Goal: Task Accomplishment & Management: Manage account settings

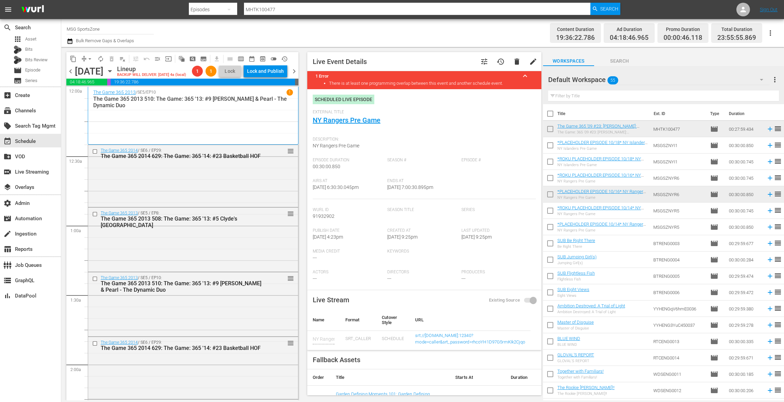
scroll to position [2503, 0]
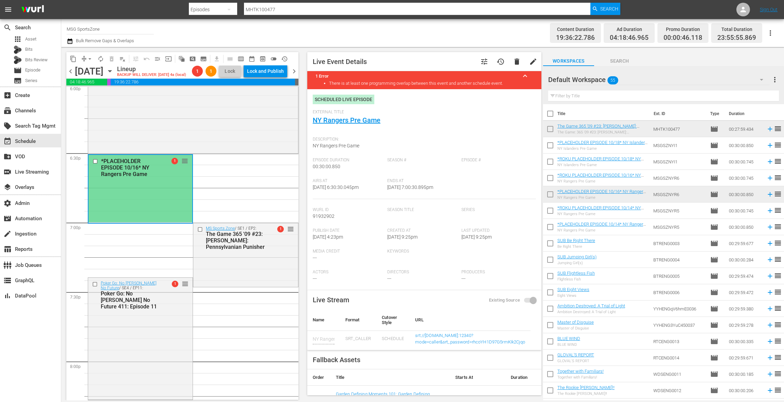
click at [170, 181] on div "*PLACEHOLDER EPISODE 10/16* NY Rangers Pre Game 1 reorder" at bounding box center [141, 188] width 104 height 67
click at [357, 122] on link "NY Rangers Pre Game" at bounding box center [347, 120] width 68 height 8
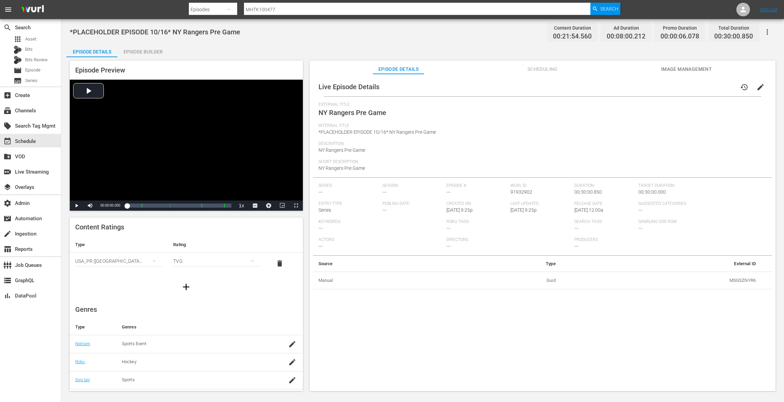
scroll to position [69, 0]
click at [541, 70] on span "Scheduling" at bounding box center [542, 69] width 51 height 9
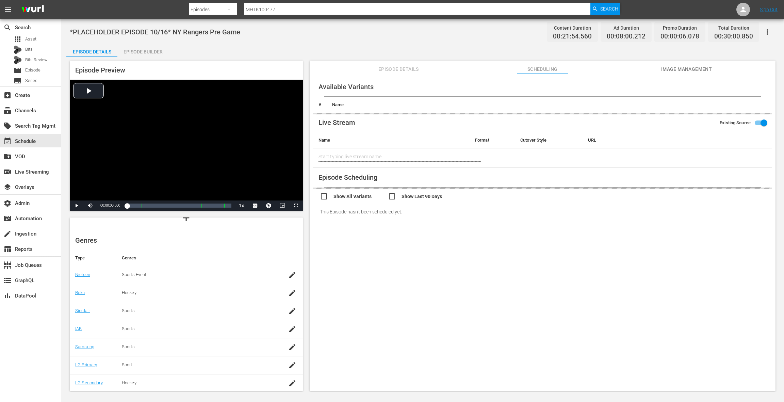
type input "NY Rangers Pre Game"
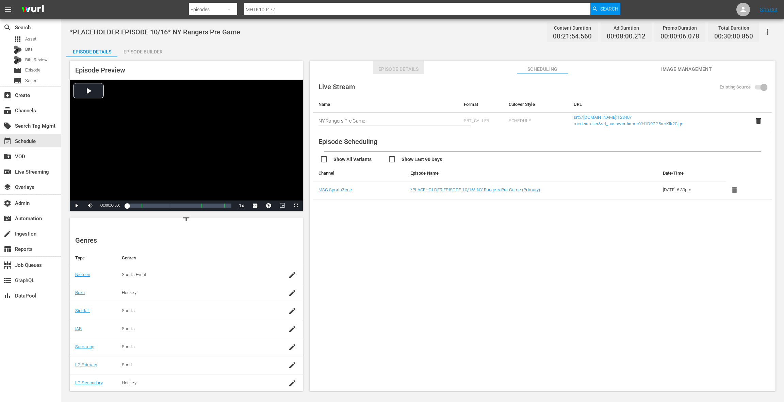
click at [404, 69] on span "Episode Details" at bounding box center [398, 69] width 51 height 9
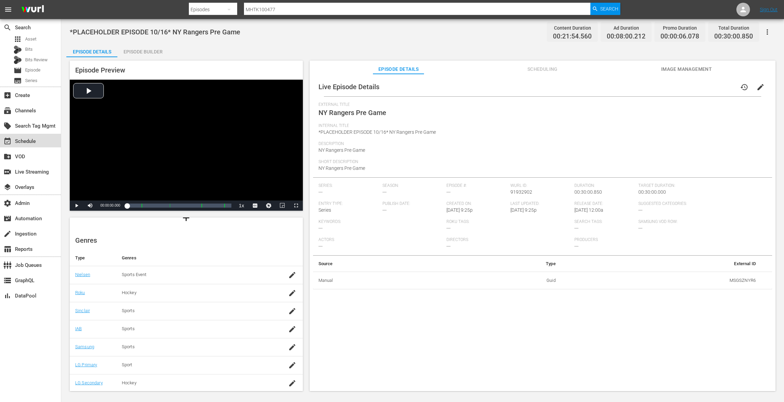
click at [33, 140] on div "event_available Schedule" at bounding box center [19, 140] width 38 height 6
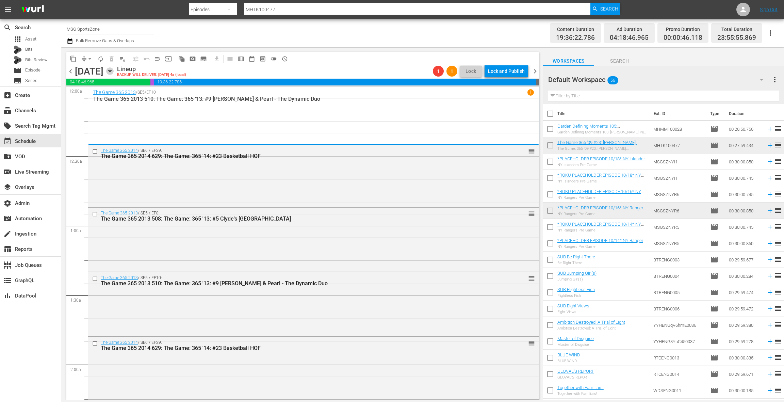
click at [114, 73] on icon "button" at bounding box center [109, 70] width 7 height 7
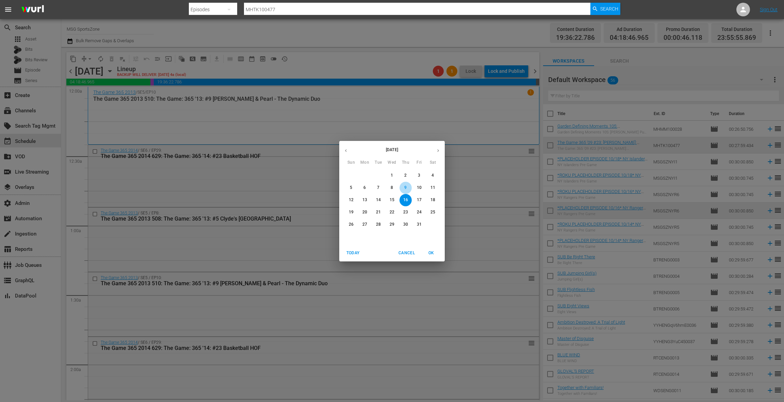
click at [404, 188] on p "9" at bounding box center [405, 188] width 2 height 6
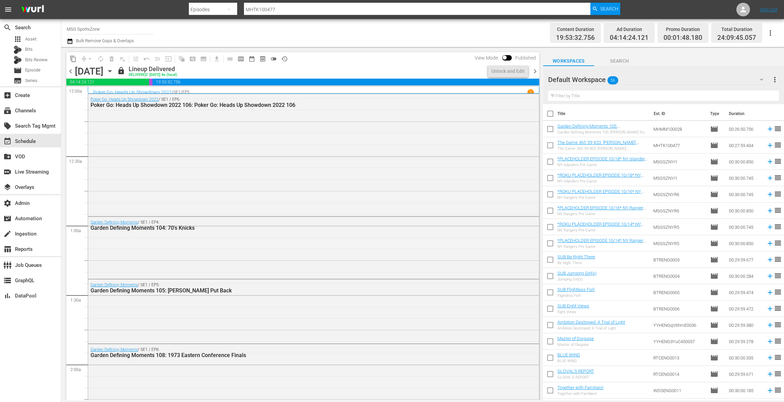
click at [535, 71] on span "chevron_right" at bounding box center [535, 71] width 9 height 9
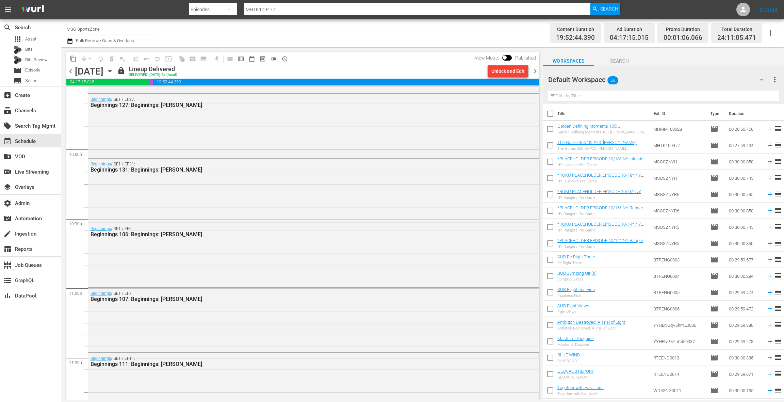
scroll to position [3075, 0]
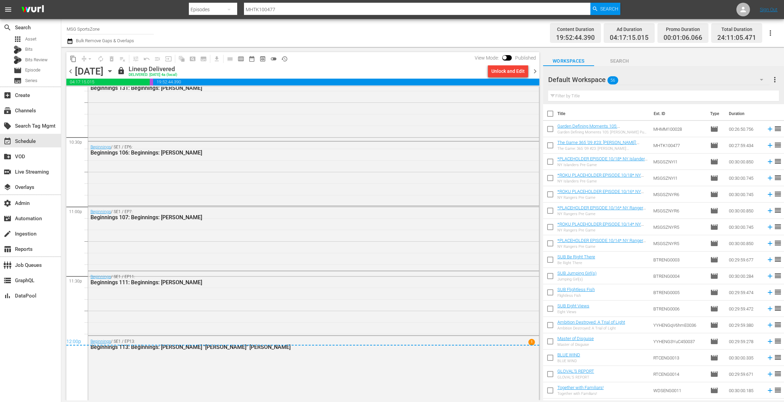
click at [534, 70] on span "chevron_right" at bounding box center [535, 71] width 9 height 9
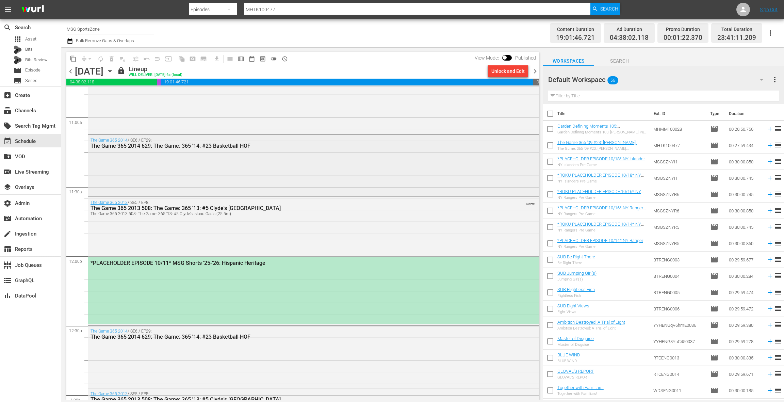
scroll to position [1545, 0]
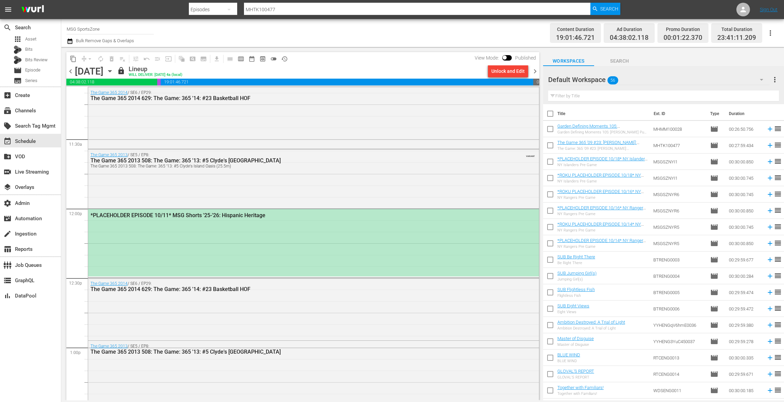
drag, startPoint x: 290, startPoint y: 240, endPoint x: 299, endPoint y: 235, distance: 10.1
click at [290, 240] on div "*PLACEHOLDER EPISODE 10/11* MSG Shorts '25-'26: Hispanic Heritage" at bounding box center [313, 242] width 451 height 67
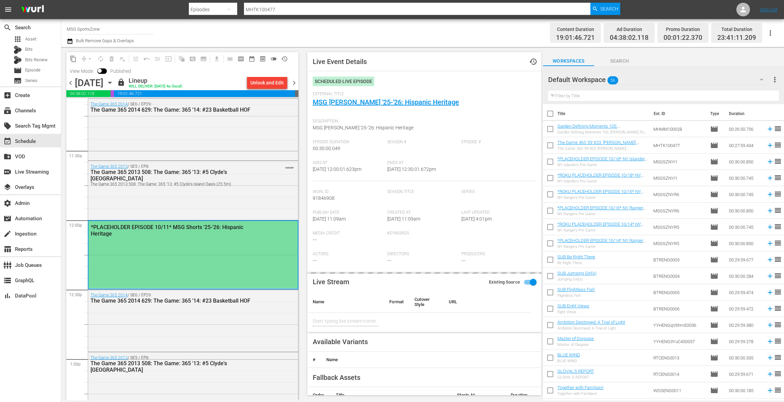
type input "MSG [PERSON_NAME] '25-'26: Hispanic Heritage"
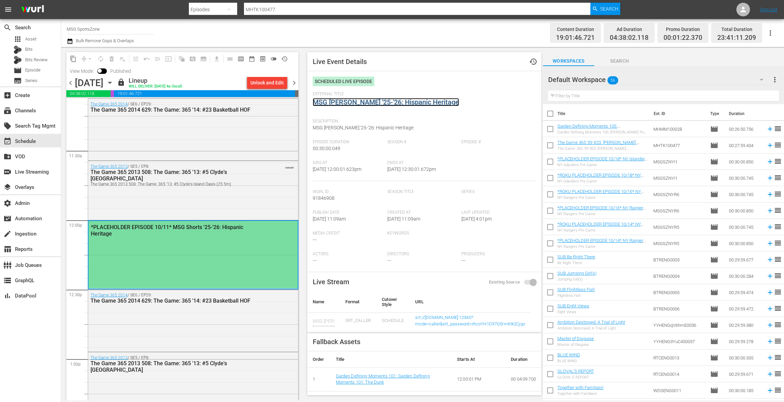
click at [357, 101] on link "MSG [PERSON_NAME] '25-'26: Hispanic Heritage" at bounding box center [386, 102] width 146 height 8
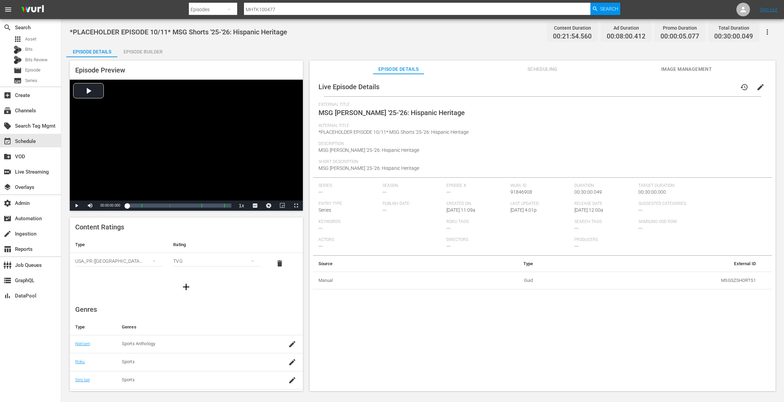
scroll to position [69, 0]
click at [292, 277] on icon "button" at bounding box center [292, 275] width 8 height 8
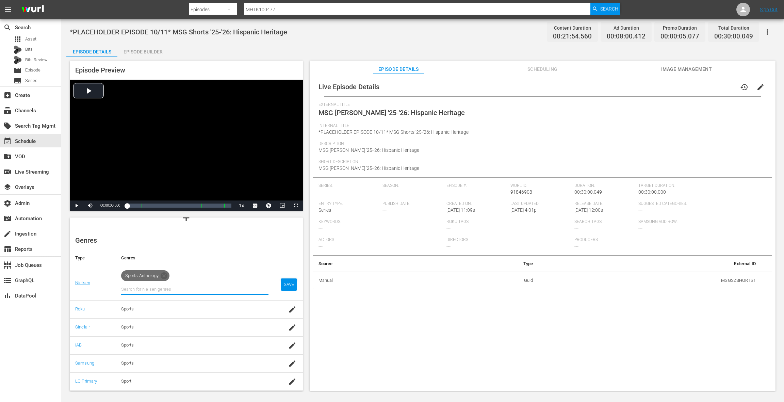
drag, startPoint x: 165, startPoint y: 276, endPoint x: 178, endPoint y: 276, distance: 13.3
click at [165, 276] on icon at bounding box center [164, 275] width 7 height 7
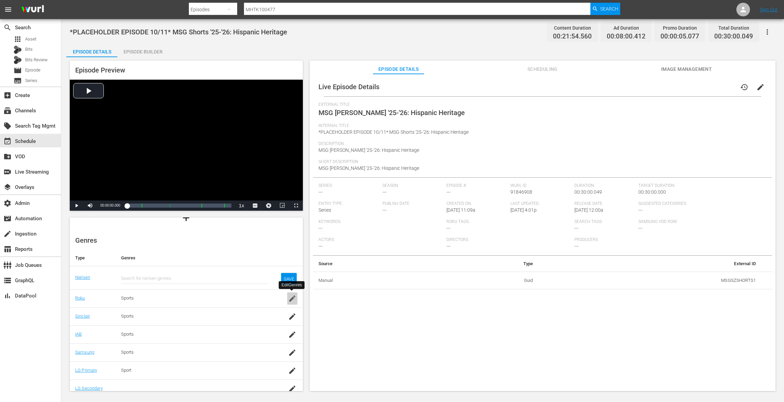
drag, startPoint x: 293, startPoint y: 302, endPoint x: 262, endPoint y: 290, distance: 33.0
click at [292, 302] on icon "button" at bounding box center [292, 298] width 8 height 8
click at [144, 297] on icon at bounding box center [143, 299] width 7 height 7
click at [292, 323] on icon "button" at bounding box center [292, 322] width 8 height 8
click at [145, 321] on icon at bounding box center [143, 322] width 7 height 7
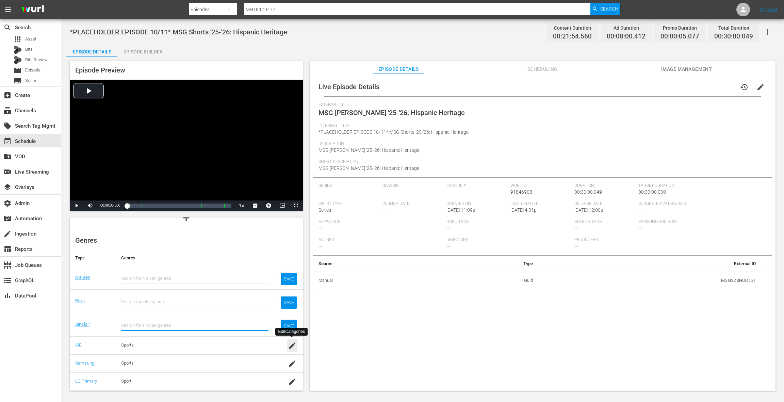
drag, startPoint x: 291, startPoint y: 349, endPoint x: 253, endPoint y: 324, distance: 45.3
click at [290, 348] on icon "button" at bounding box center [292, 345] width 8 height 8
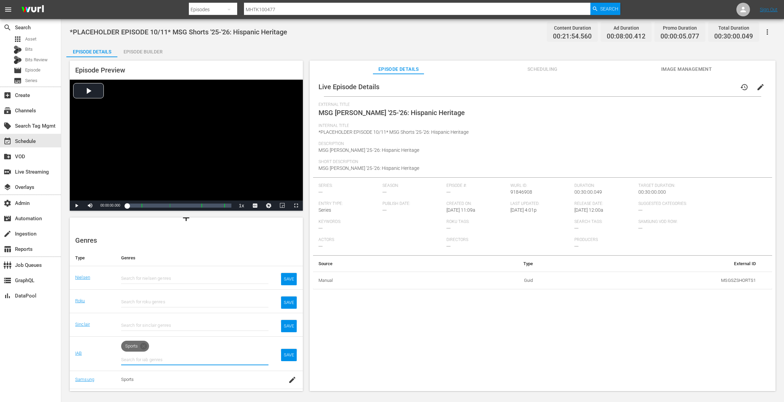
click at [145, 347] on icon at bounding box center [143, 346] width 7 height 7
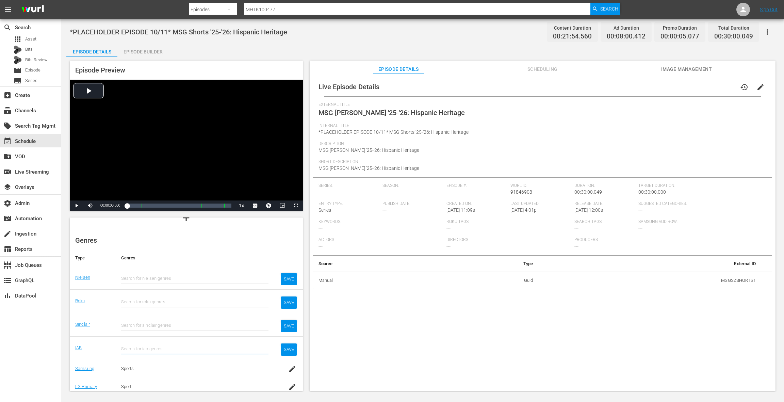
scroll to position [91, 0]
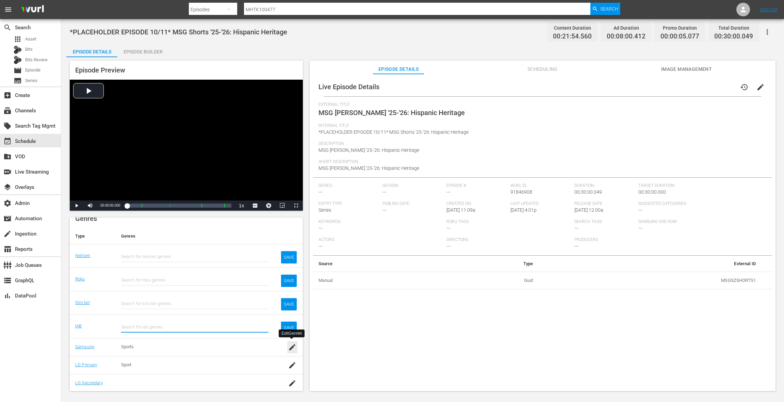
drag, startPoint x: 292, startPoint y: 347, endPoint x: 250, endPoint y: 317, distance: 51.8
click at [291, 347] on icon "button" at bounding box center [292, 347] width 6 height 6
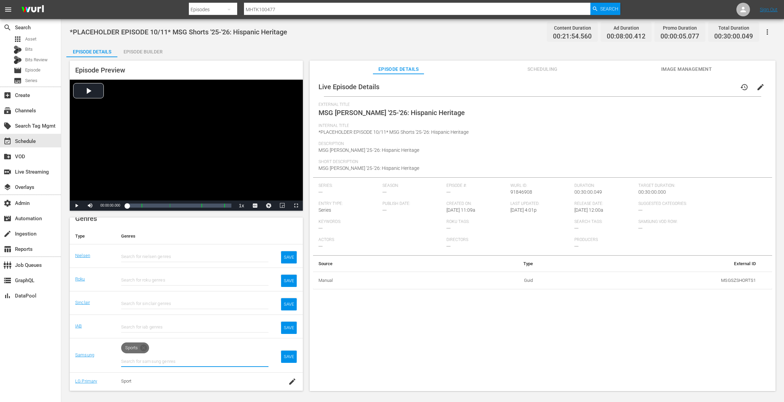
drag, startPoint x: 144, startPoint y: 345, endPoint x: 175, endPoint y: 339, distance: 31.6
click at [145, 345] on icon at bounding box center [143, 347] width 7 height 7
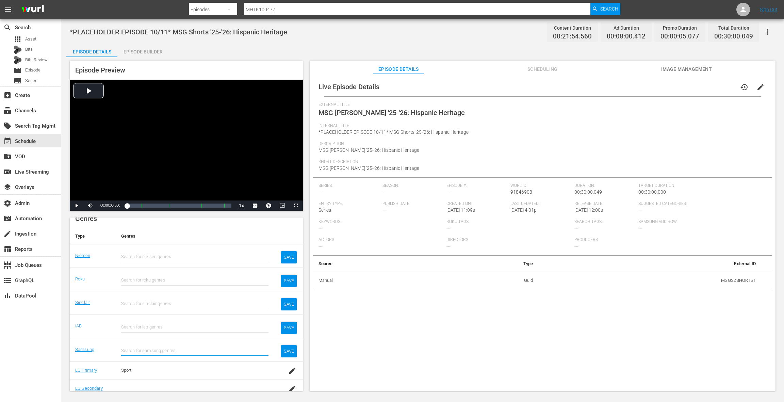
scroll to position [96, 0]
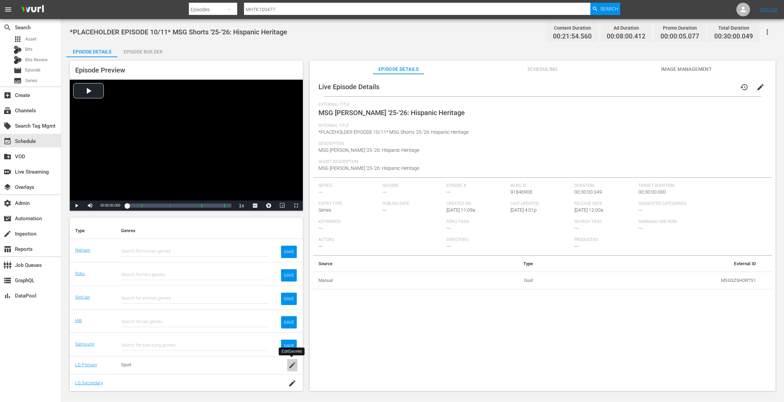
drag, startPoint x: 293, startPoint y: 366, endPoint x: 266, endPoint y: 352, distance: 30.4
click at [293, 366] on icon "button" at bounding box center [292, 365] width 8 height 8
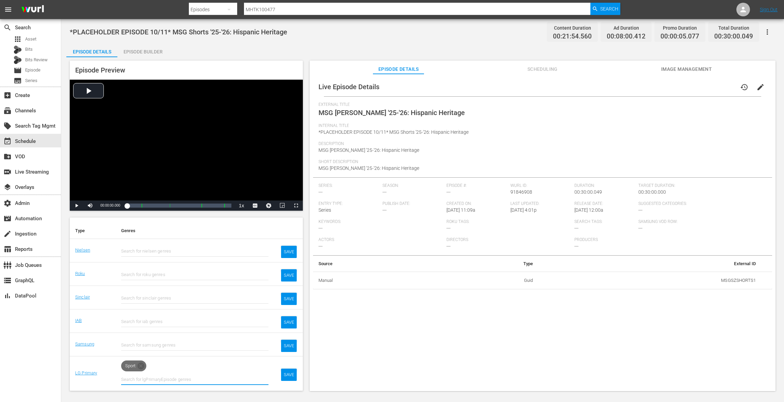
drag, startPoint x: 140, startPoint y: 364, endPoint x: 219, endPoint y: 334, distance: 84.2
click at [141, 363] on icon at bounding box center [141, 366] width 8 height 8
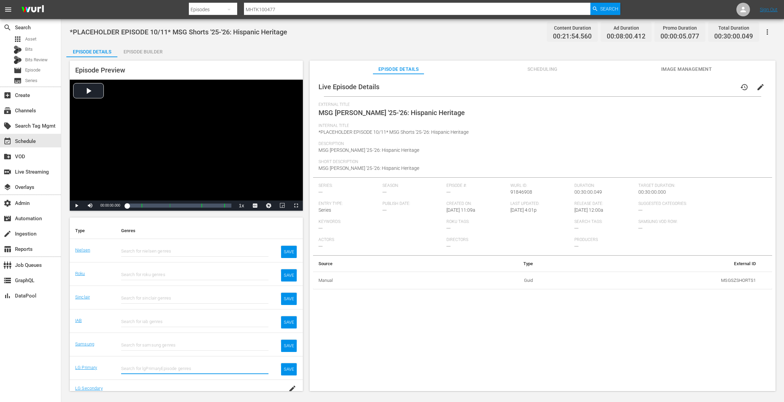
scroll to position [102, 0]
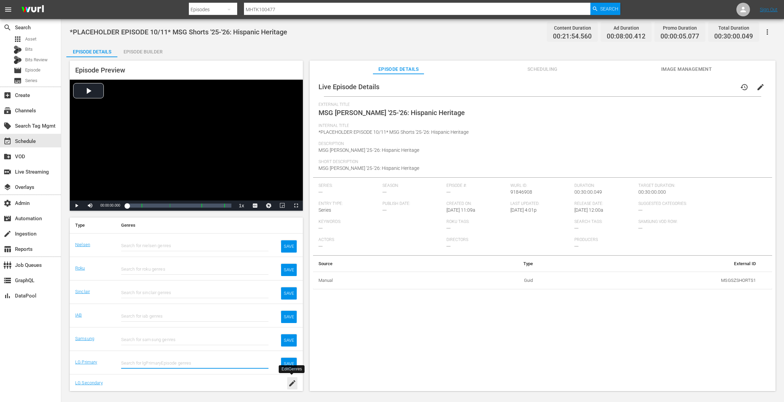
drag, startPoint x: 290, startPoint y: 383, endPoint x: 276, endPoint y: 366, distance: 22.5
click at [290, 383] on icon "button" at bounding box center [292, 383] width 6 height 6
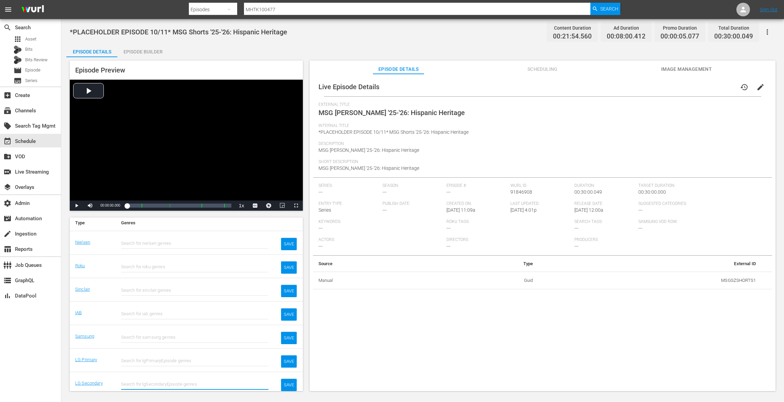
scroll to position [0, 0]
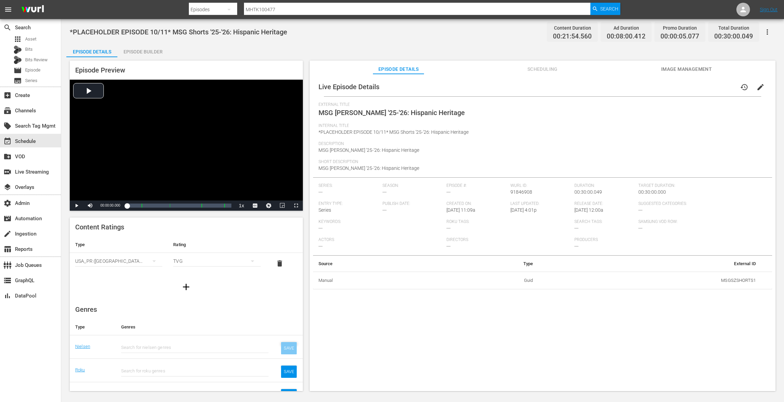
click at [288, 344] on div "SAVE" at bounding box center [289, 348] width 16 height 12
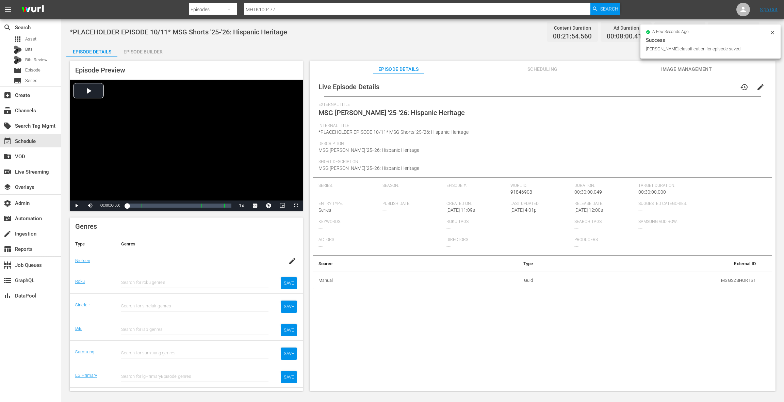
scroll to position [98, 0]
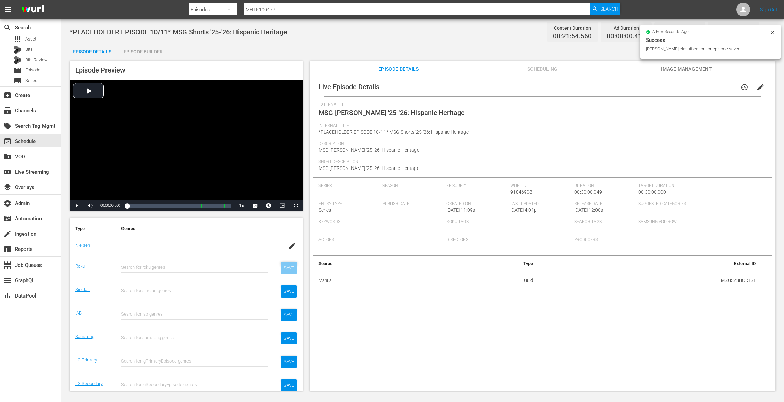
click at [288, 262] on div "SAVE" at bounding box center [289, 268] width 16 height 12
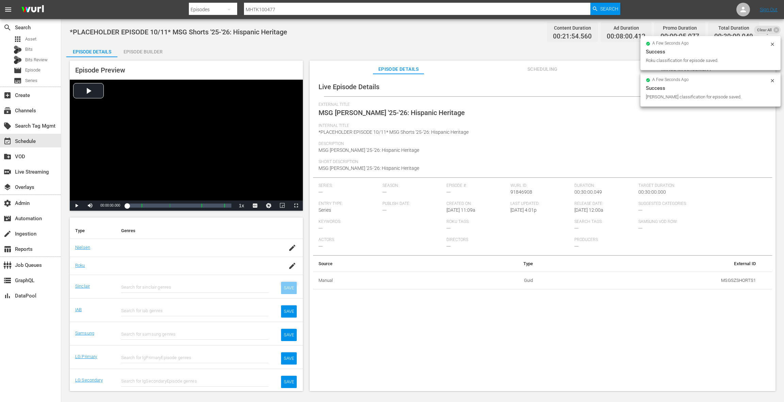
click at [287, 289] on div "SAVE" at bounding box center [289, 288] width 16 height 12
drag, startPoint x: 290, startPoint y: 307, endPoint x: 289, endPoint y: 319, distance: 11.4
click at [290, 307] on div "SAVE" at bounding box center [289, 311] width 16 height 12
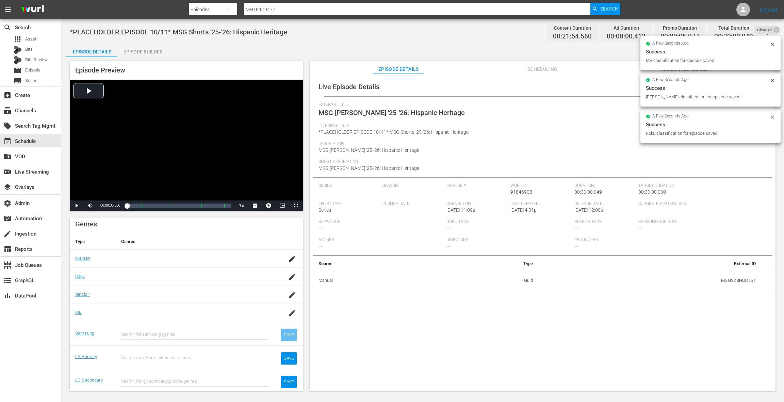
click at [289, 335] on div "SAVE" at bounding box center [289, 335] width 16 height 12
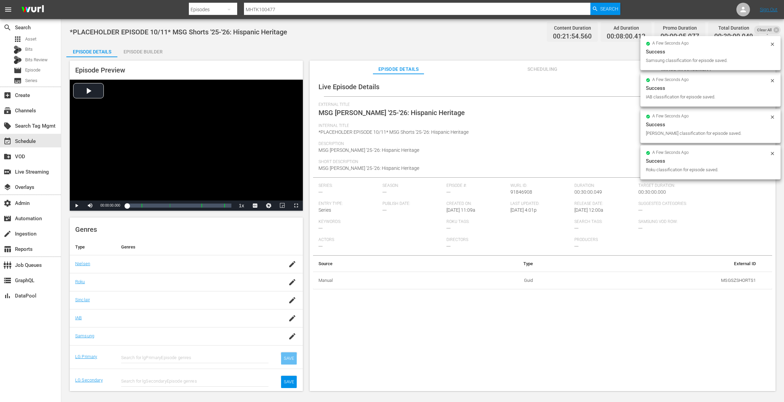
click at [289, 354] on div "SAVE" at bounding box center [289, 358] width 16 height 12
click at [286, 381] on div "SAVE" at bounding box center [289, 382] width 16 height 12
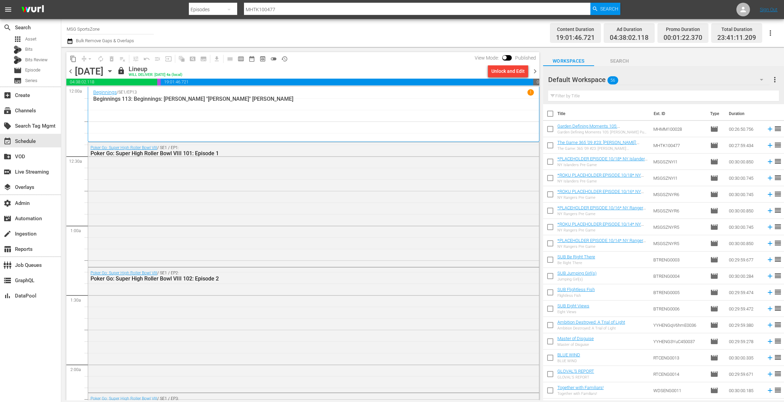
click at [503, 74] on div "Unlock and Edit" at bounding box center [508, 71] width 33 height 12
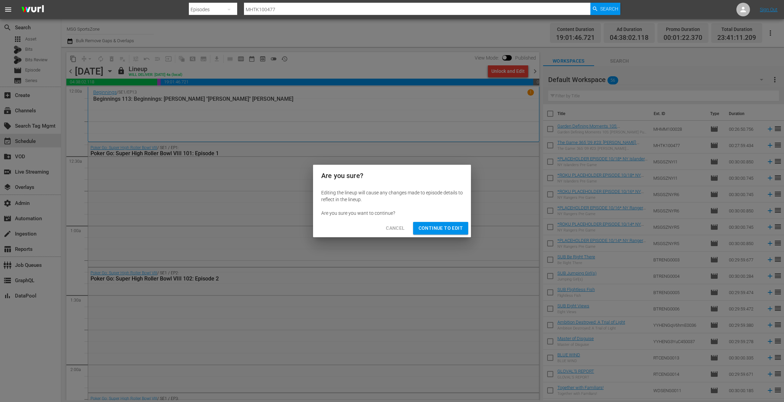
click at [442, 226] on span "Continue to Edit" at bounding box center [441, 228] width 44 height 9
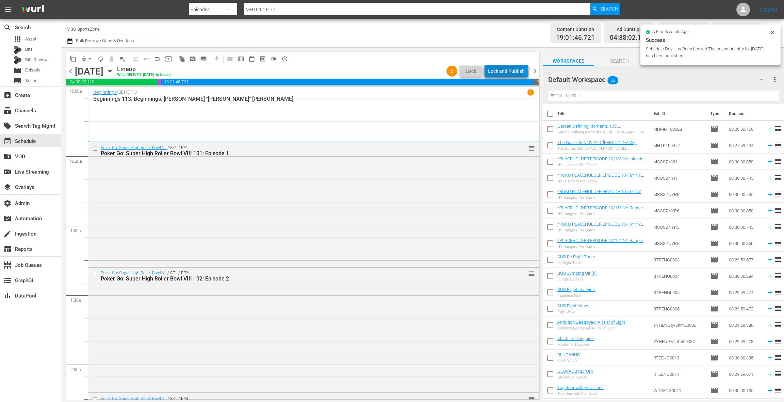
click at [505, 73] on div "Lock and Publish" at bounding box center [506, 71] width 37 height 12
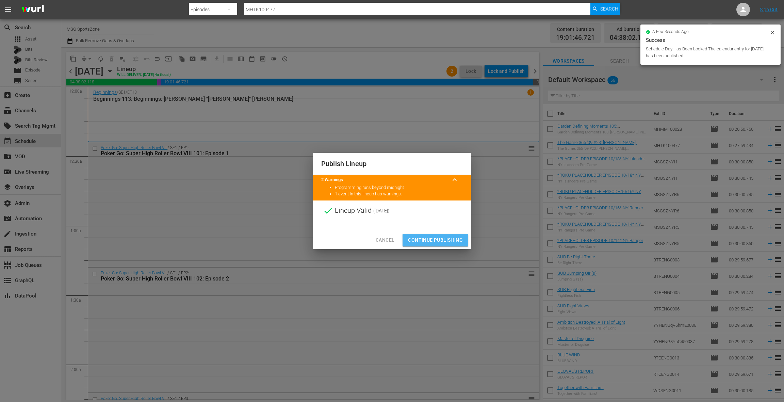
drag, startPoint x: 442, startPoint y: 240, endPoint x: 463, endPoint y: 172, distance: 71.7
click at [442, 240] on span "Continue Publishing" at bounding box center [435, 240] width 55 height 9
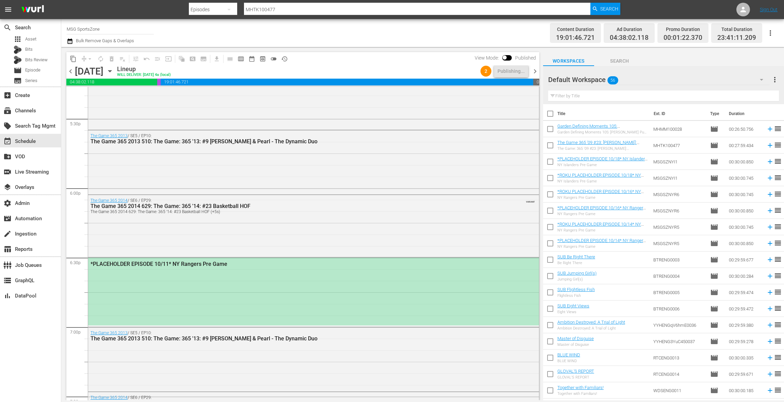
scroll to position [2401, 0]
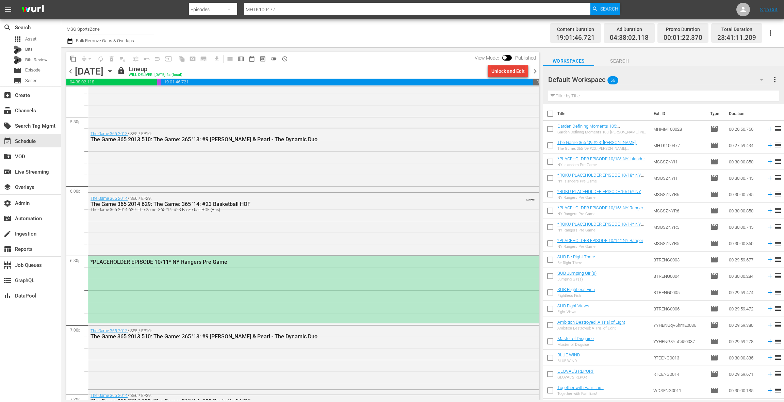
click at [499, 72] on div "Unlock and Edit" at bounding box center [508, 71] width 33 height 12
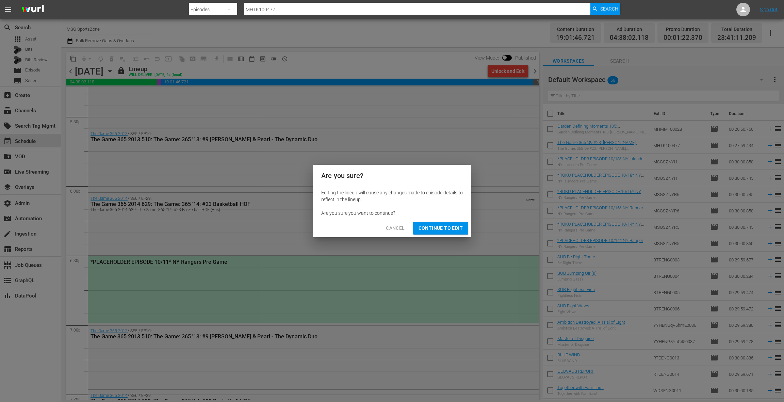
click at [426, 228] on span "Continue to Edit" at bounding box center [441, 228] width 44 height 9
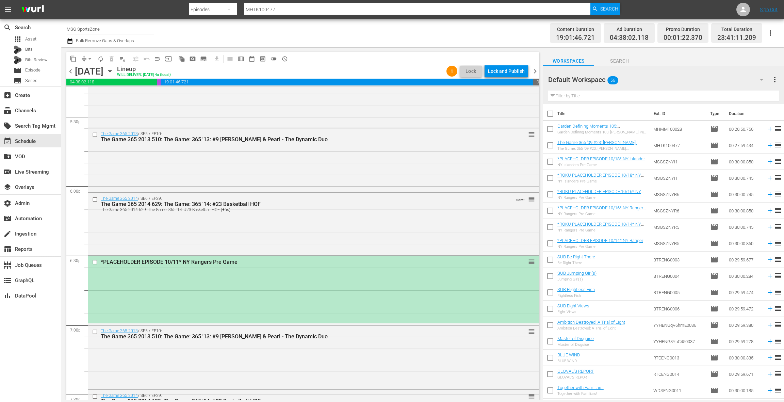
click at [312, 279] on div "*PLACEHOLDER EPISODE 10/11* NY Rangers Pre Game reorder" at bounding box center [313, 289] width 451 height 67
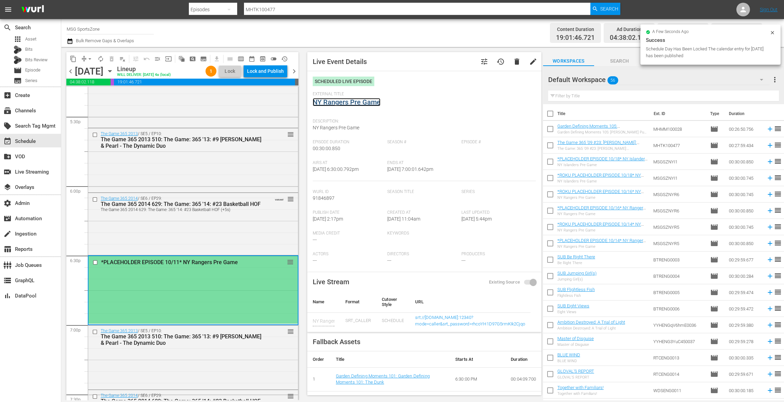
click at [360, 104] on link "NY Rangers Pre Game" at bounding box center [347, 102] width 68 height 8
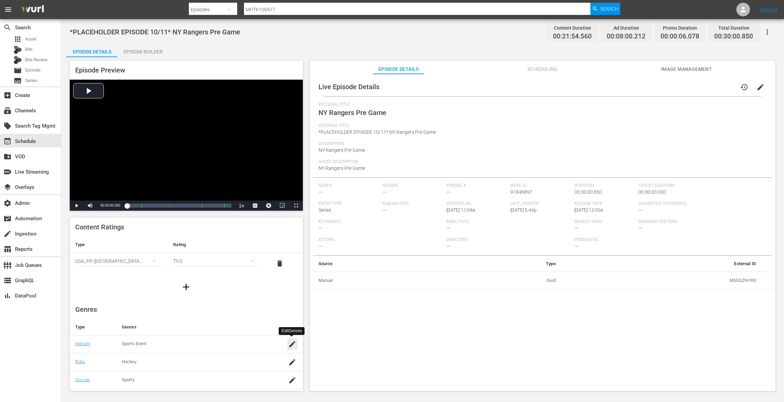
click at [291, 344] on icon "button" at bounding box center [292, 344] width 6 height 6
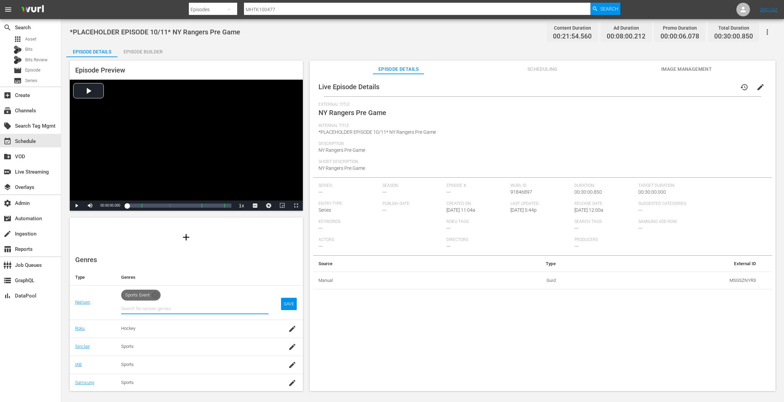
scroll to position [85, 0]
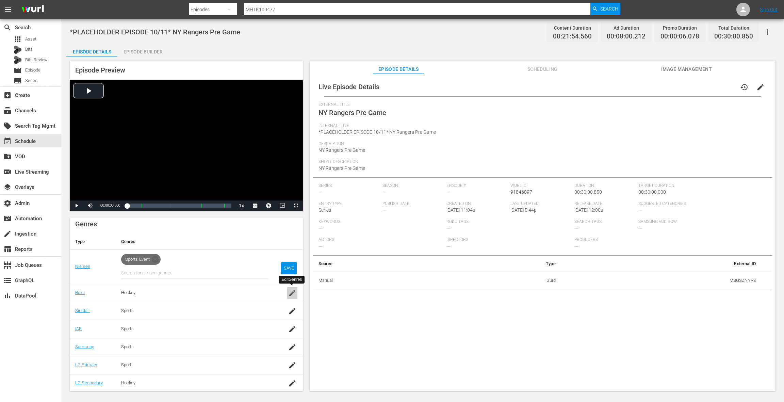
click at [293, 295] on icon "button" at bounding box center [292, 293] width 8 height 8
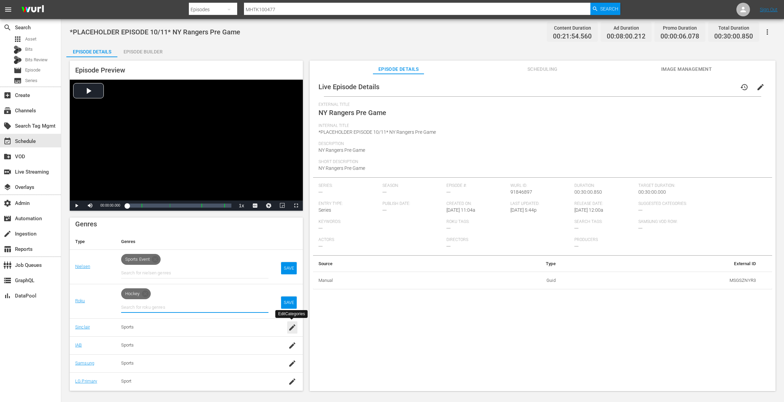
click at [293, 325] on icon "button" at bounding box center [292, 327] width 6 height 6
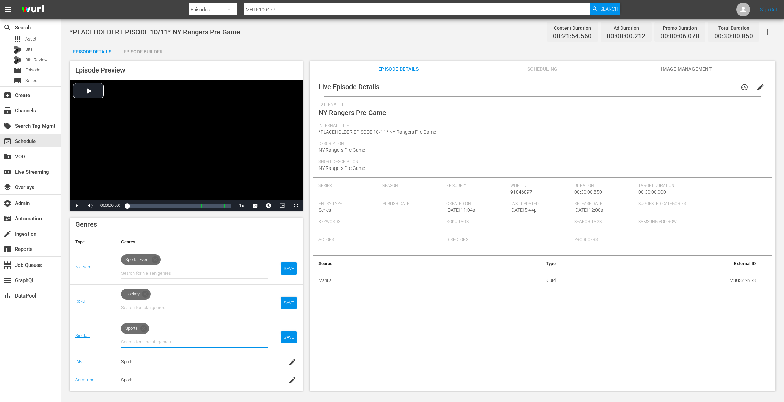
scroll to position [118, 0]
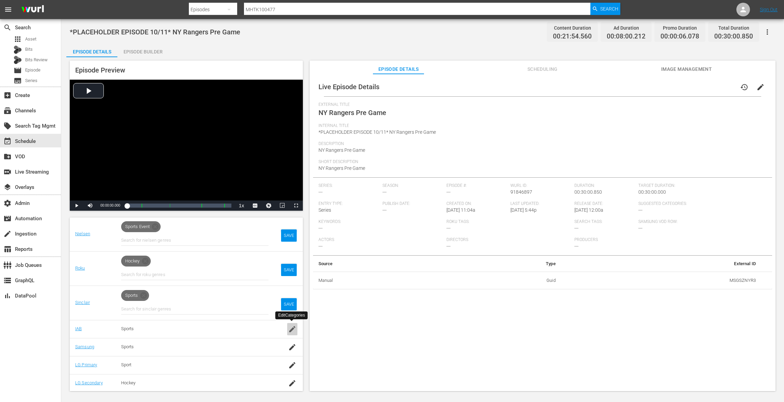
click at [292, 327] on icon "button" at bounding box center [292, 329] width 8 height 8
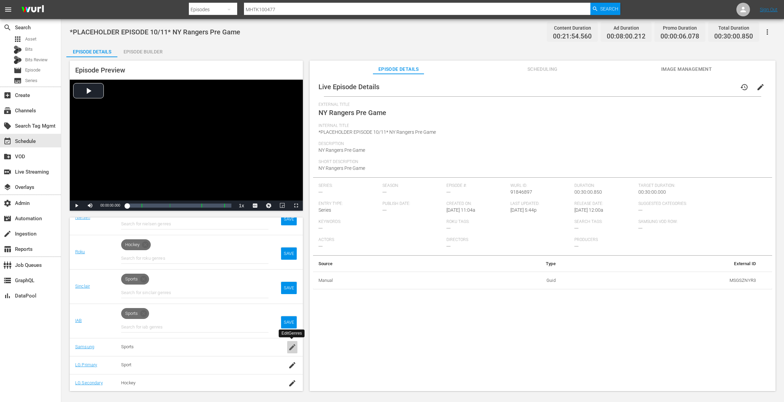
drag, startPoint x: 290, startPoint y: 345, endPoint x: 288, endPoint y: 330, distance: 14.9
click at [290, 345] on icon "button" at bounding box center [292, 347] width 8 height 8
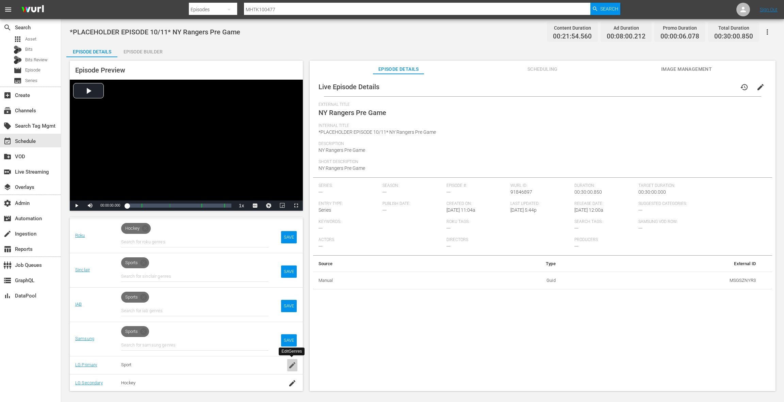
drag, startPoint x: 293, startPoint y: 364, endPoint x: 291, endPoint y: 358, distance: 6.4
click at [293, 364] on icon "button" at bounding box center [292, 365] width 8 height 8
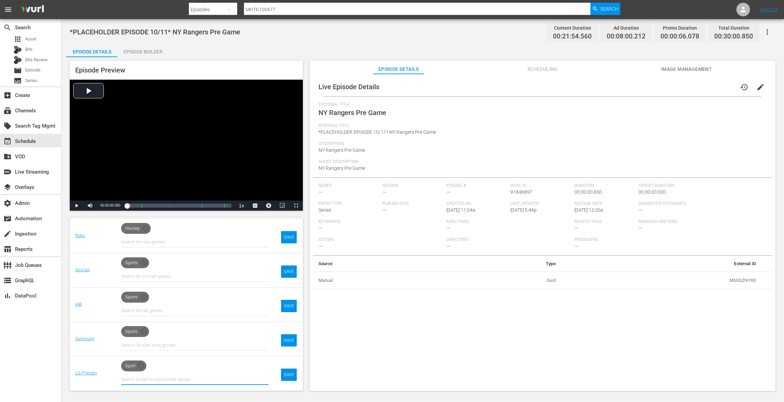
scroll to position [167, 0]
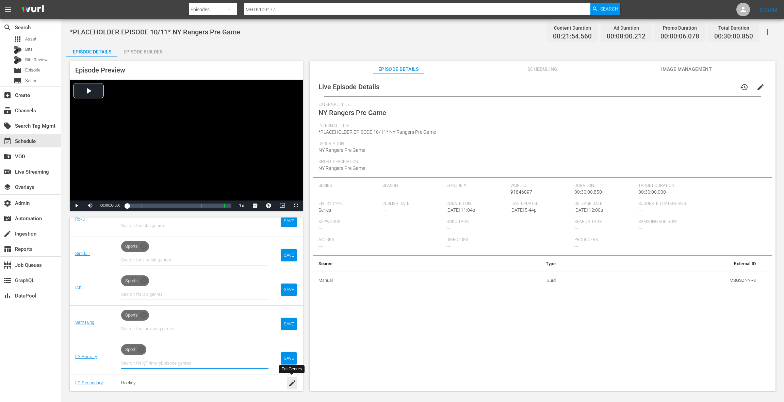
drag, startPoint x: 291, startPoint y: 382, endPoint x: 267, endPoint y: 346, distance: 43.1
click at [291, 382] on icon "button" at bounding box center [292, 383] width 8 height 8
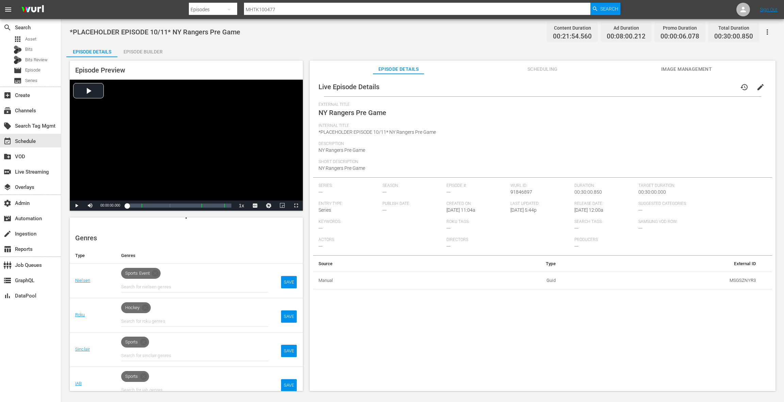
scroll to position [78, 0]
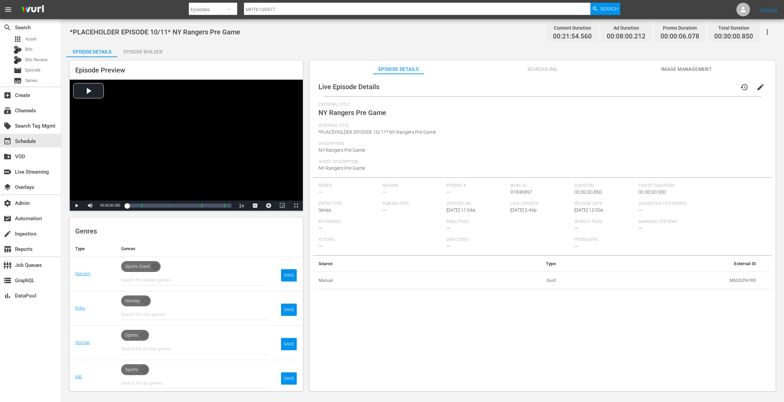
click at [157, 265] on icon at bounding box center [155, 266] width 7 height 7
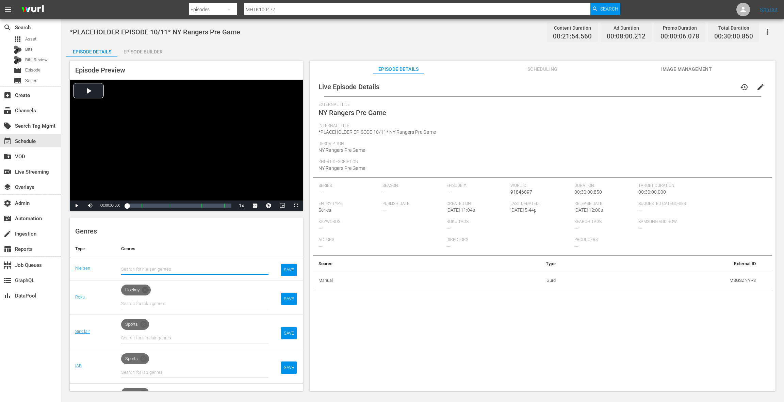
click at [146, 288] on icon at bounding box center [145, 290] width 8 height 8
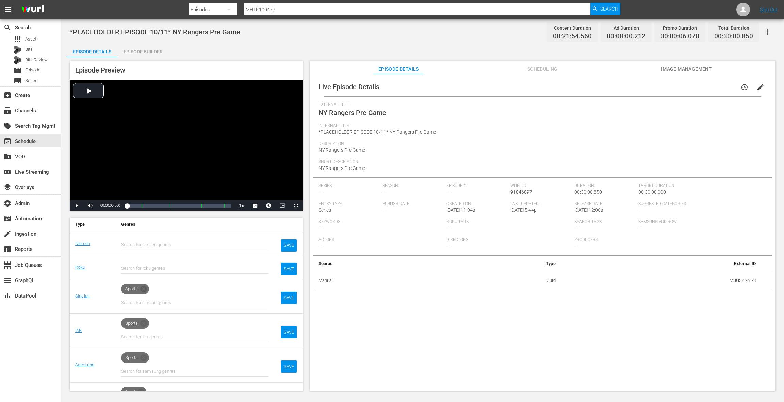
click at [145, 288] on icon at bounding box center [143, 289] width 7 height 7
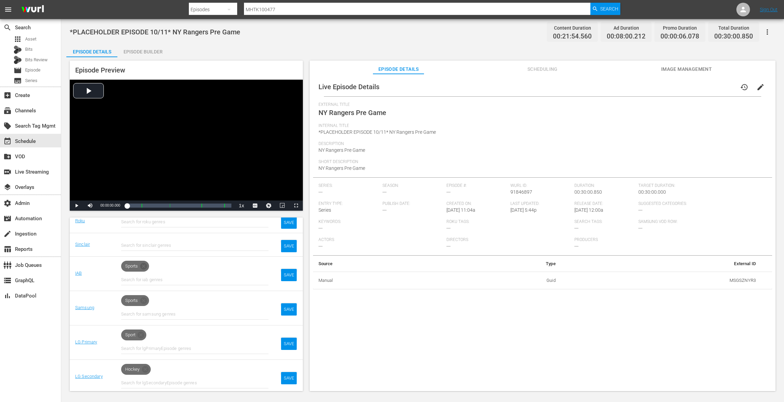
click at [144, 266] on icon at bounding box center [144, 266] width 8 height 8
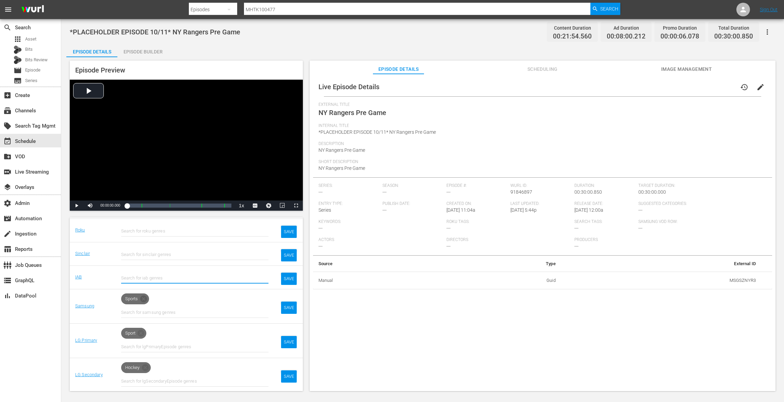
click at [145, 297] on icon at bounding box center [144, 299] width 8 height 8
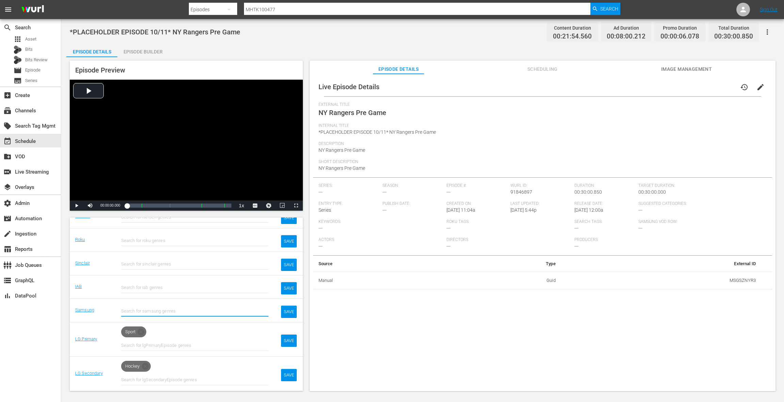
scroll to position [129, 0]
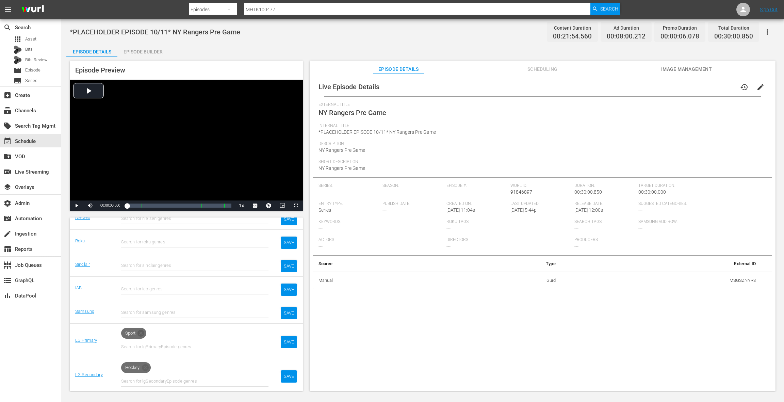
click at [142, 330] on icon at bounding box center [141, 333] width 8 height 8
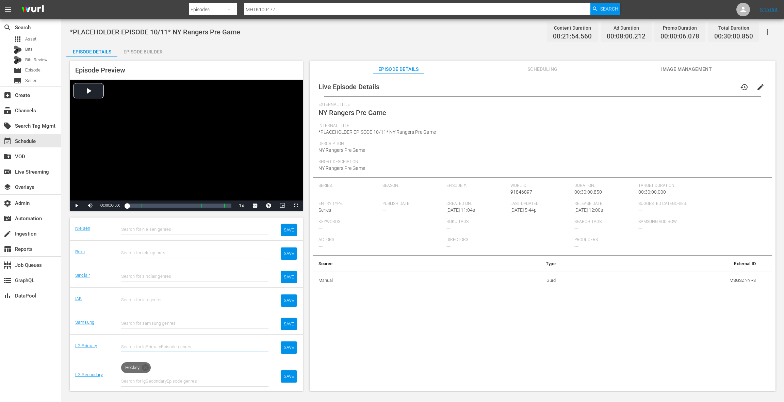
click at [145, 366] on icon at bounding box center [145, 368] width 8 height 8
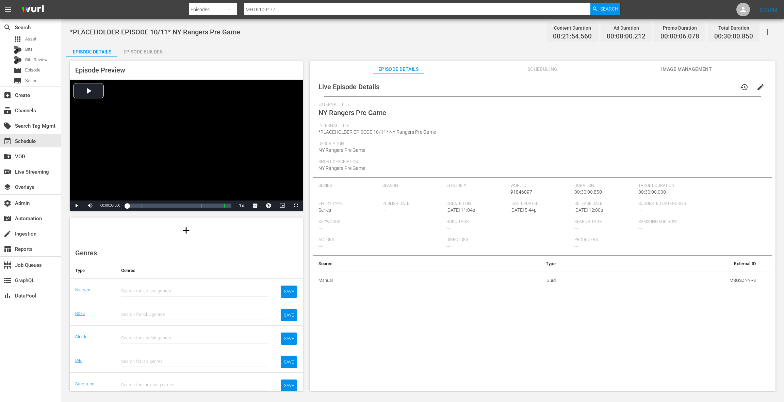
scroll to position [0, 0]
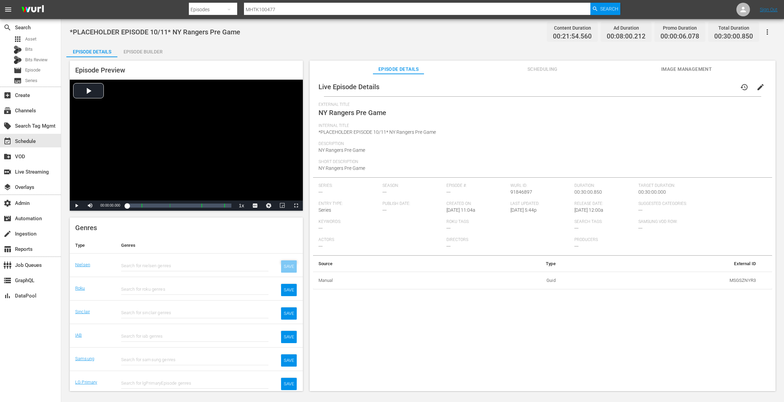
click at [289, 267] on div "SAVE" at bounding box center [289, 266] width 16 height 12
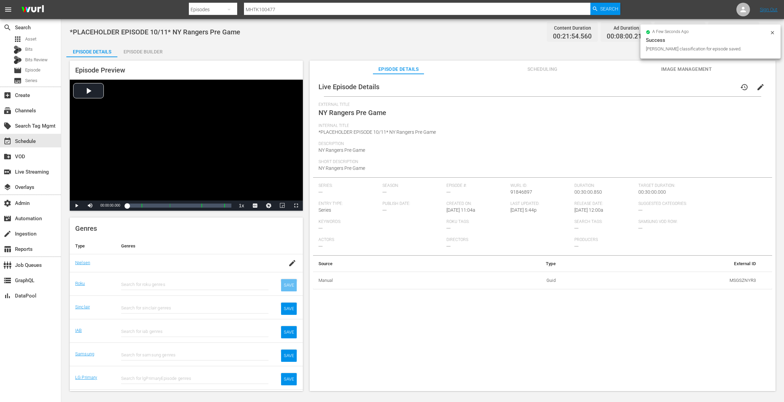
scroll to position [82, 0]
click at [289, 284] on div "SAVE" at bounding box center [289, 284] width 16 height 12
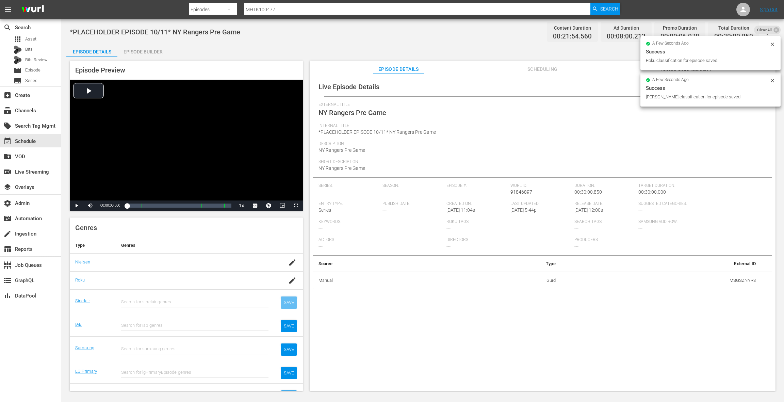
click at [292, 301] on div "SAVE" at bounding box center [289, 302] width 16 height 12
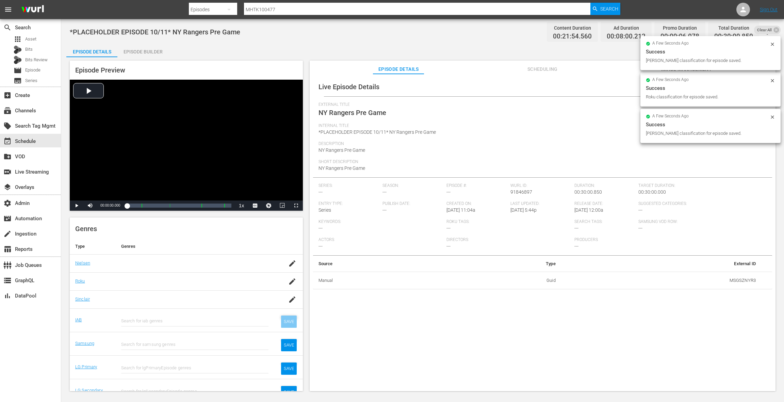
click at [292, 321] on div "SAVE" at bounding box center [289, 322] width 16 height 12
click at [291, 344] on div "SAVE" at bounding box center [289, 345] width 16 height 12
click at [291, 356] on div "SAVE" at bounding box center [289, 358] width 16 height 12
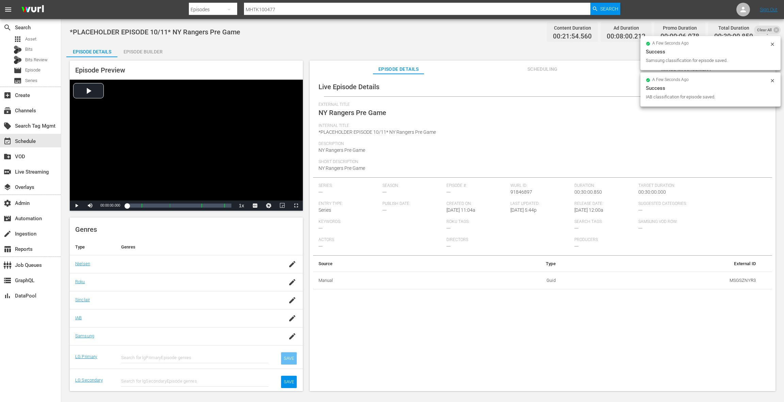
scroll to position [75, 0]
click at [289, 379] on div "SAVE" at bounding box center [289, 382] width 16 height 12
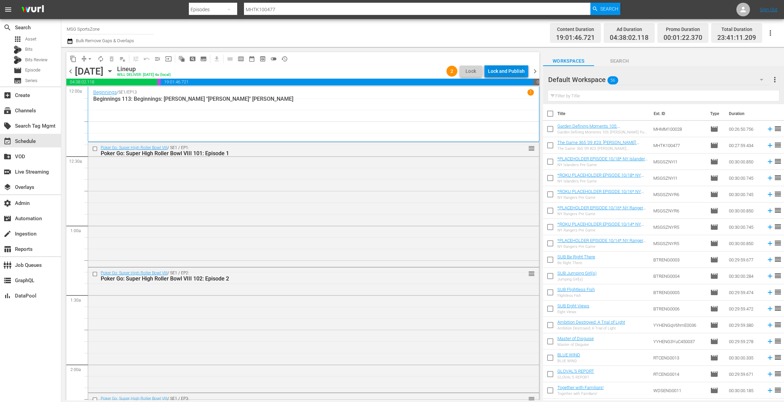
click at [505, 71] on div "Lock and Publish" at bounding box center [506, 71] width 37 height 12
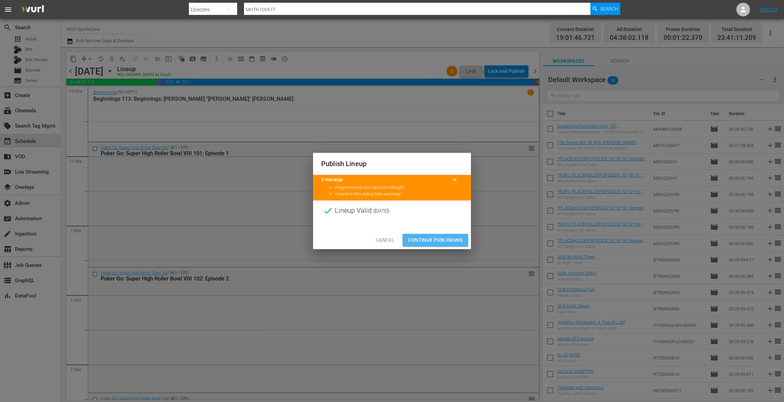
click at [448, 240] on span "Continue Publishing" at bounding box center [435, 240] width 55 height 9
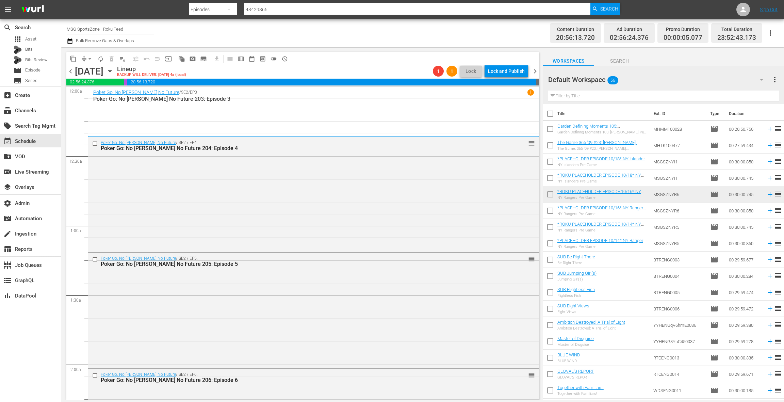
scroll to position [2520, 0]
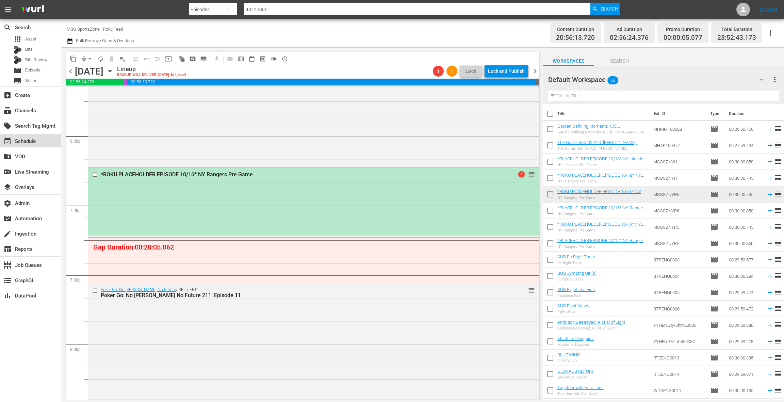
click at [34, 140] on div "event_available Schedule" at bounding box center [19, 140] width 38 height 6
click at [114, 70] on icon "button" at bounding box center [109, 70] width 7 height 7
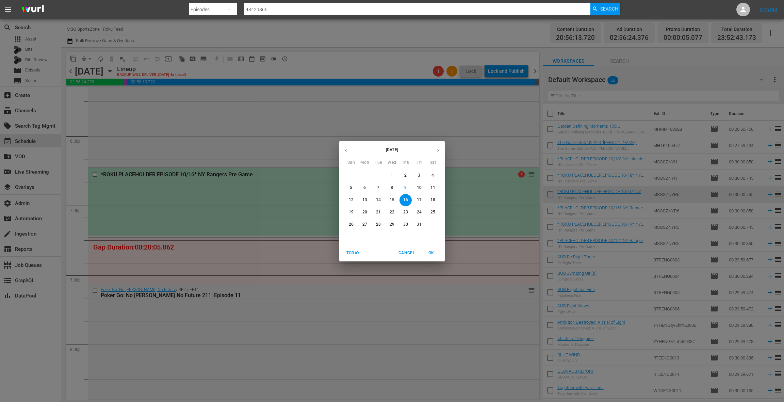
click at [347, 151] on icon "button" at bounding box center [345, 150] width 5 height 5
click at [433, 188] on p "13" at bounding box center [433, 188] width 5 height 6
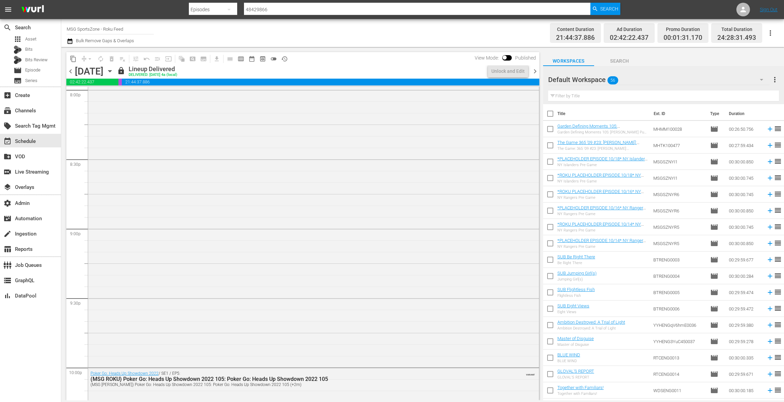
scroll to position [2578, 0]
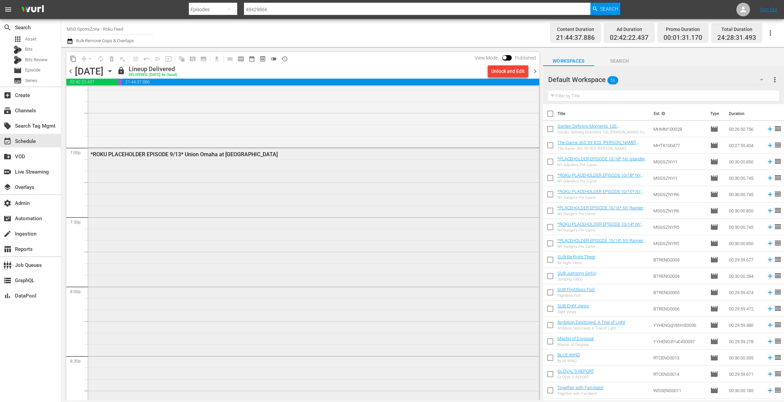
click at [287, 183] on div "*ROKU PLACEHOLDER EPISODE 9/13* Union Omaha at [GEOGRAPHIC_DATA]" at bounding box center [313, 355] width 451 height 415
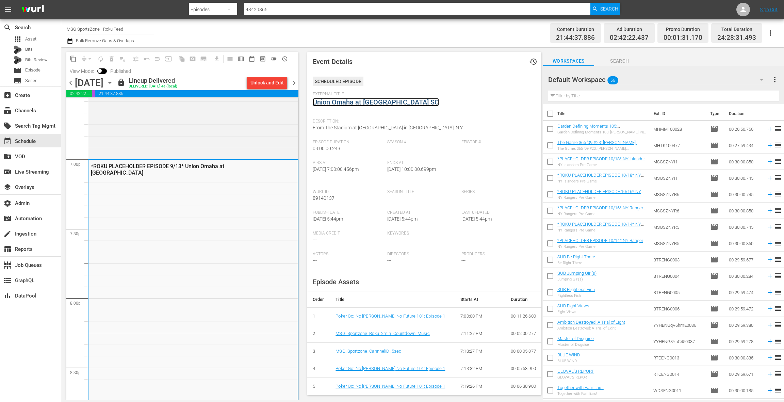
click at [373, 103] on link "Union Omaha at [GEOGRAPHIC_DATA] SC" at bounding box center [376, 102] width 126 height 8
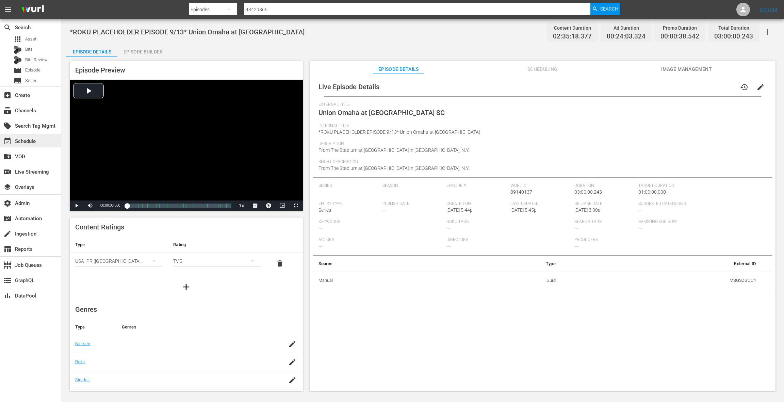
click at [28, 141] on div "event_available Schedule" at bounding box center [19, 140] width 38 height 6
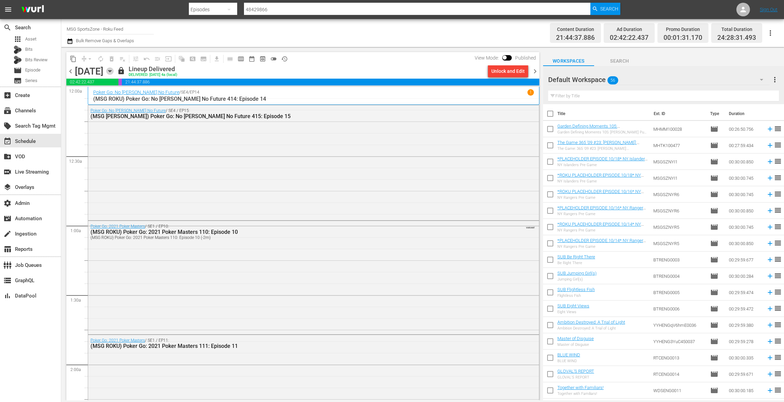
click at [114, 71] on icon "button" at bounding box center [109, 70] width 7 height 7
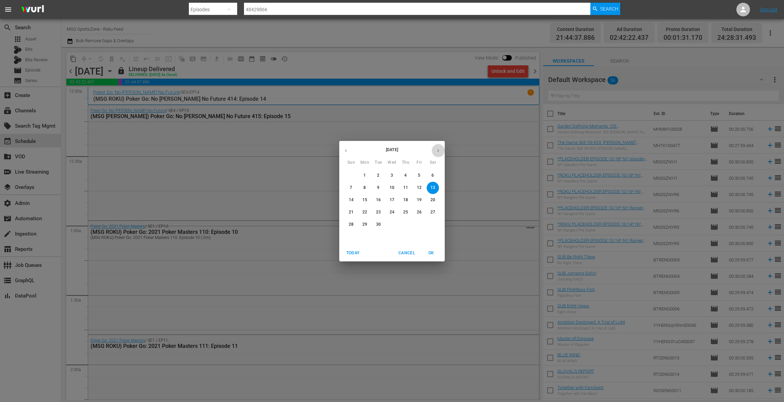
click at [439, 152] on icon "button" at bounding box center [438, 150] width 5 height 5
click at [434, 187] on p "11" at bounding box center [433, 188] width 5 height 6
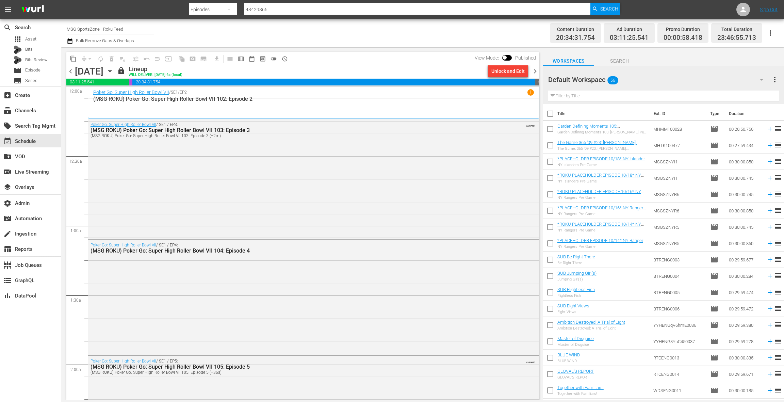
click at [497, 73] on div "Unlock and Edit" at bounding box center [508, 71] width 33 height 12
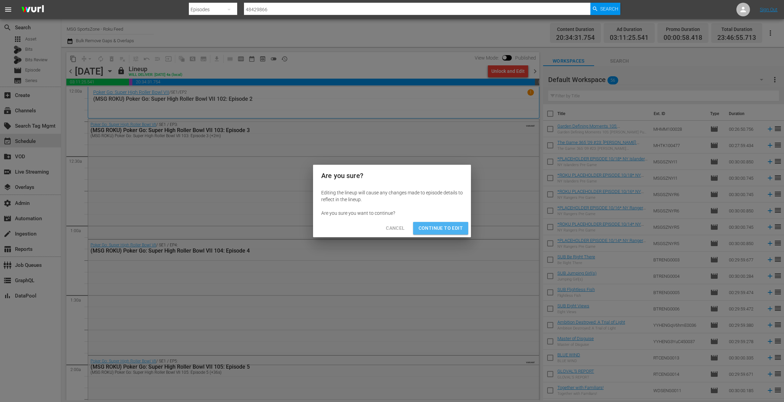
click at [446, 224] on span "Continue to Edit" at bounding box center [441, 228] width 44 height 9
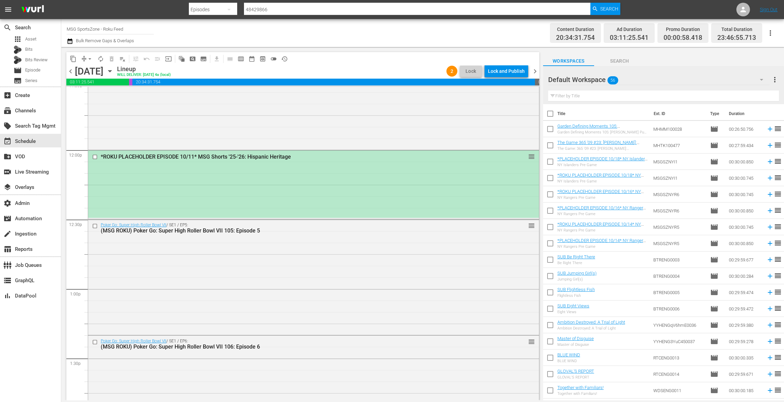
scroll to position [1598, 0]
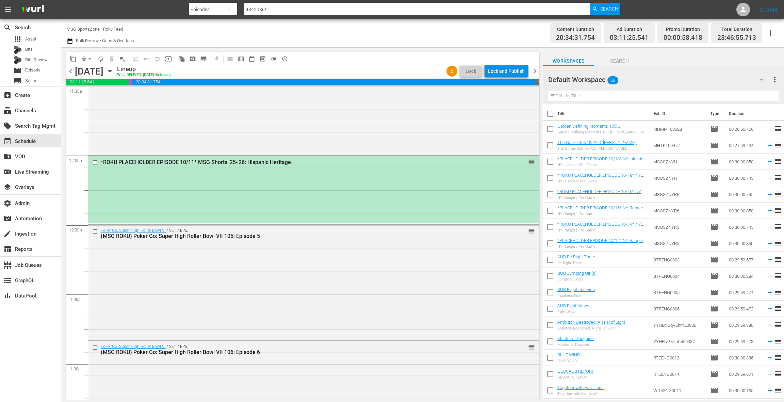
click at [346, 203] on div "*ROKU PLACEHOLDER EPISODE 10/11* MSG Shorts '25-'26: Hispanic Heritage reorder" at bounding box center [313, 189] width 451 height 67
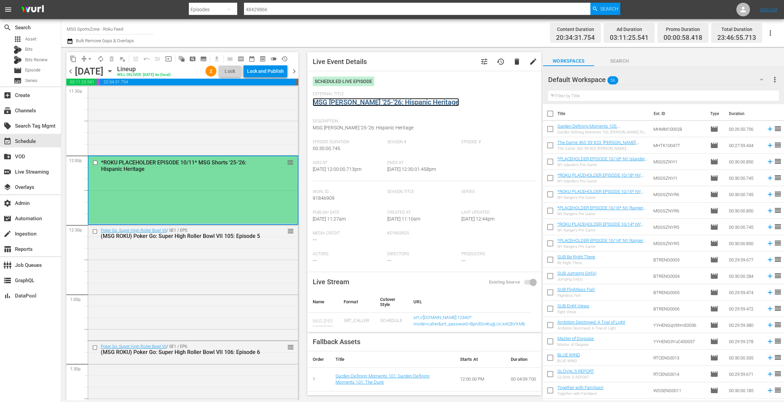
click at [374, 104] on link "MSG [PERSON_NAME] '25-'26: Hispanic Heritage" at bounding box center [386, 102] width 146 height 8
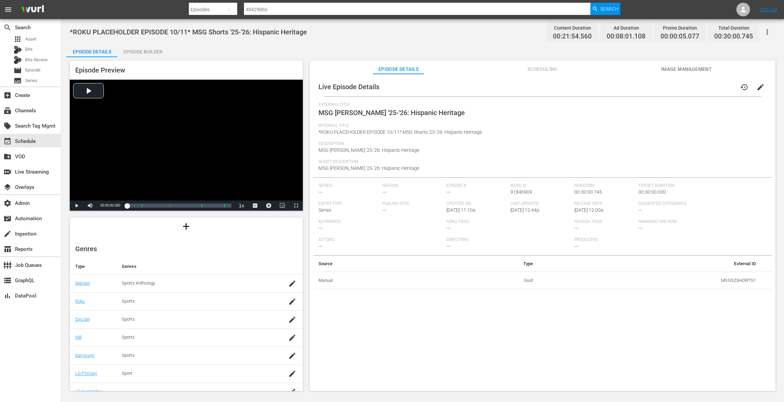
scroll to position [69, 0]
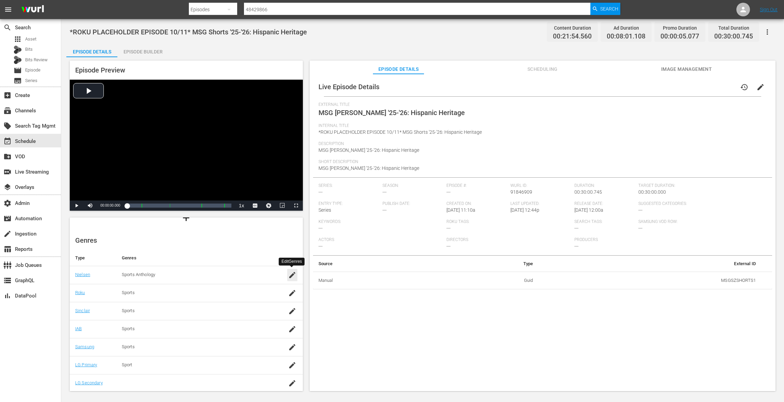
click at [294, 278] on icon "button" at bounding box center [292, 275] width 8 height 8
click at [164, 275] on icon at bounding box center [164, 276] width 8 height 8
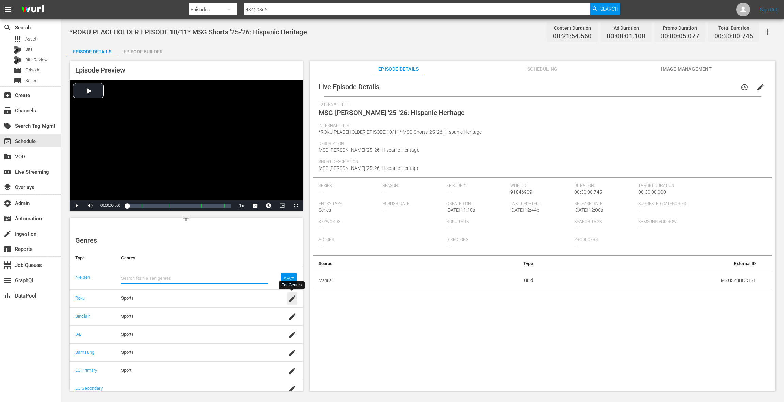
drag, startPoint x: 292, startPoint y: 301, endPoint x: 283, endPoint y: 300, distance: 8.9
click at [288, 300] on icon "button" at bounding box center [292, 298] width 8 height 8
drag, startPoint x: 146, startPoint y: 299, endPoint x: 226, endPoint y: 302, distance: 80.1
click at [146, 299] on icon at bounding box center [143, 299] width 7 height 7
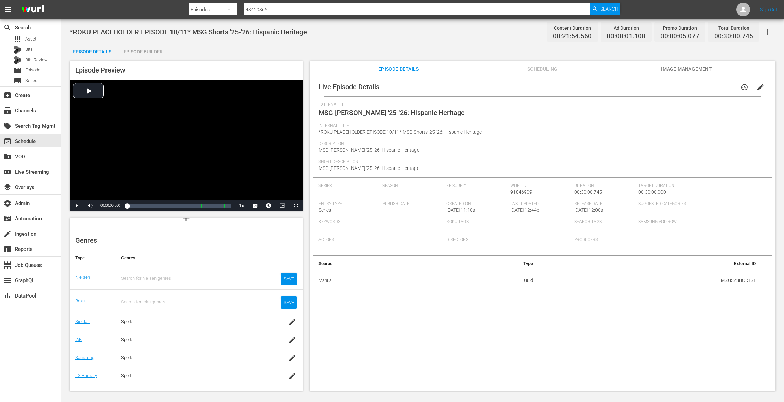
scroll to position [80, 0]
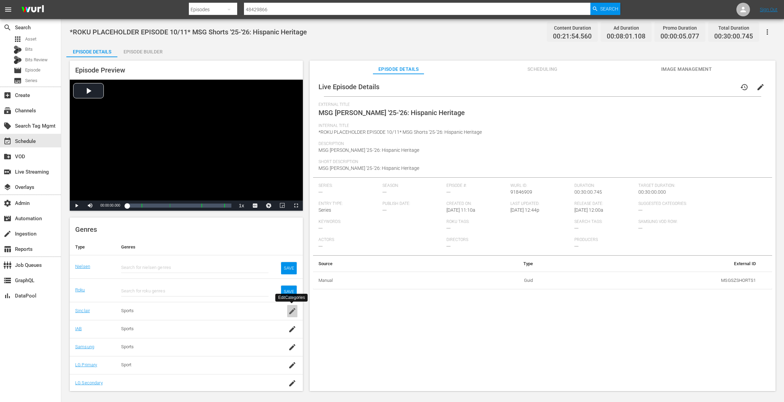
drag, startPoint x: 291, startPoint y: 310, endPoint x: 213, endPoint y: 295, distance: 79.4
click at [289, 309] on icon "button" at bounding box center [292, 311] width 8 height 8
drag, startPoint x: 144, startPoint y: 309, endPoint x: 148, endPoint y: 308, distance: 4.1
click at [144, 309] on icon at bounding box center [143, 311] width 7 height 7
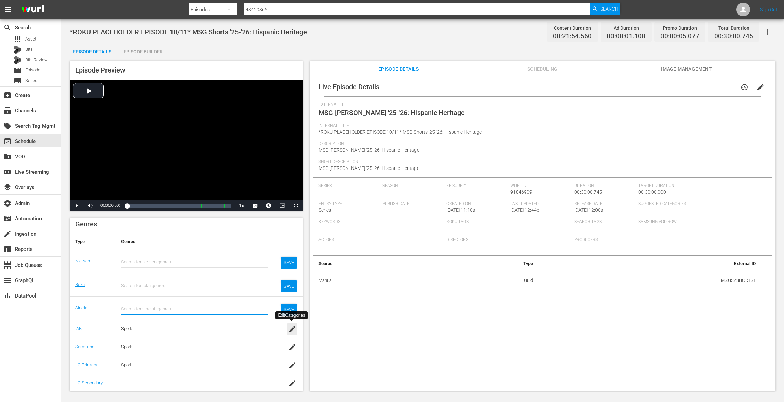
drag, startPoint x: 291, startPoint y: 331, endPoint x: 288, endPoint y: 327, distance: 5.6
click at [291, 331] on icon "button" at bounding box center [292, 329] width 8 height 8
drag, startPoint x: 147, startPoint y: 330, endPoint x: 186, endPoint y: 309, distance: 44.3
click at [147, 330] on icon at bounding box center [144, 330] width 8 height 8
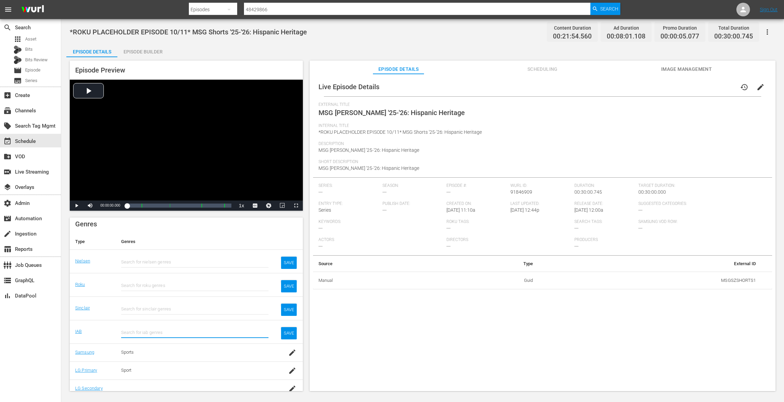
scroll to position [91, 0]
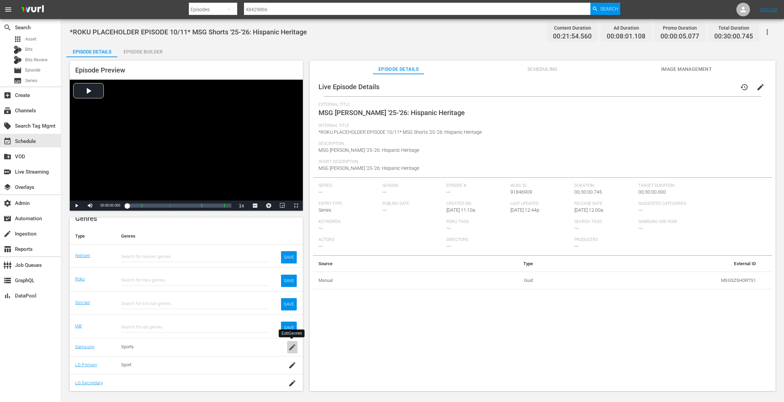
drag, startPoint x: 291, startPoint y: 348, endPoint x: 246, endPoint y: 326, distance: 49.3
click at [290, 348] on icon "button" at bounding box center [292, 347] width 6 height 6
drag, startPoint x: 146, startPoint y: 347, endPoint x: 175, endPoint y: 344, distance: 29.1
click at [146, 347] on icon at bounding box center [143, 347] width 7 height 7
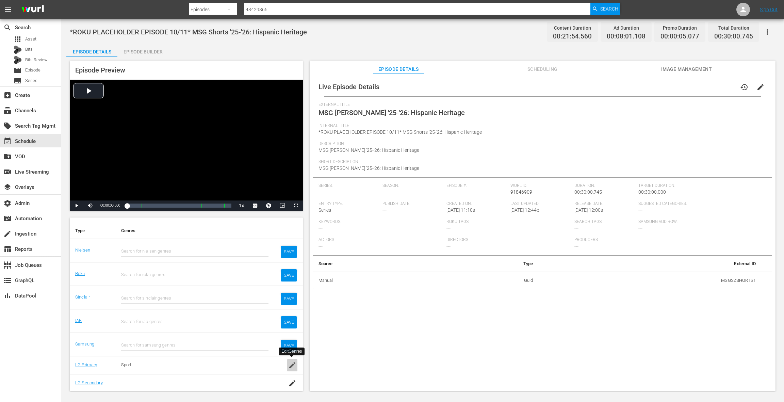
drag, startPoint x: 291, startPoint y: 366, endPoint x: 231, endPoint y: 342, distance: 64.0
click at [291, 366] on icon "button" at bounding box center [292, 365] width 6 height 6
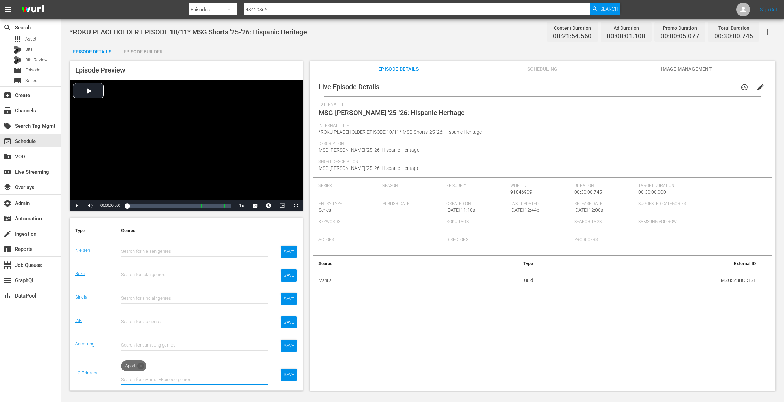
drag, startPoint x: 142, startPoint y: 364, endPoint x: 173, endPoint y: 354, distance: 32.2
click at [143, 364] on icon at bounding box center [141, 366] width 8 height 8
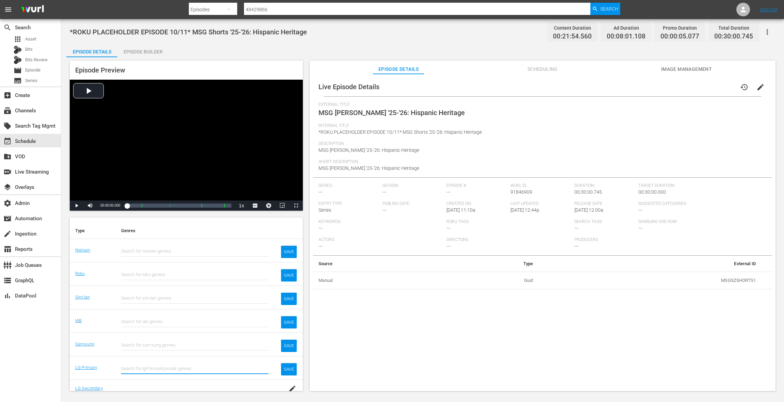
scroll to position [102, 0]
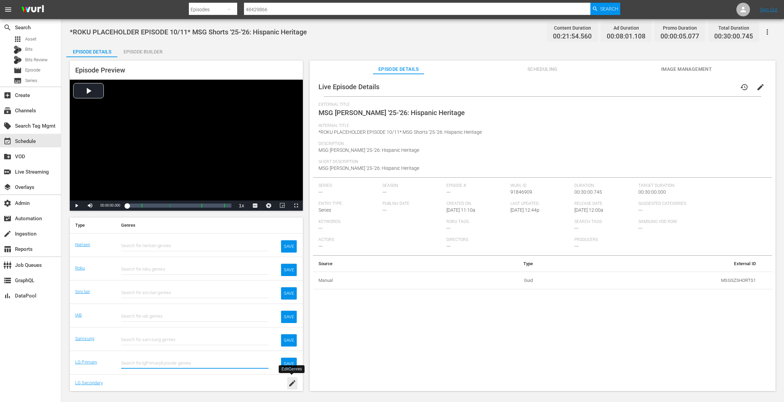
click at [291, 385] on icon "button" at bounding box center [292, 383] width 8 height 8
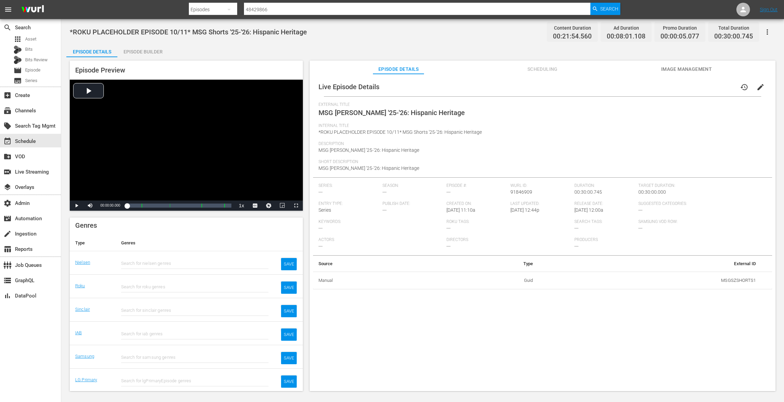
scroll to position [79, 0]
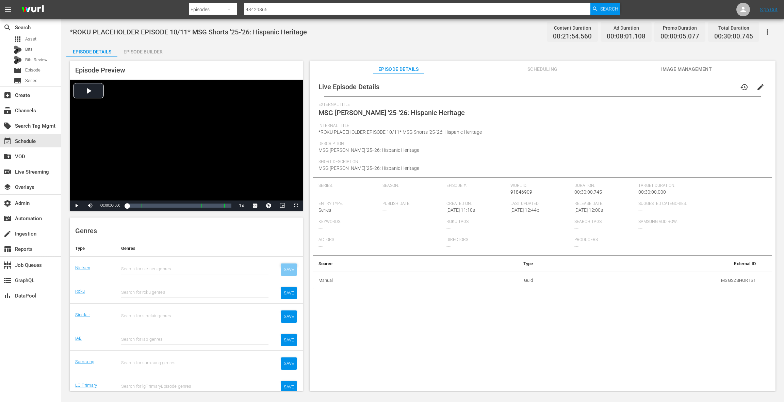
drag, startPoint x: 289, startPoint y: 268, endPoint x: 288, endPoint y: 275, distance: 7.6
click at [288, 268] on div "SAVE" at bounding box center [289, 269] width 16 height 12
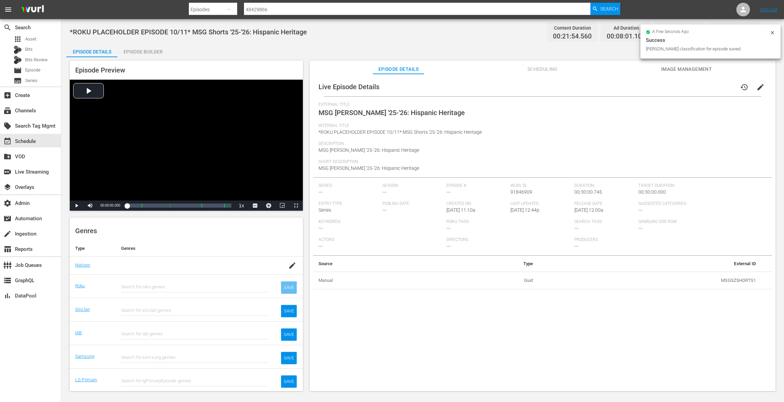
click at [288, 292] on div "SAVE" at bounding box center [289, 288] width 16 height 12
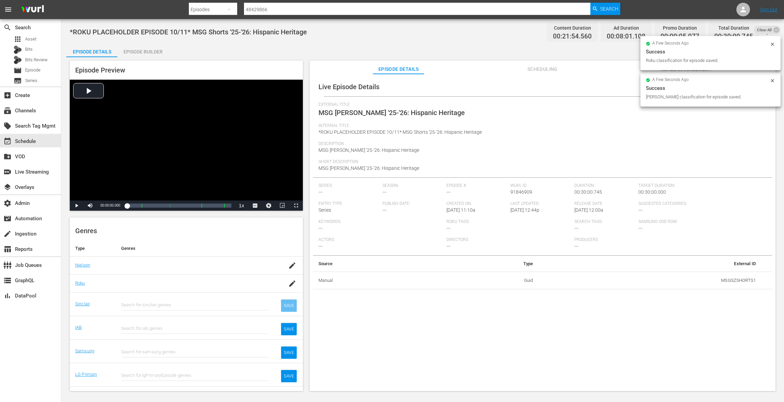
click at [290, 307] on div "SAVE" at bounding box center [289, 306] width 16 height 12
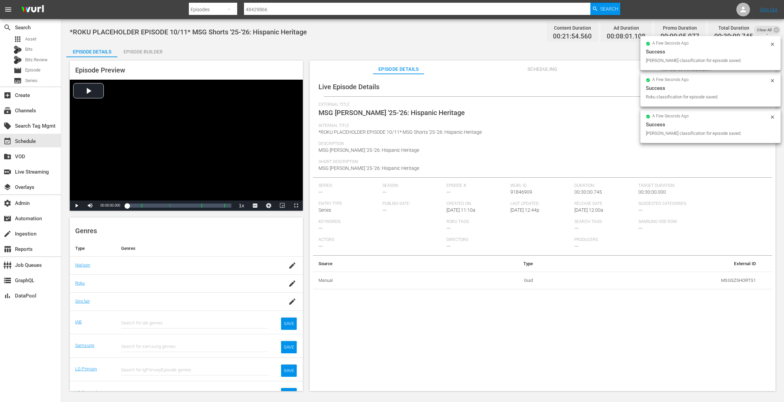
click at [290, 329] on td "SAVE" at bounding box center [288, 321] width 29 height 23
click at [291, 323] on div "SAVE" at bounding box center [289, 324] width 16 height 12
click at [290, 340] on div "SAVE" at bounding box center [289, 342] width 16 height 12
click at [291, 356] on div "SAVE" at bounding box center [289, 360] width 16 height 12
click at [288, 377] on div "SAVE" at bounding box center [289, 382] width 16 height 12
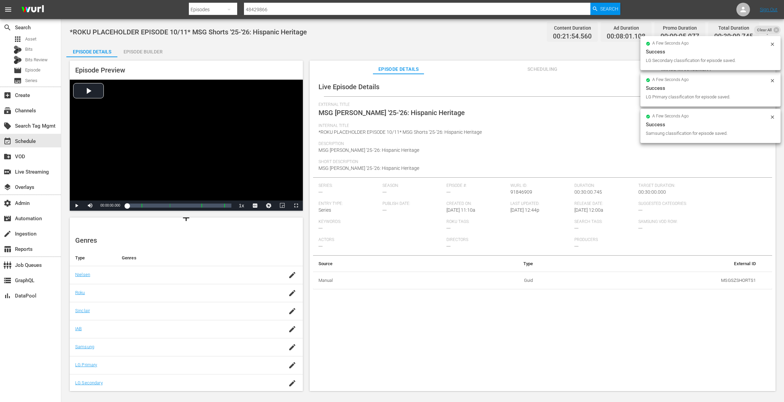
scroll to position [0, 0]
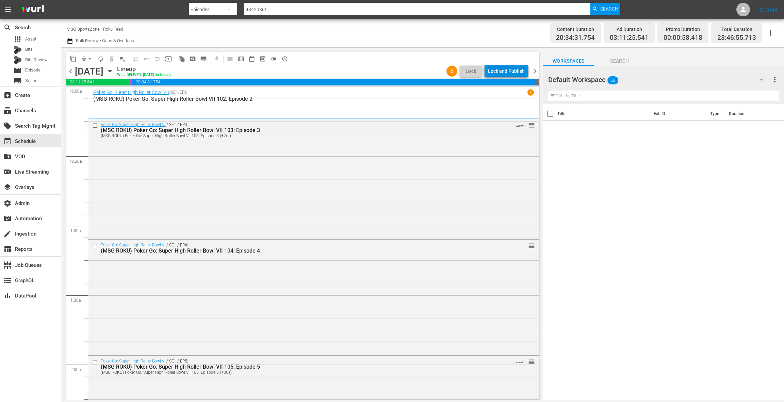
click at [518, 73] on div "Lock and Publish" at bounding box center [506, 71] width 37 height 12
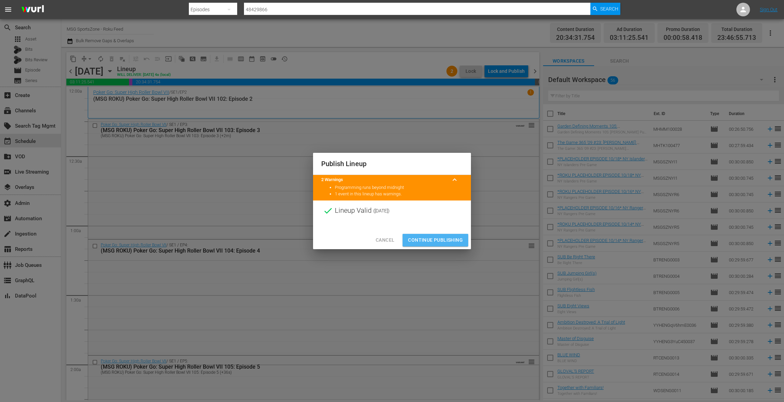
click at [438, 238] on span "Continue Publishing" at bounding box center [435, 240] width 55 height 9
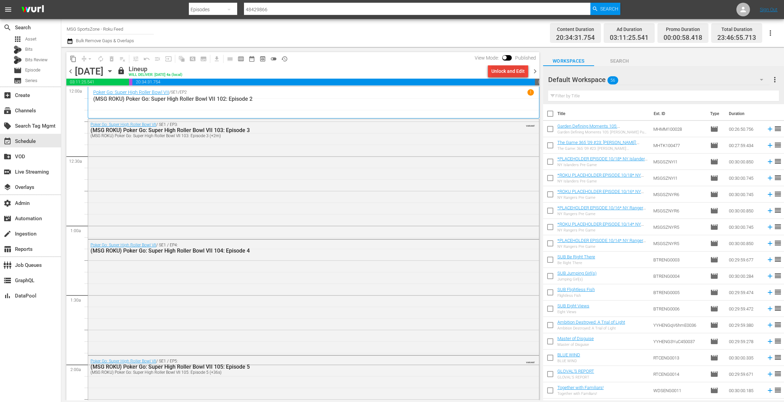
click at [509, 70] on div "Unlock and Edit" at bounding box center [508, 71] width 33 height 12
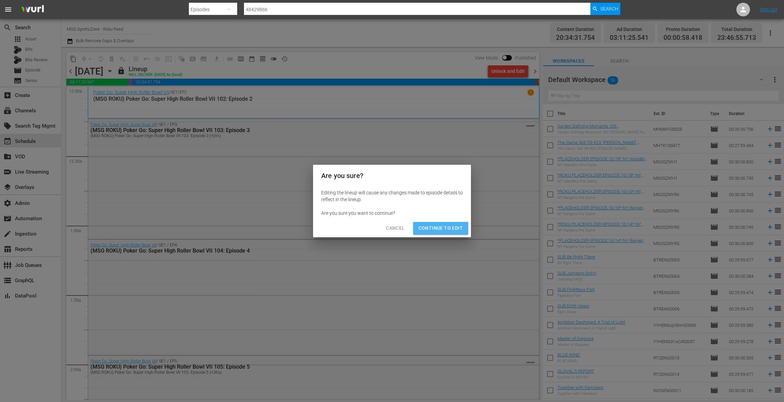
click at [448, 226] on span "Continue to Edit" at bounding box center [441, 228] width 44 height 9
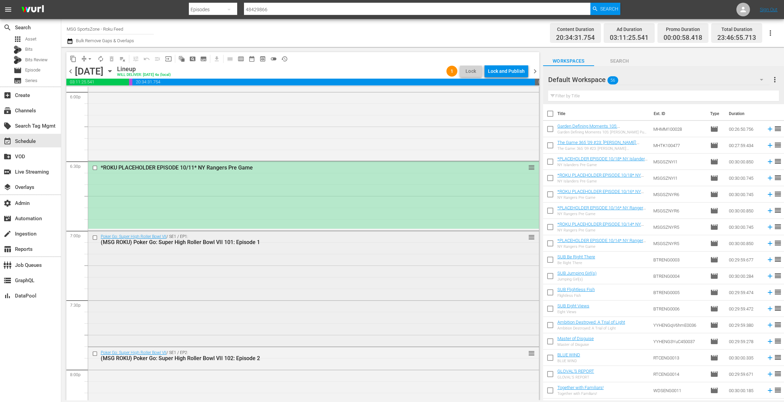
scroll to position [2508, 0]
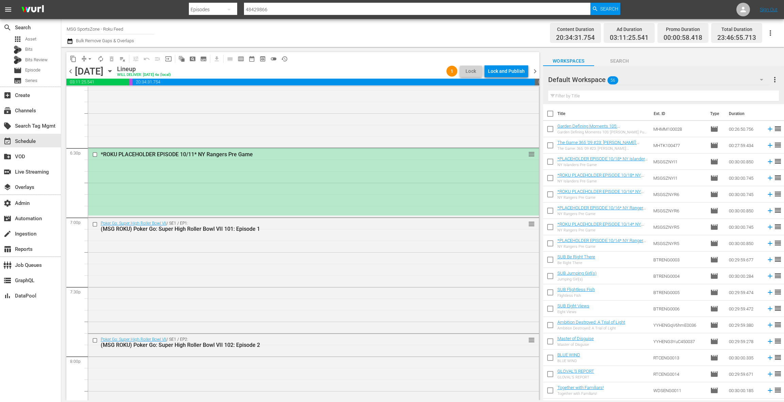
click at [339, 188] on div "*ROKU PLACEHOLDER EPISODE 10/11* NY Rangers Pre Game reorder" at bounding box center [313, 181] width 451 height 67
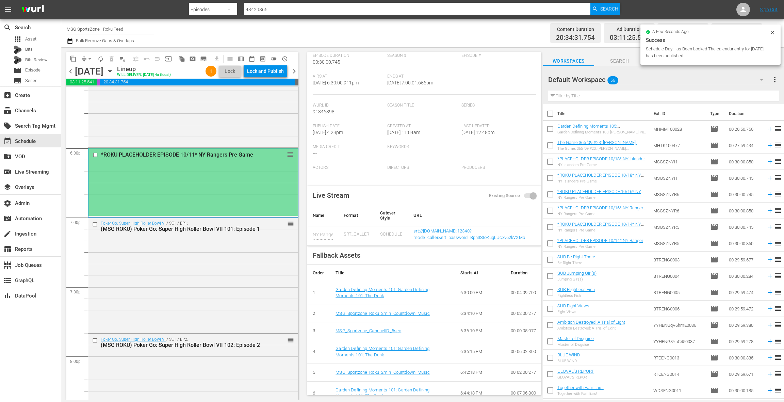
scroll to position [0, 0]
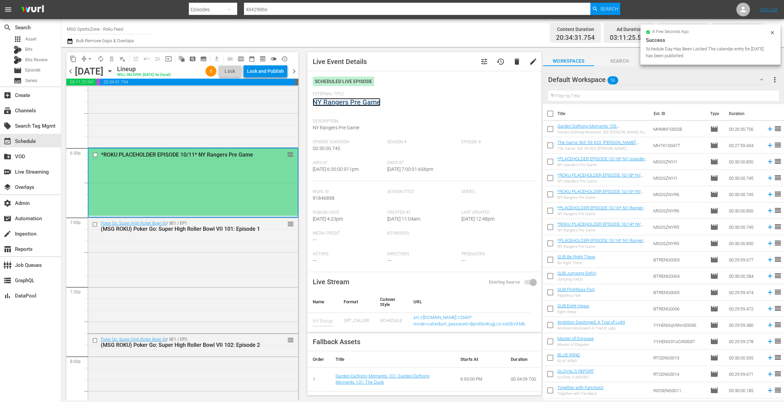
click at [359, 103] on link "NY Rangers Pre Game" at bounding box center [347, 102] width 68 height 8
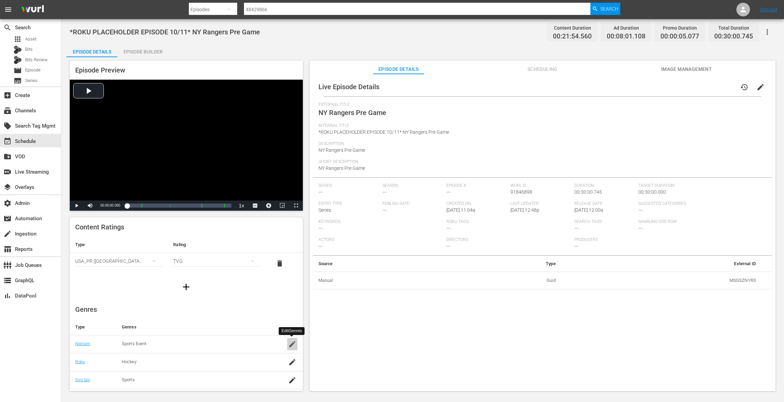
click at [293, 341] on icon "button" at bounding box center [292, 344] width 8 height 8
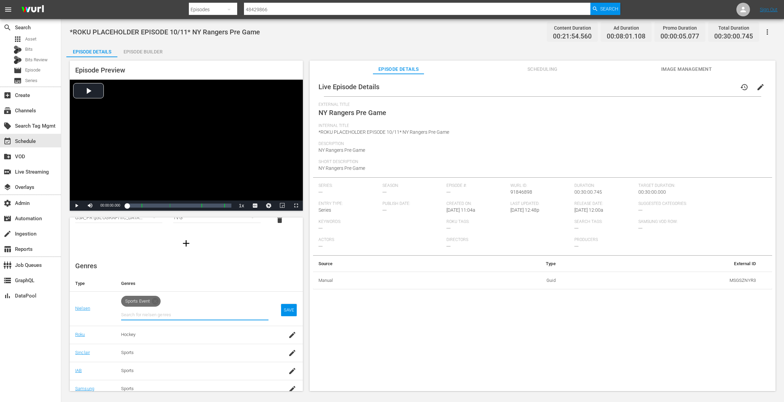
scroll to position [85, 0]
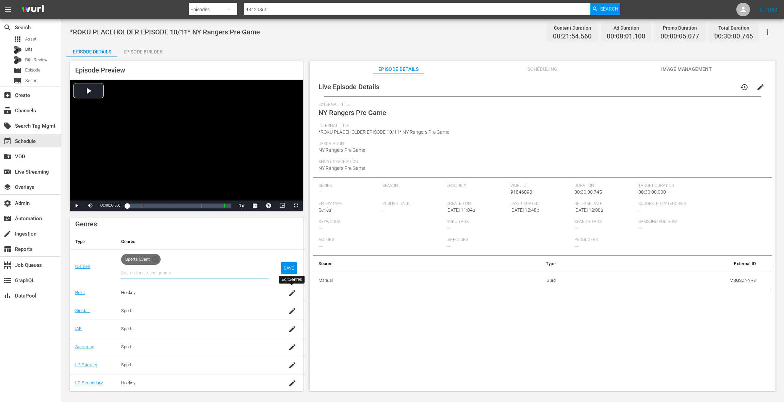
click at [291, 293] on icon "button" at bounding box center [292, 293] width 6 height 6
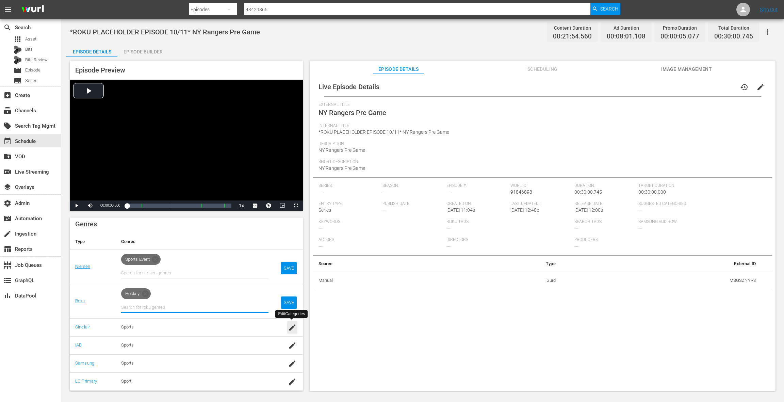
click at [292, 328] on icon "button" at bounding box center [292, 327] width 8 height 8
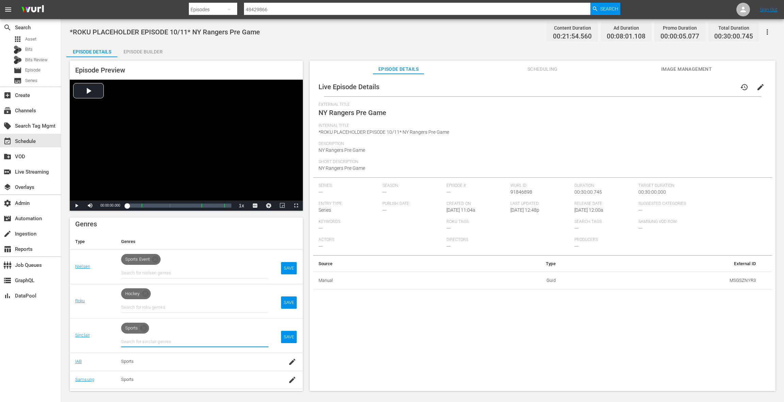
click at [290, 343] on td "SAVE" at bounding box center [288, 335] width 29 height 34
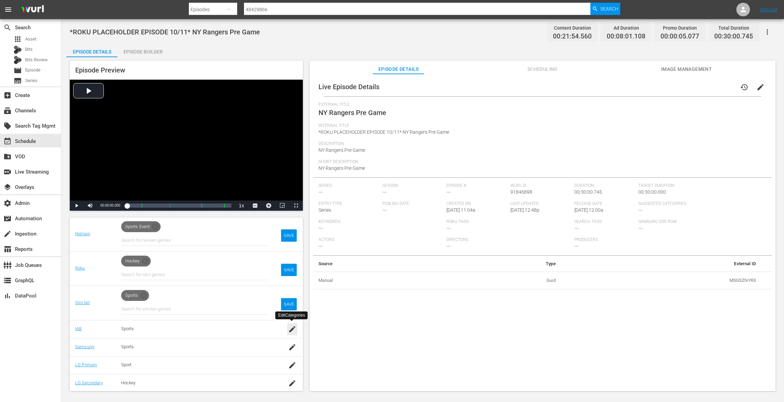
drag, startPoint x: 290, startPoint y: 331, endPoint x: 295, endPoint y: 352, distance: 21.2
click at [290, 331] on icon "button" at bounding box center [292, 329] width 6 height 6
click at [291, 364] on icon "button" at bounding box center [292, 363] width 6 height 6
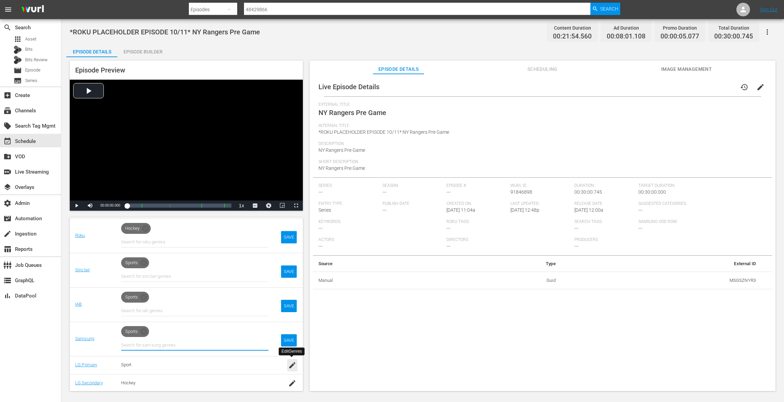
click at [293, 365] on icon "button" at bounding box center [292, 365] width 8 height 8
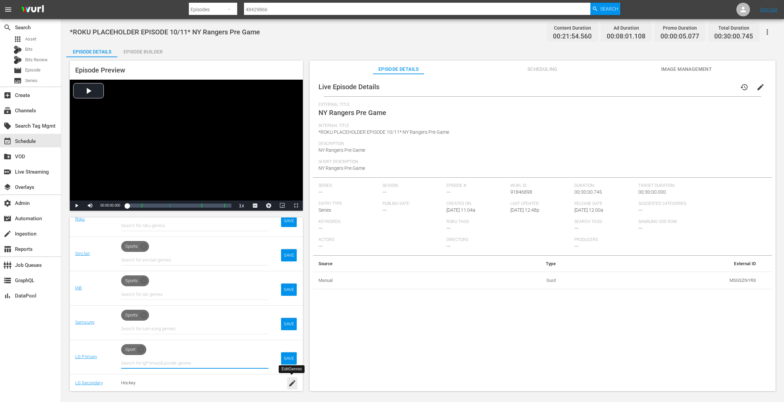
click at [293, 383] on icon "button" at bounding box center [292, 383] width 6 height 6
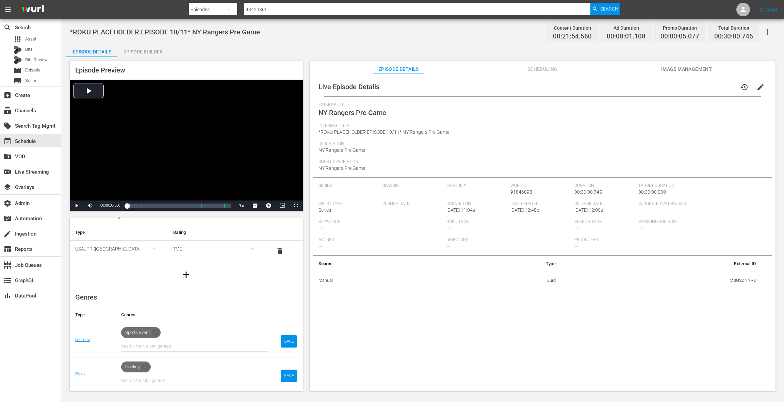
scroll to position [44, 0]
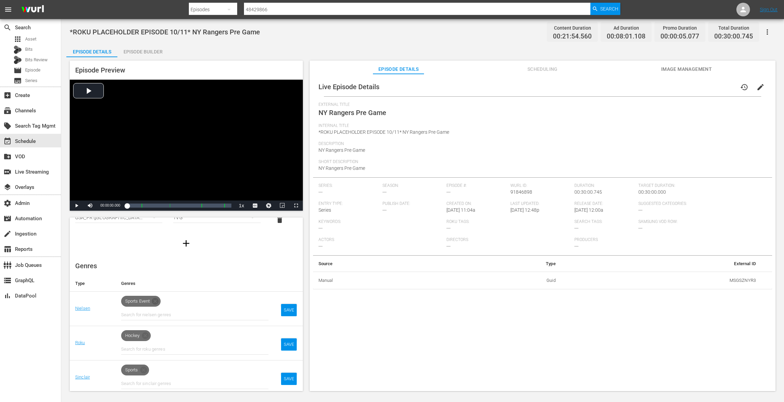
click at [157, 301] on icon at bounding box center [155, 301] width 7 height 7
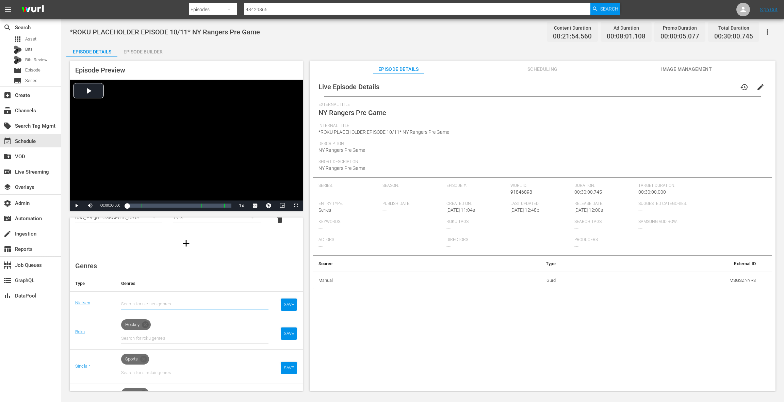
drag, startPoint x: 148, startPoint y: 325, endPoint x: 155, endPoint y: 321, distance: 7.6
click at [148, 325] on icon at bounding box center [145, 324] width 7 height 7
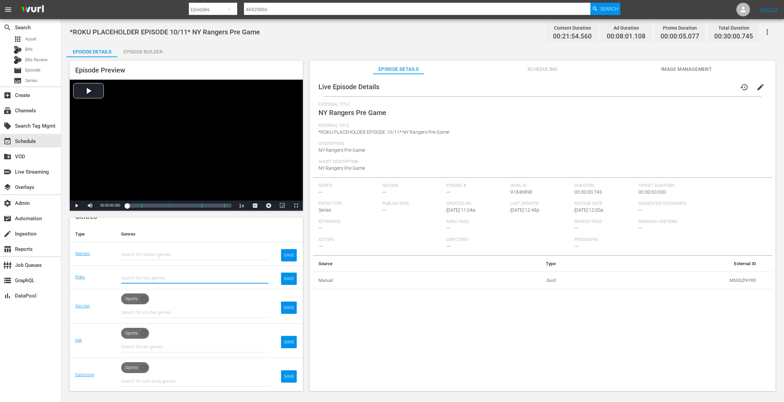
scroll to position [99, 0]
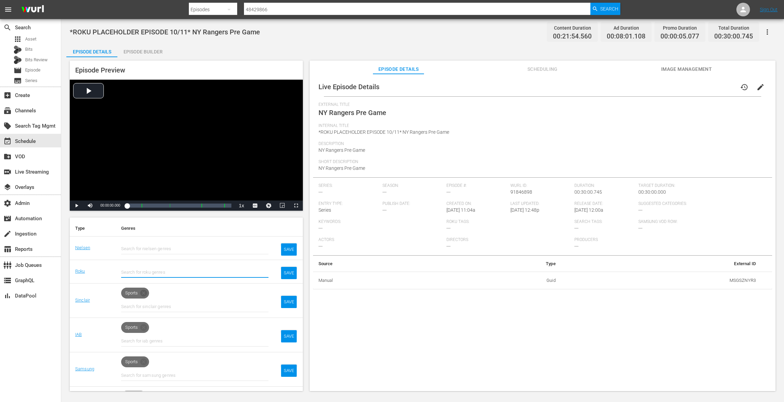
drag, startPoint x: 145, startPoint y: 291, endPoint x: 144, endPoint y: 307, distance: 16.7
click at [145, 291] on icon at bounding box center [144, 293] width 8 height 8
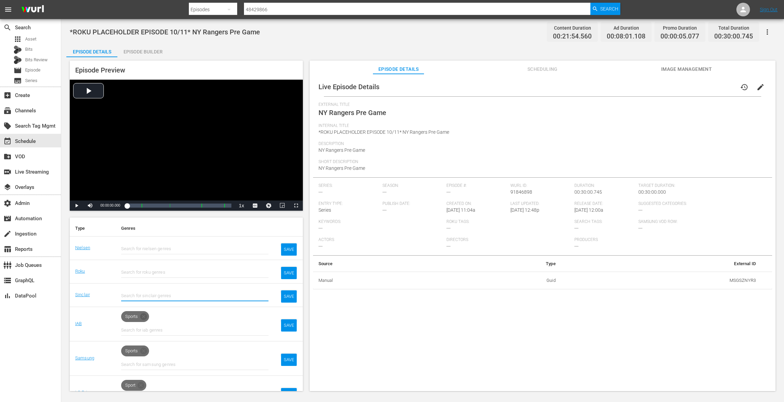
click at [144, 313] on icon at bounding box center [143, 316] width 7 height 7
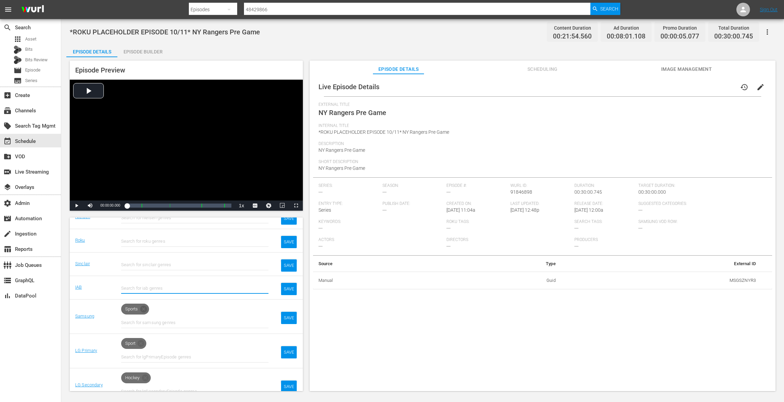
drag, startPoint x: 146, startPoint y: 306, endPoint x: 145, endPoint y: 320, distance: 13.7
click at [146, 306] on icon at bounding box center [143, 309] width 7 height 7
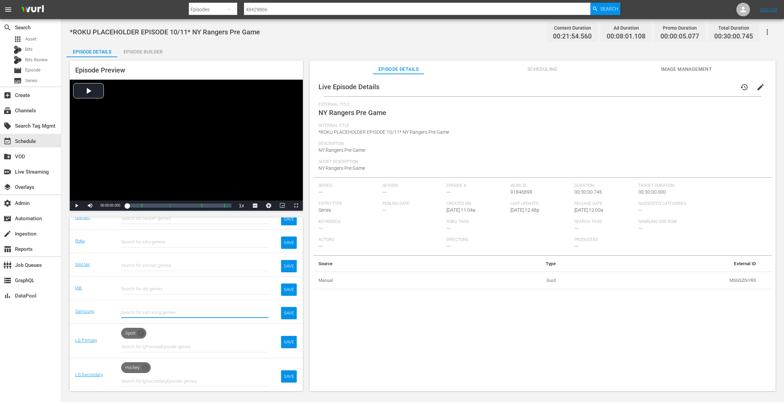
drag, startPoint x: 142, startPoint y: 331, endPoint x: 151, endPoint y: 330, distance: 9.3
click at [142, 331] on icon at bounding box center [141, 333] width 8 height 8
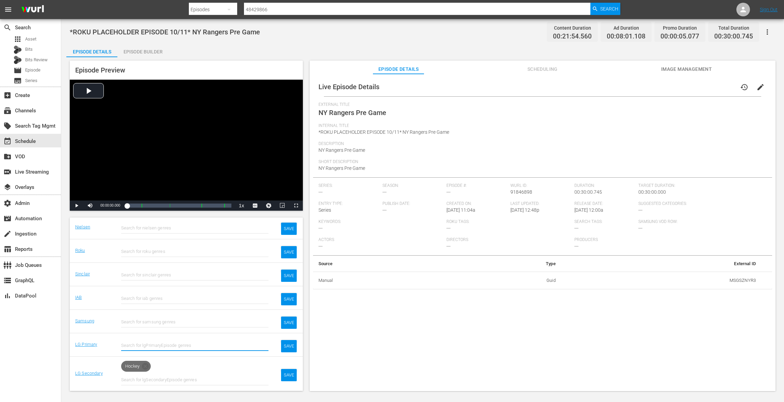
scroll to position [118, 0]
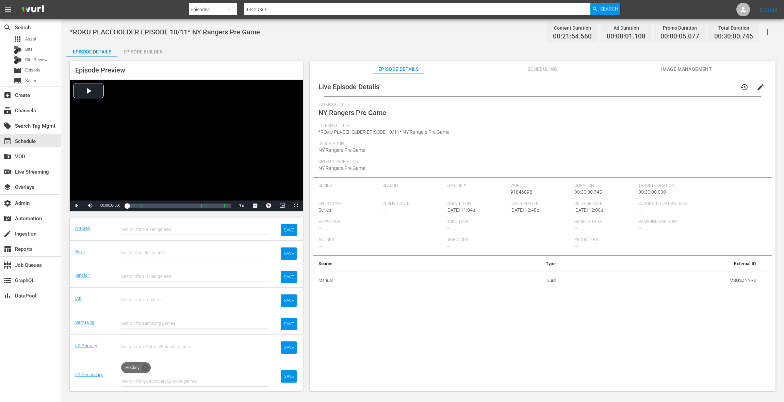
drag, startPoint x: 147, startPoint y: 366, endPoint x: 162, endPoint y: 360, distance: 16.7
click at [147, 366] on icon at bounding box center [145, 367] width 7 height 7
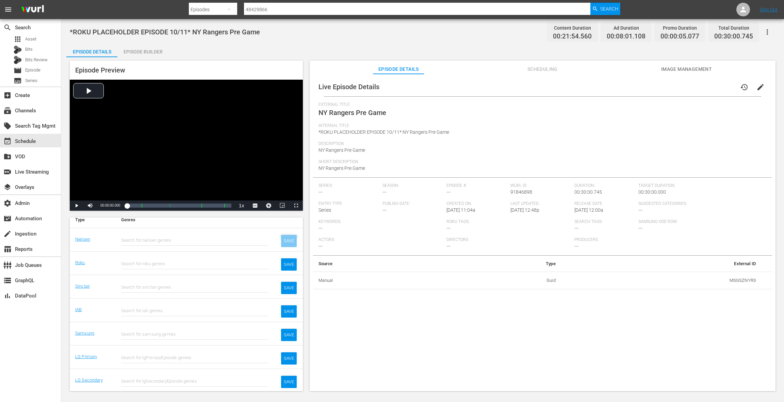
click at [288, 238] on div "SAVE" at bounding box center [289, 241] width 16 height 12
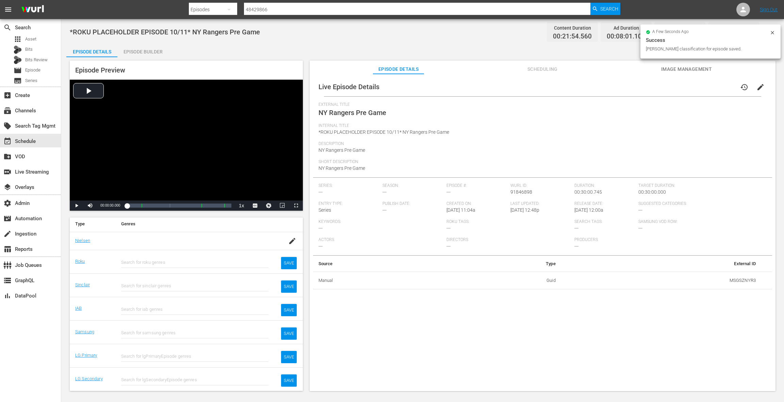
scroll to position [102, 0]
click at [290, 262] on div "SAVE" at bounding box center [289, 264] width 16 height 12
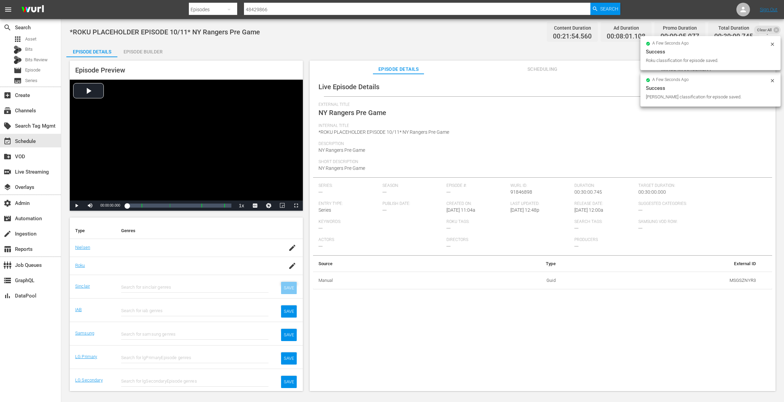
click at [289, 288] on div "SAVE" at bounding box center [289, 288] width 16 height 12
click at [288, 309] on div "SAVE" at bounding box center [289, 311] width 16 height 12
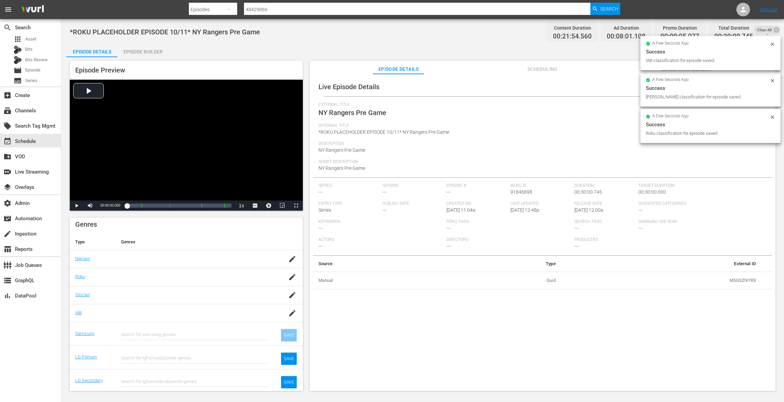
click at [287, 331] on div "SAVE" at bounding box center [289, 335] width 16 height 12
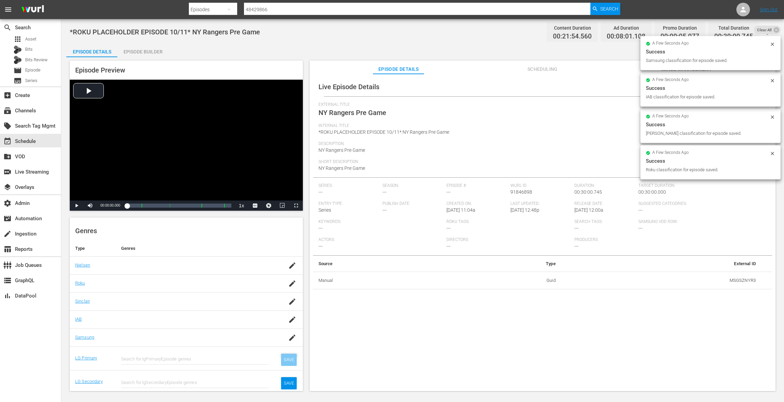
click at [285, 363] on div "SAVE" at bounding box center [289, 360] width 16 height 12
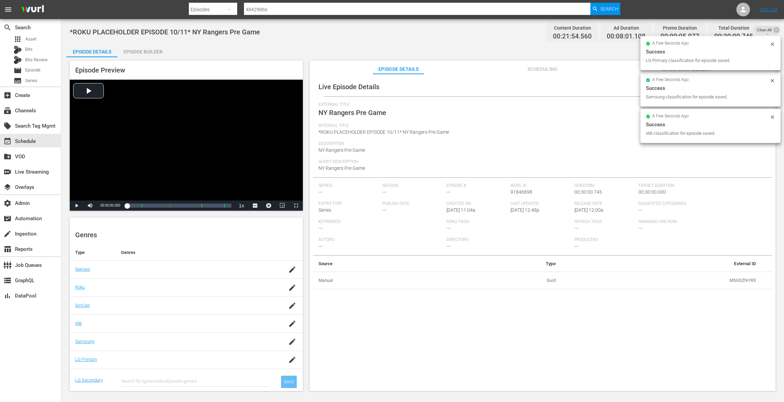
click at [289, 381] on div "SAVE" at bounding box center [289, 382] width 16 height 12
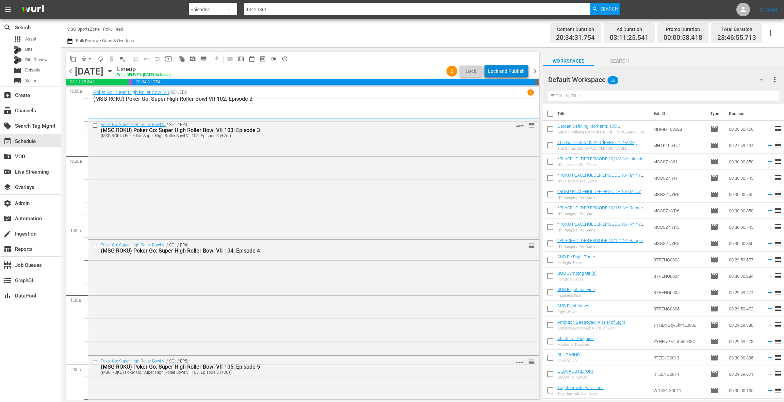
click at [511, 71] on div "Lock and Publish" at bounding box center [506, 71] width 37 height 12
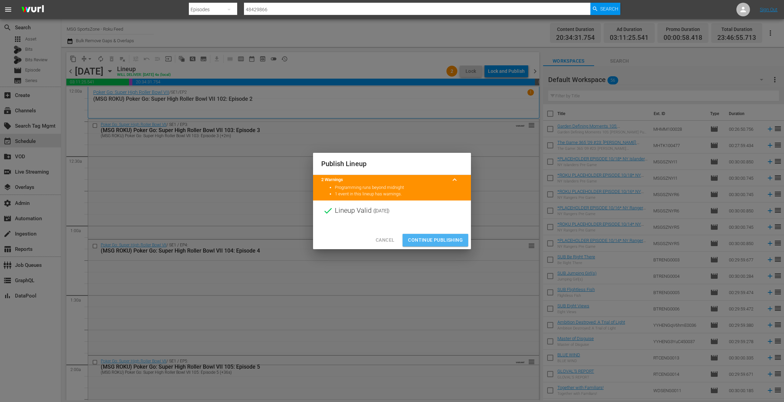
drag, startPoint x: 446, startPoint y: 241, endPoint x: 491, endPoint y: 155, distance: 97.0
click at [446, 241] on span "Continue Publishing" at bounding box center [435, 240] width 55 height 9
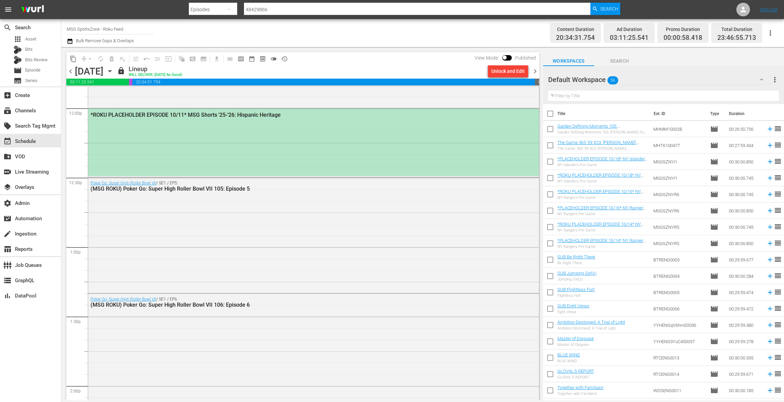
scroll to position [1622, 0]
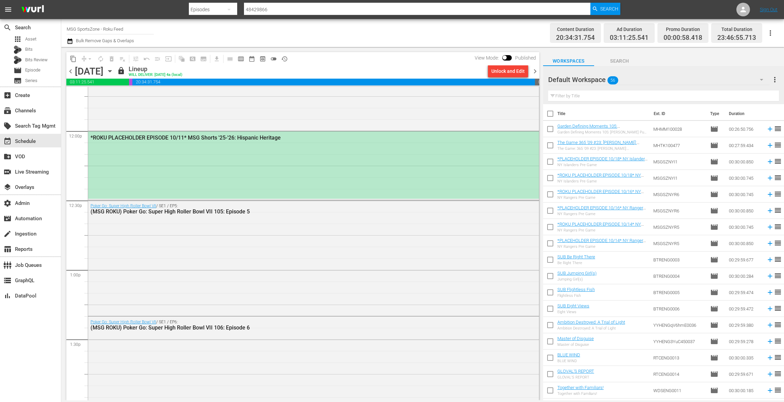
click at [359, 182] on div "*ROKU PLACEHOLDER EPISODE 10/11* MSG Shorts '25-'26: Hispanic Heritage" at bounding box center [313, 164] width 451 height 67
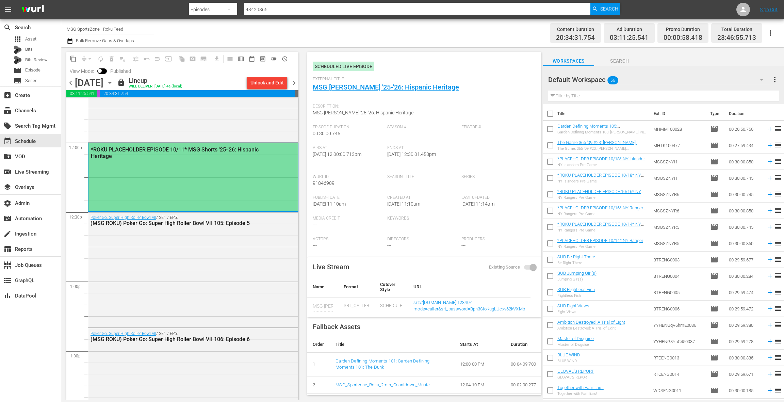
scroll to position [0, 0]
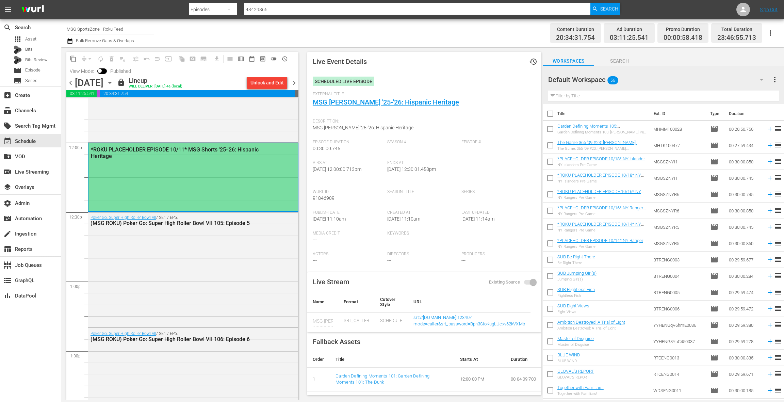
click at [390, 107] on div "External Title MSG [PERSON_NAME] '25-'26: Hispanic Heritage" at bounding box center [424, 104] width 223 height 24
click at [390, 101] on link "MSG [PERSON_NAME] '25-'26: Hispanic Heritage" at bounding box center [386, 102] width 146 height 8
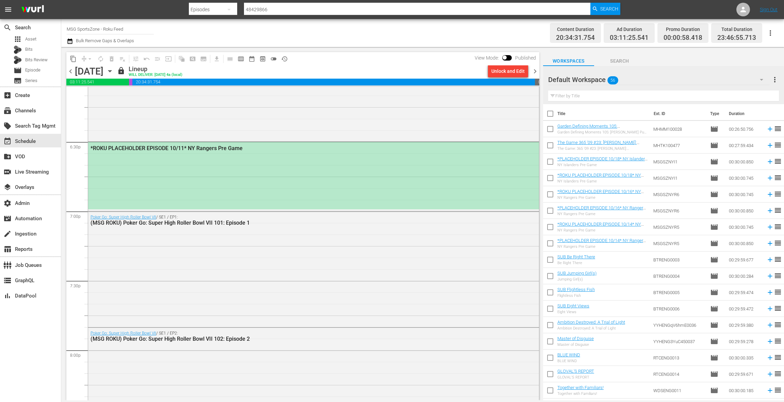
scroll to position [2563, 0]
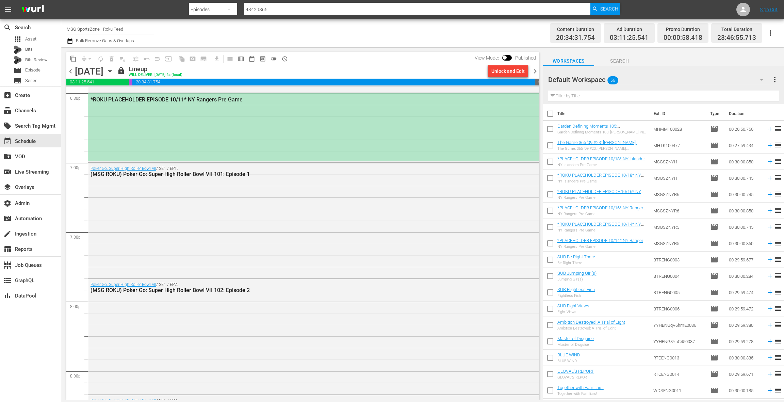
click at [257, 112] on div "*ROKU PLACEHOLDER EPISODE 10/11* NY Rangers Pre Game" at bounding box center [313, 126] width 451 height 67
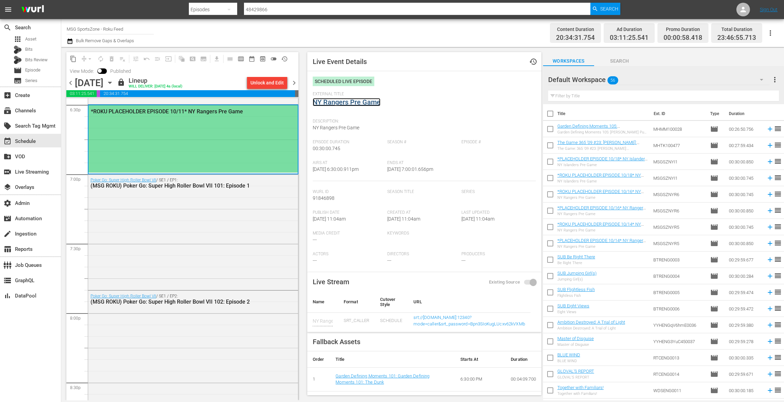
click at [351, 102] on link "NY Rangers Pre Game" at bounding box center [347, 102] width 68 height 8
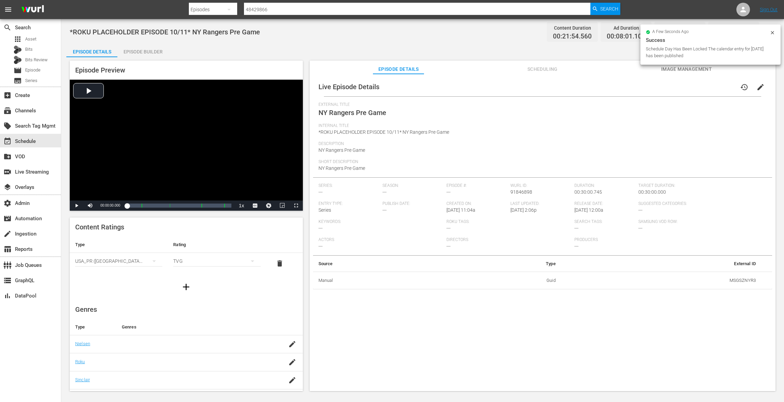
click at [162, 51] on div "Episode Builder" at bounding box center [142, 52] width 51 height 16
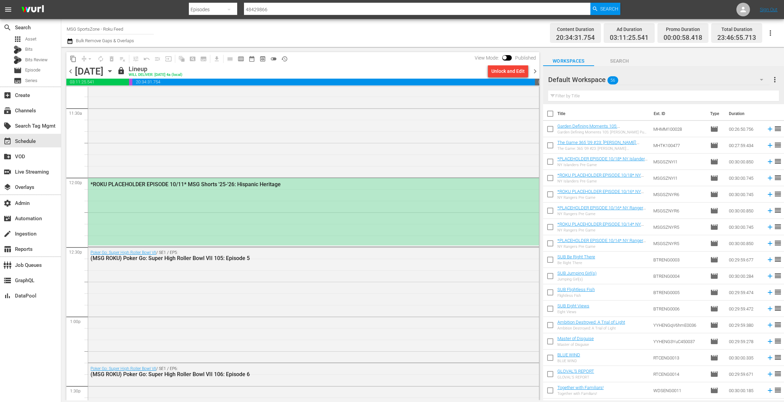
scroll to position [1587, 0]
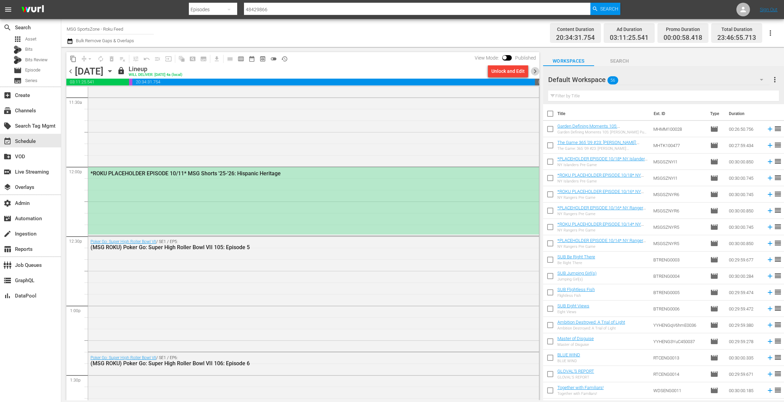
click at [536, 70] on span "chevron_right" at bounding box center [535, 71] width 9 height 9
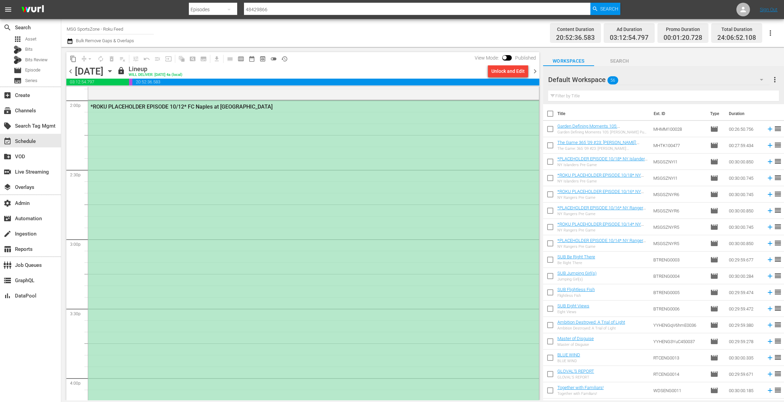
scroll to position [1935, 0]
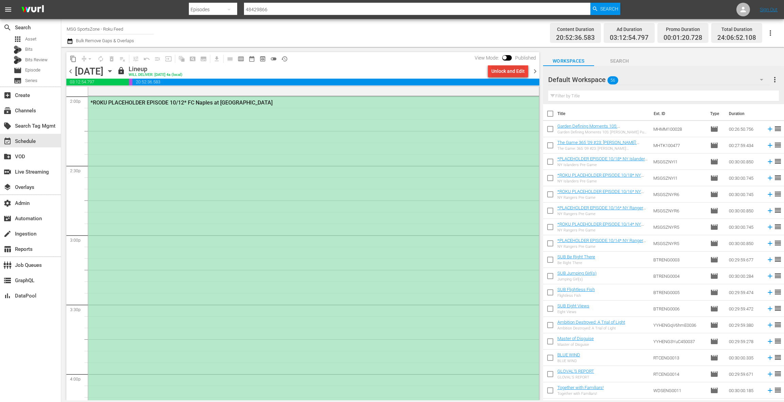
click at [499, 73] on div "Unlock and Edit" at bounding box center [508, 71] width 33 height 12
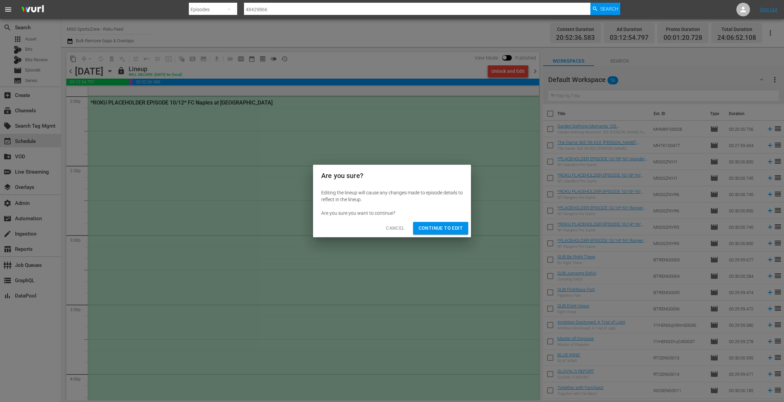
click at [443, 231] on span "Continue to Edit" at bounding box center [441, 228] width 44 height 9
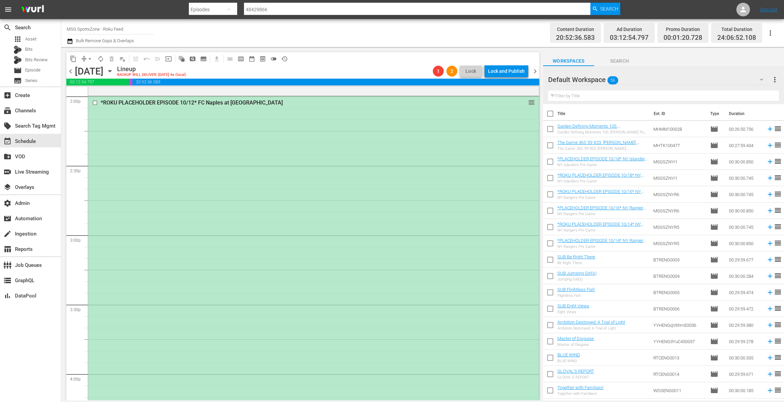
click at [311, 196] on div "*ROKU PLACEHOLDER EPISODE 10/12* FC Naples at [GEOGRAPHIC_DATA] SC reorder" at bounding box center [313, 303] width 451 height 415
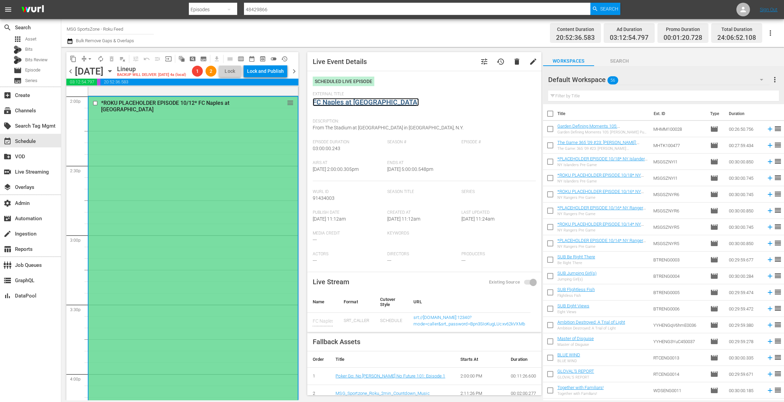
click at [352, 103] on link "FC Naples at [GEOGRAPHIC_DATA]" at bounding box center [366, 102] width 106 height 8
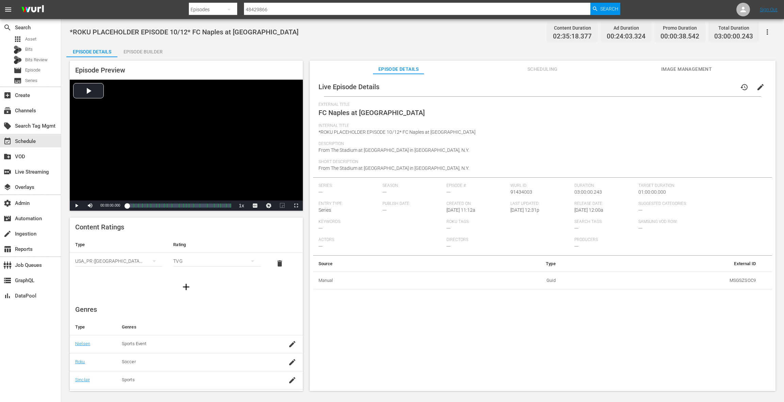
scroll to position [69, 0]
drag, startPoint x: 289, startPoint y: 278, endPoint x: 287, endPoint y: 270, distance: 8.1
click at [289, 278] on icon "button" at bounding box center [292, 275] width 8 height 8
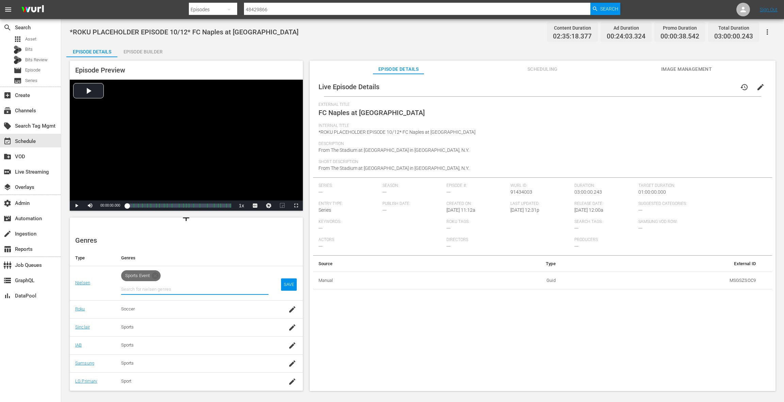
scroll to position [85, 0]
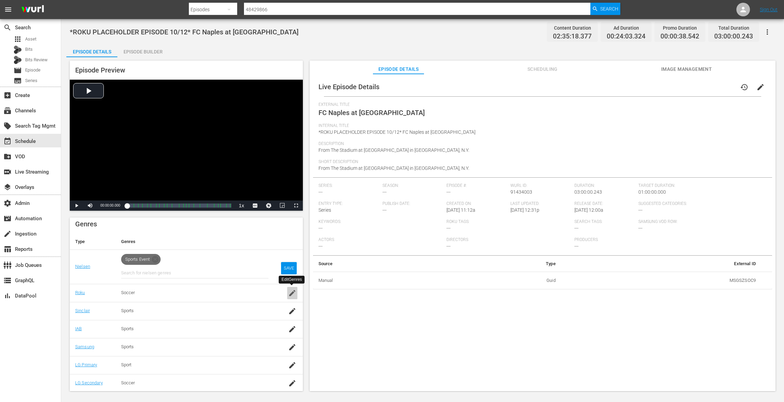
drag, startPoint x: 294, startPoint y: 292, endPoint x: 271, endPoint y: 278, distance: 26.9
click at [294, 292] on icon "button" at bounding box center [292, 293] width 8 height 8
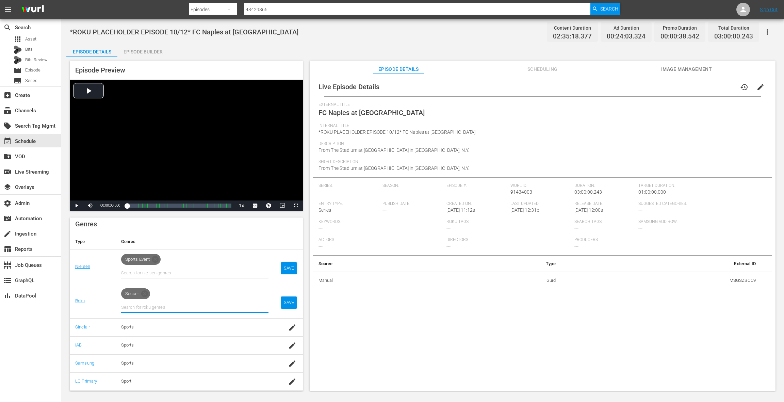
scroll to position [102, 0]
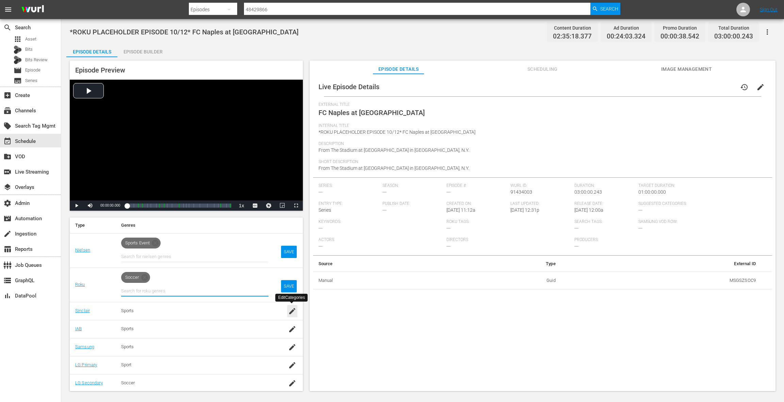
drag, startPoint x: 294, startPoint y: 310, endPoint x: 277, endPoint y: 288, distance: 27.6
click at [294, 310] on icon "button" at bounding box center [292, 311] width 8 height 8
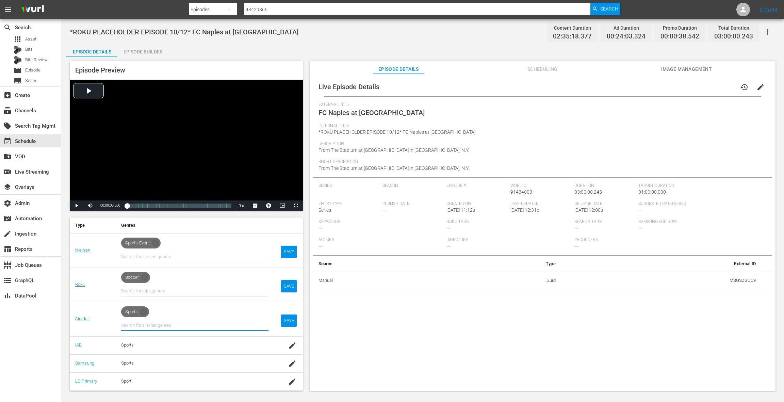
scroll to position [118, 0]
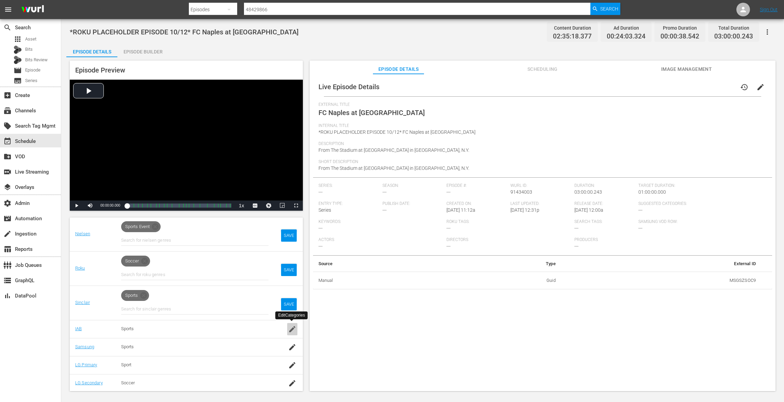
click at [291, 328] on icon "button" at bounding box center [292, 329] width 6 height 6
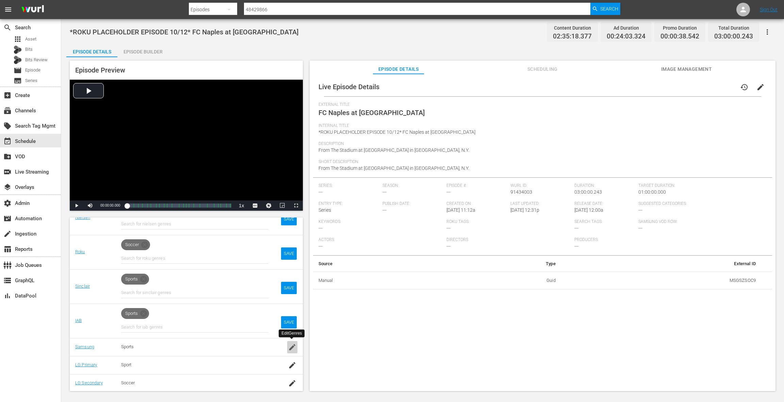
drag, startPoint x: 291, startPoint y: 345, endPoint x: 258, endPoint y: 315, distance: 45.5
click at [291, 345] on icon "button" at bounding box center [292, 347] width 8 height 8
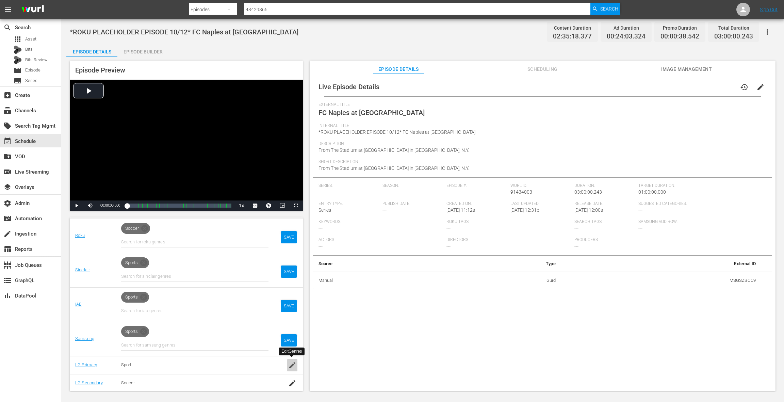
drag, startPoint x: 292, startPoint y: 364, endPoint x: 254, endPoint y: 341, distance: 44.1
click at [292, 364] on icon "button" at bounding box center [292, 365] width 6 height 6
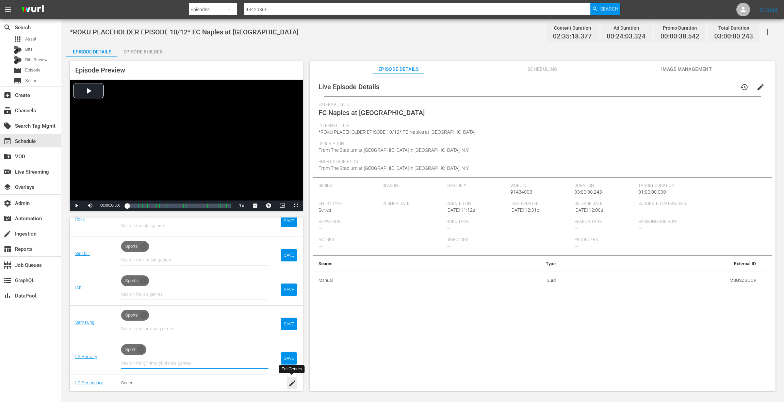
click at [291, 383] on icon "button" at bounding box center [292, 383] width 6 height 6
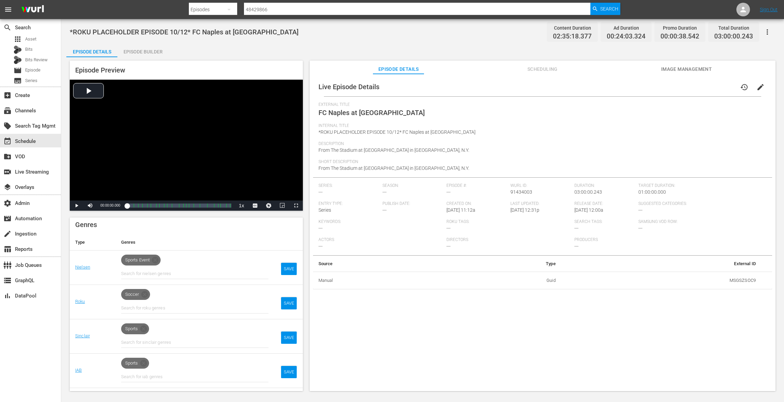
scroll to position [90, 0]
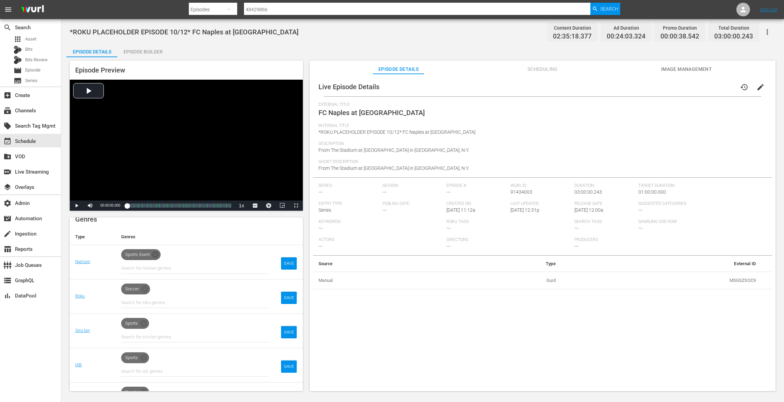
click at [158, 255] on icon at bounding box center [155, 254] width 7 height 7
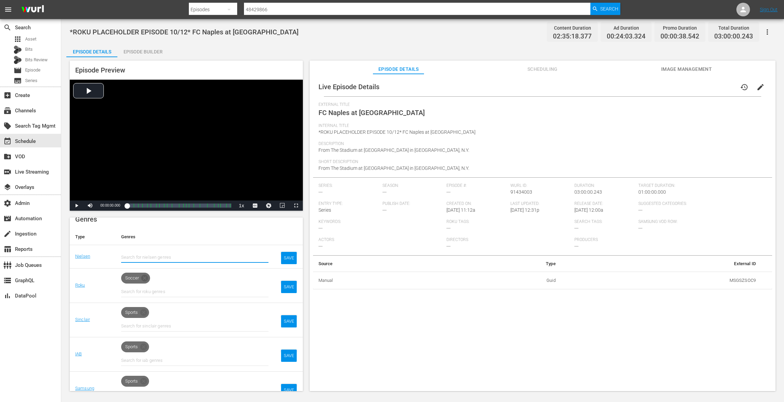
click at [146, 278] on icon at bounding box center [144, 278] width 7 height 7
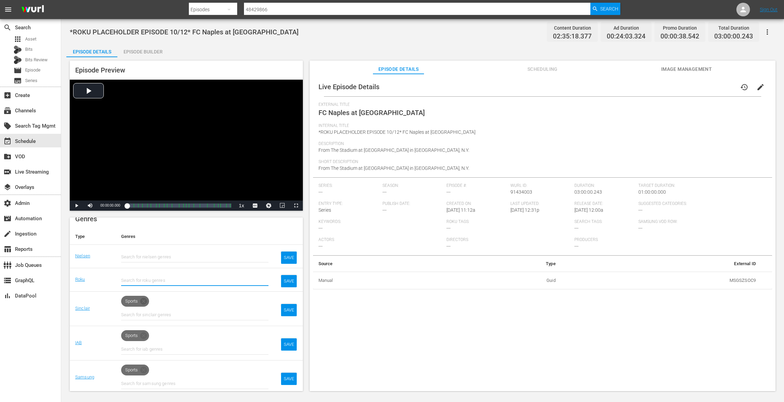
click at [145, 300] on icon at bounding box center [143, 301] width 7 height 7
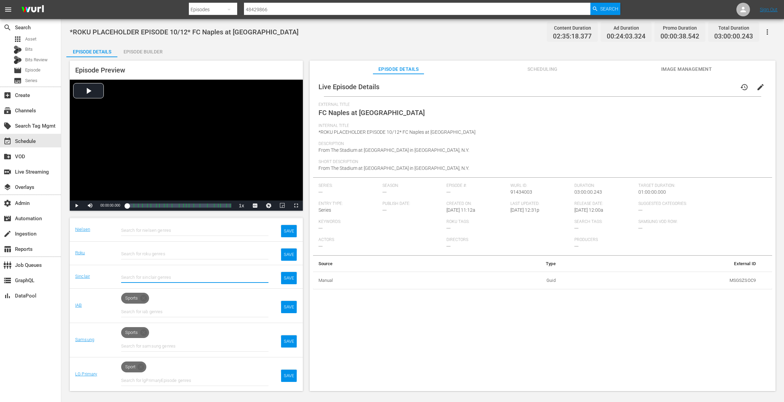
scroll to position [123, 0]
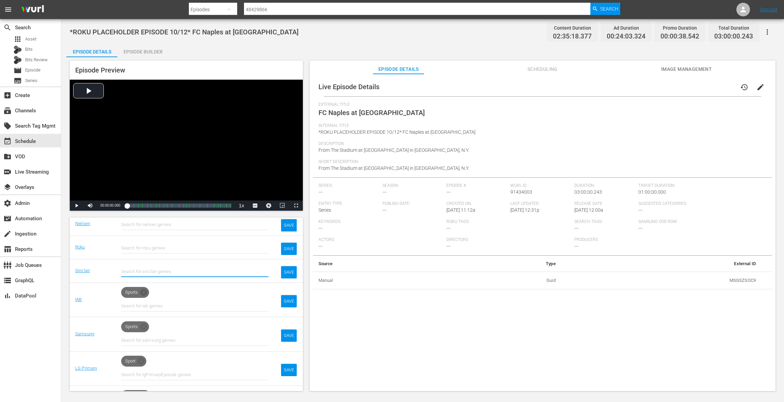
click at [146, 292] on icon at bounding box center [143, 292] width 7 height 7
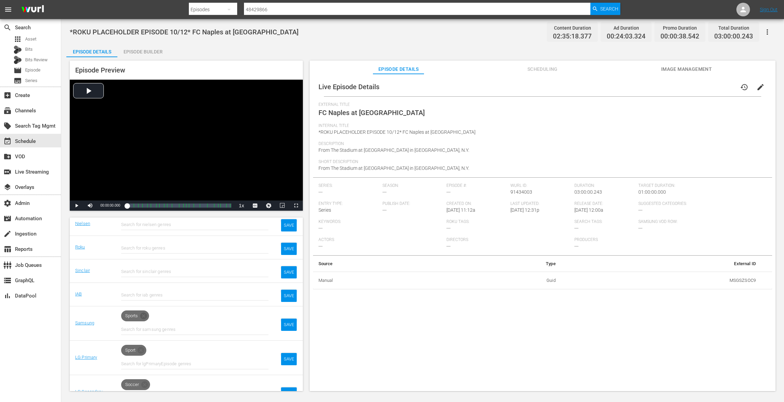
click at [143, 316] on icon at bounding box center [144, 316] width 8 height 8
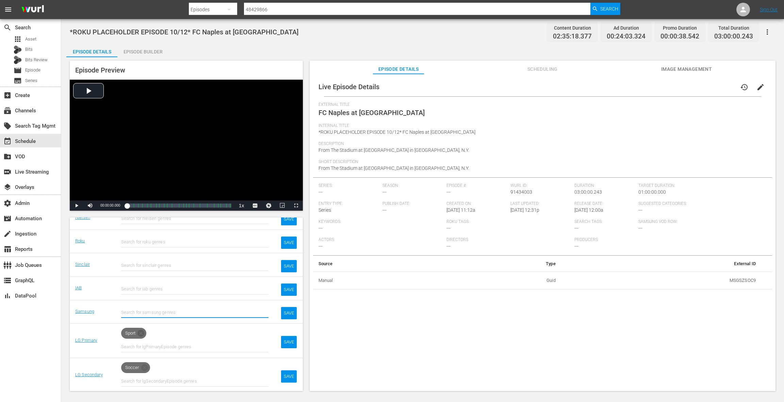
drag, startPoint x: 142, startPoint y: 330, endPoint x: 147, endPoint y: 328, distance: 5.7
click at [142, 330] on icon at bounding box center [141, 333] width 7 height 7
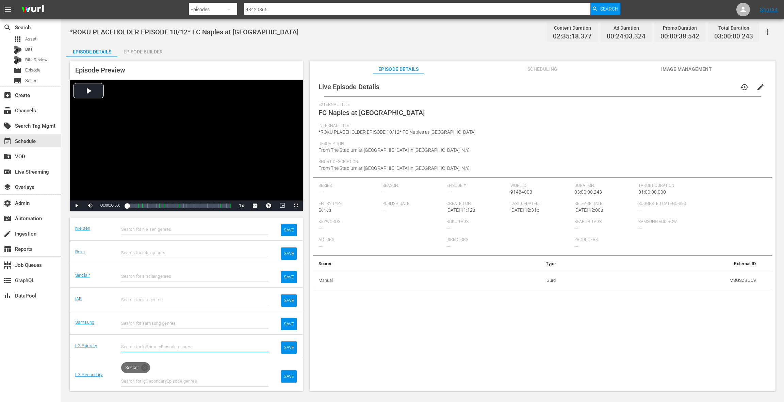
drag, startPoint x: 144, startPoint y: 367, endPoint x: 152, endPoint y: 365, distance: 8.3
click at [144, 367] on icon at bounding box center [144, 367] width 7 height 7
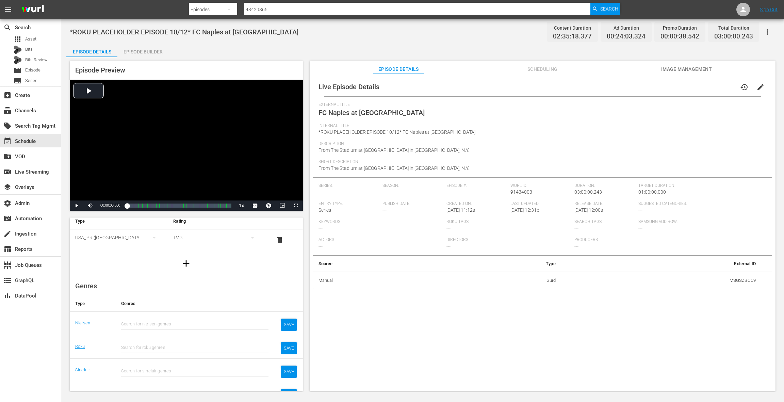
scroll to position [45, 0]
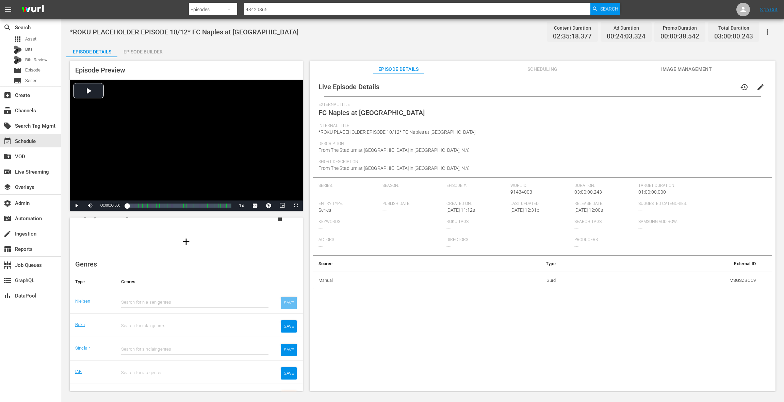
click at [288, 305] on div "SAVE" at bounding box center [289, 303] width 16 height 12
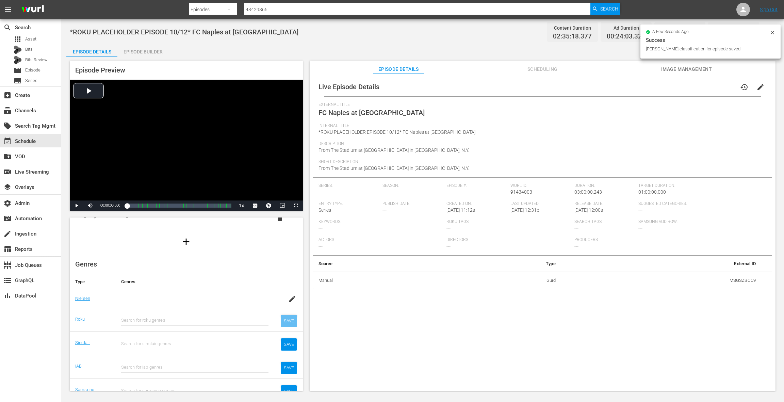
click at [287, 319] on div "SAVE" at bounding box center [289, 321] width 16 height 12
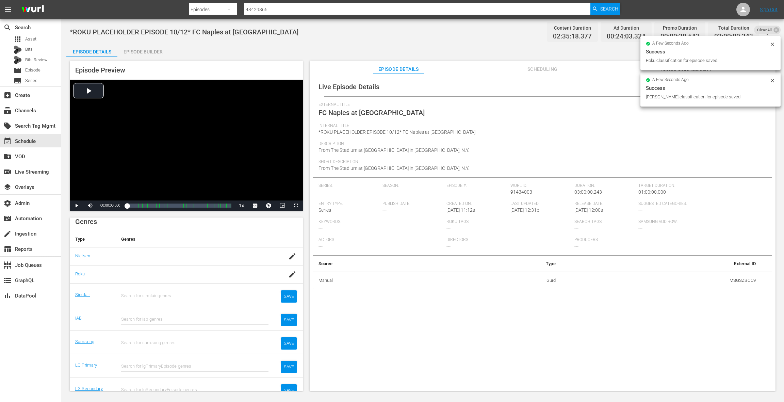
scroll to position [96, 0]
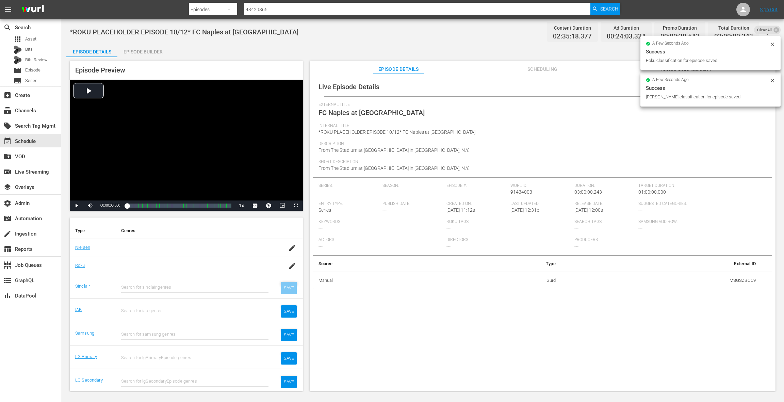
click at [288, 286] on div "SAVE" at bounding box center [289, 288] width 16 height 12
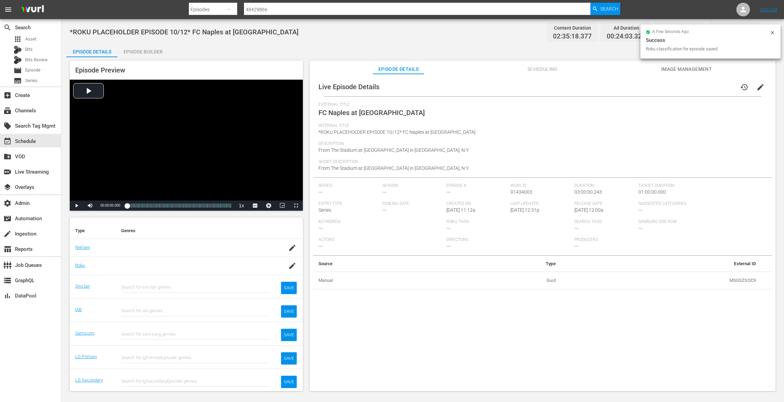
scroll to position [91, 0]
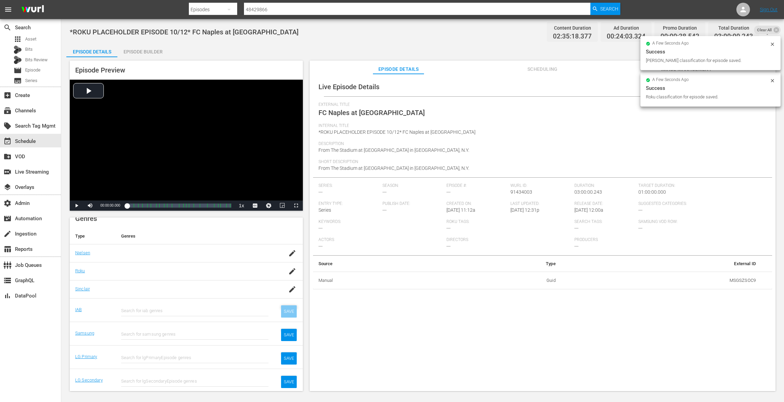
click at [289, 309] on div "SAVE" at bounding box center [289, 311] width 16 height 12
click at [290, 332] on div "SAVE" at bounding box center [289, 335] width 16 height 12
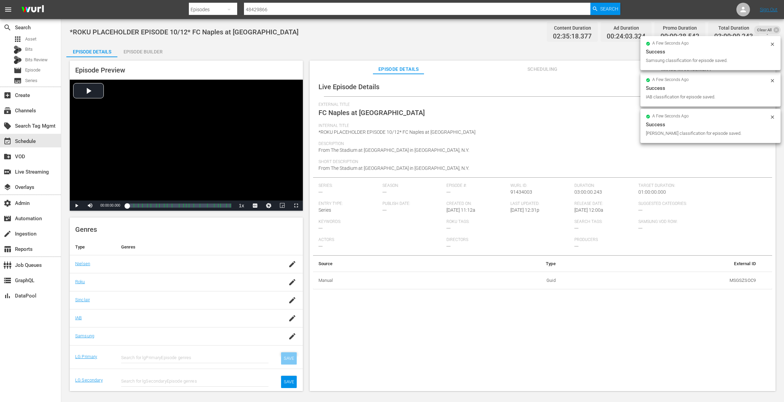
click at [290, 356] on div "SAVE" at bounding box center [289, 358] width 16 height 12
click at [290, 380] on div "SAVE" at bounding box center [289, 382] width 16 height 12
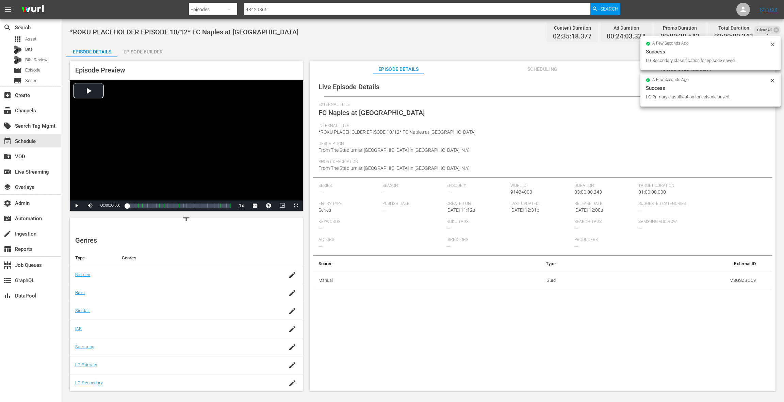
scroll to position [0, 0]
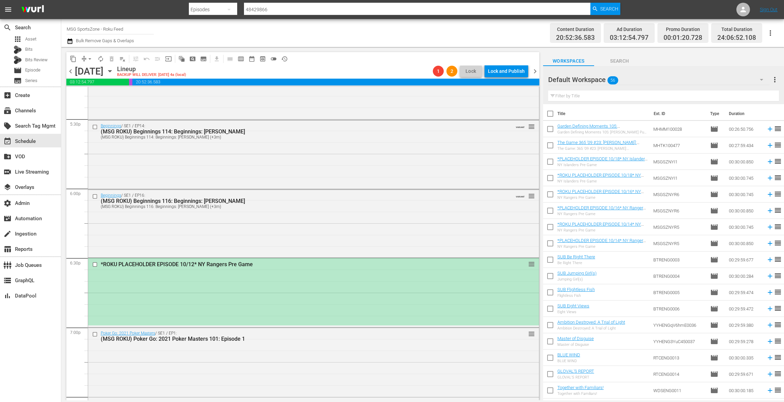
scroll to position [2499, 0]
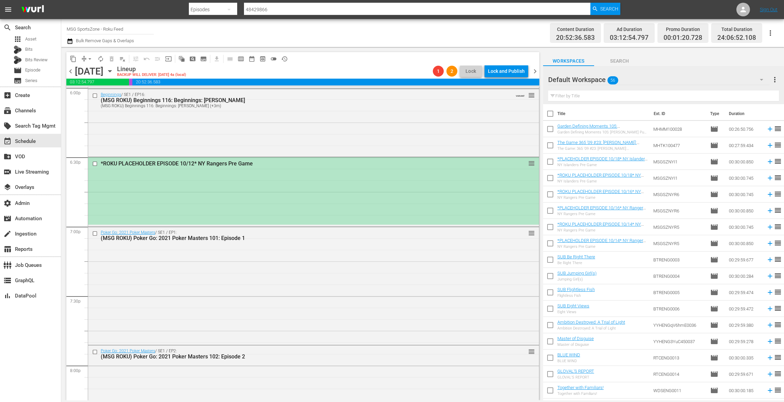
click at [277, 186] on div "*ROKU PLACEHOLDER EPISODE 10/12* NY Rangers Pre Game reorder" at bounding box center [313, 190] width 451 height 67
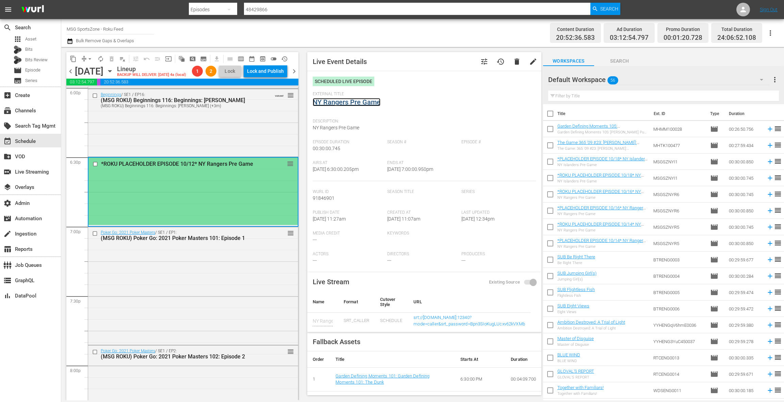
click at [351, 102] on link "NY Rangers Pre Game" at bounding box center [347, 102] width 68 height 8
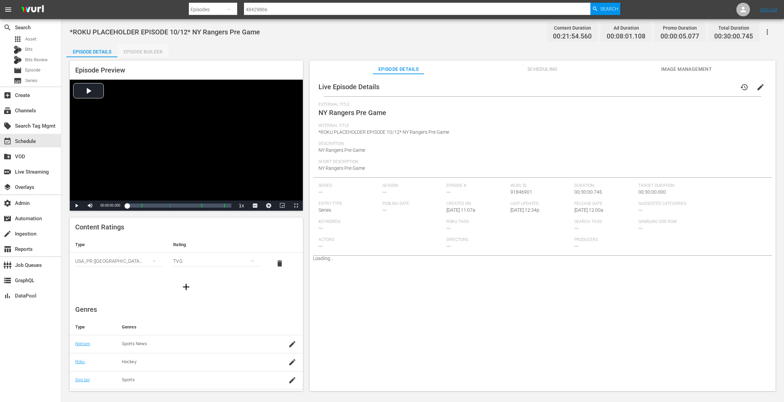
click at [138, 55] on div "Episode Builder" at bounding box center [142, 52] width 51 height 16
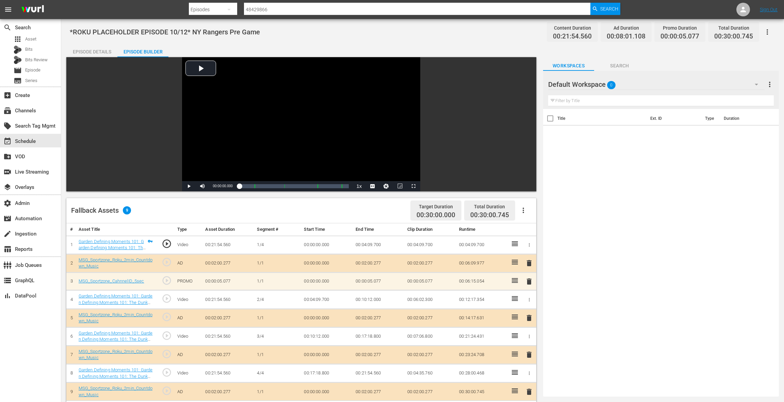
click at [82, 50] on div "Episode Details" at bounding box center [91, 52] width 51 height 16
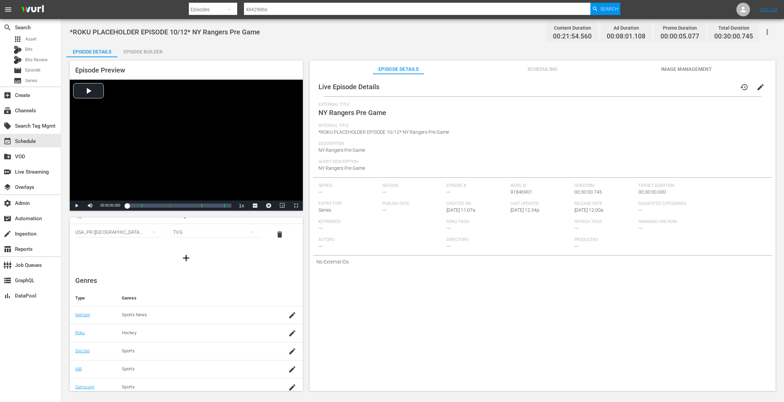
scroll to position [69, 0]
click at [291, 279] on div "button" at bounding box center [292, 275] width 10 height 12
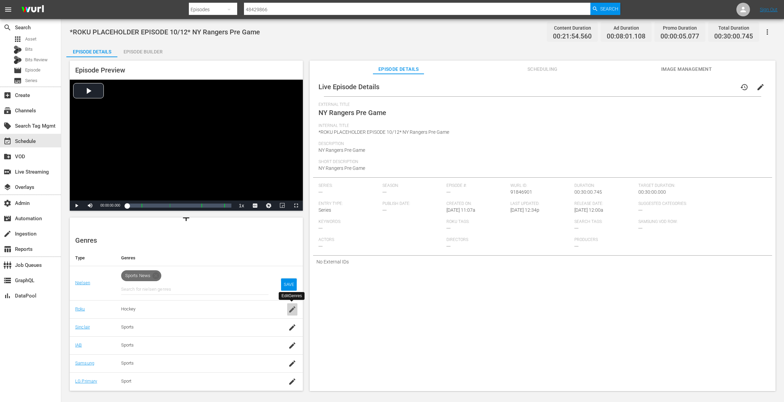
click at [291, 310] on icon "button" at bounding box center [292, 309] width 8 height 8
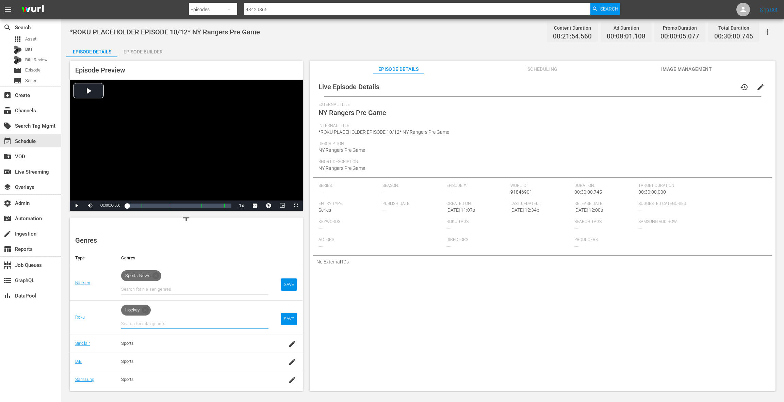
scroll to position [67, 0]
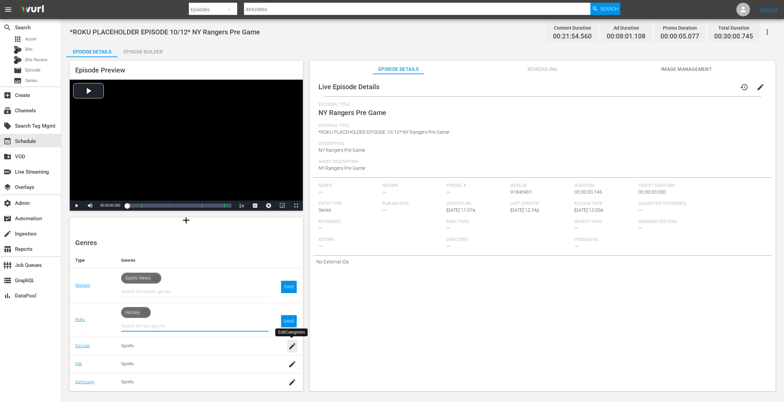
drag, startPoint x: 292, startPoint y: 342, endPoint x: 281, endPoint y: 321, distance: 24.7
click at [292, 342] on icon "button" at bounding box center [292, 346] width 8 height 8
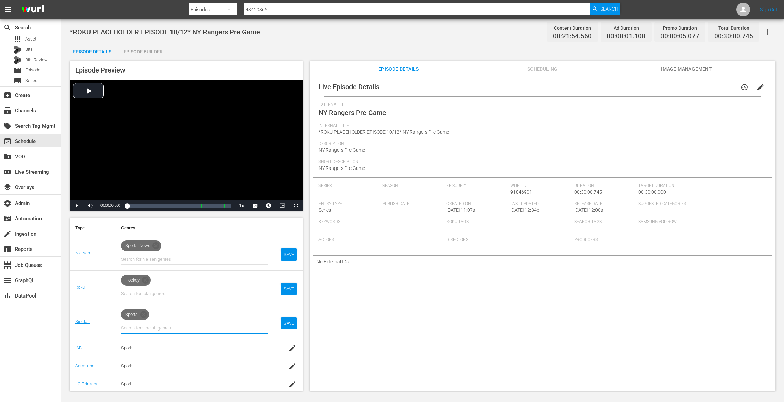
scroll to position [118, 0]
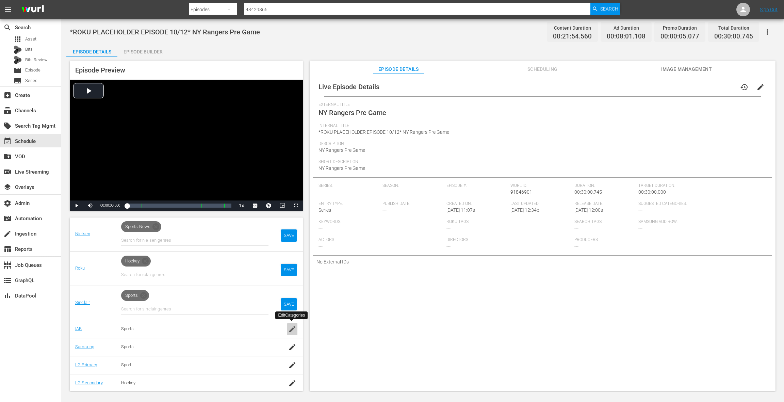
drag, startPoint x: 290, startPoint y: 331, endPoint x: 290, endPoint y: 346, distance: 14.7
click at [290, 331] on icon "button" at bounding box center [292, 329] width 6 height 6
drag, startPoint x: 291, startPoint y: 362, endPoint x: 265, endPoint y: 321, distance: 48.6
click at [291, 361] on icon "button" at bounding box center [292, 363] width 8 height 8
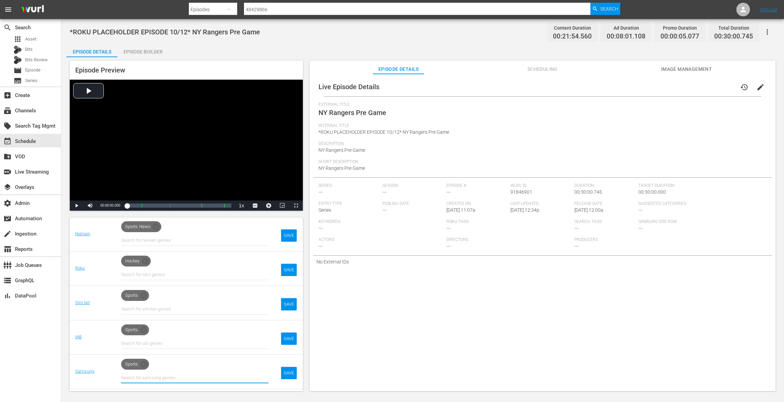
scroll to position [151, 0]
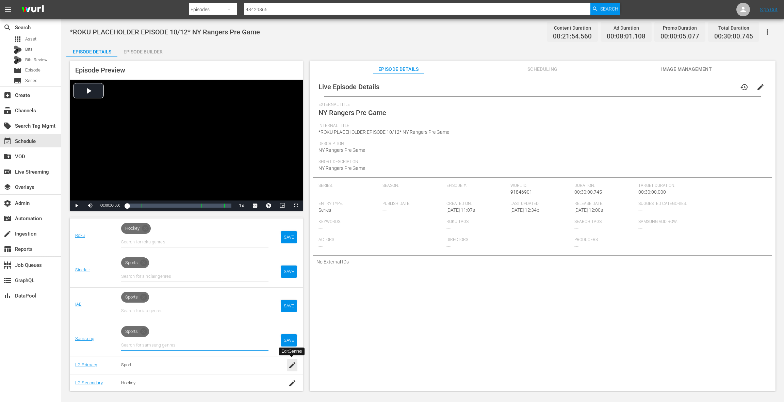
click at [291, 365] on icon "button" at bounding box center [292, 365] width 6 height 6
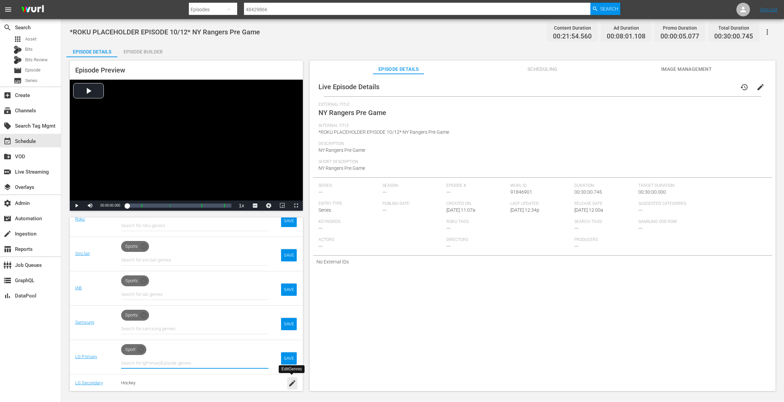
click at [293, 383] on icon "button" at bounding box center [292, 383] width 8 height 8
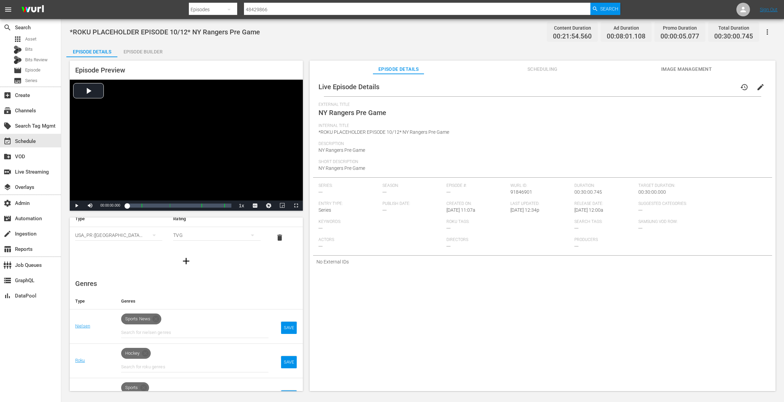
scroll to position [27, 0]
drag, startPoint x: 157, startPoint y: 318, endPoint x: 152, endPoint y: 334, distance: 16.1
click at [157, 319] on icon at bounding box center [156, 318] width 8 height 8
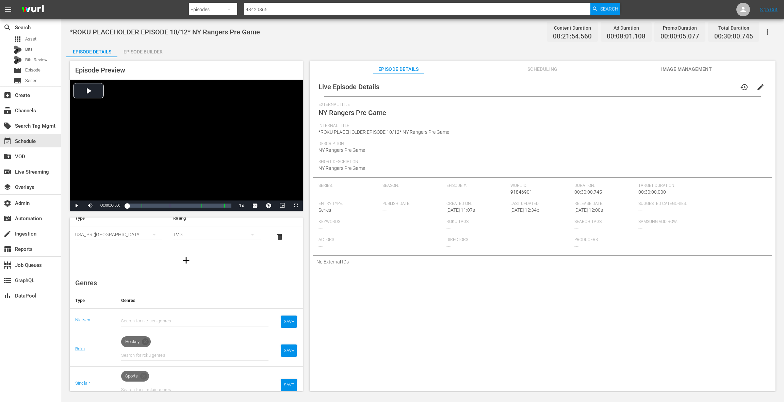
drag, startPoint x: 148, startPoint y: 342, endPoint x: 152, endPoint y: 338, distance: 6.0
click at [148, 342] on icon at bounding box center [145, 341] width 7 height 7
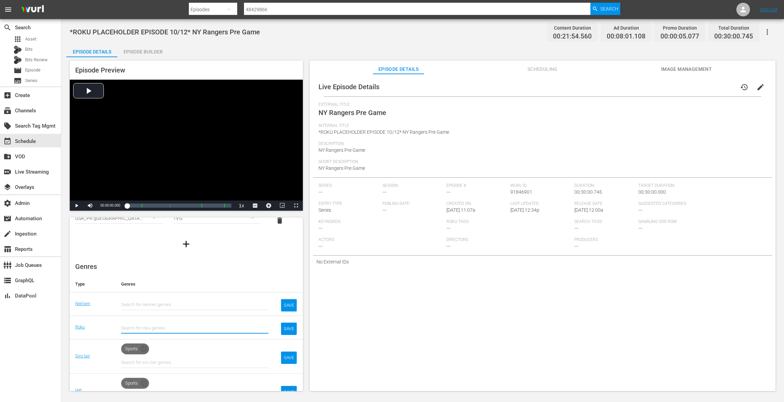
scroll to position [69, 0]
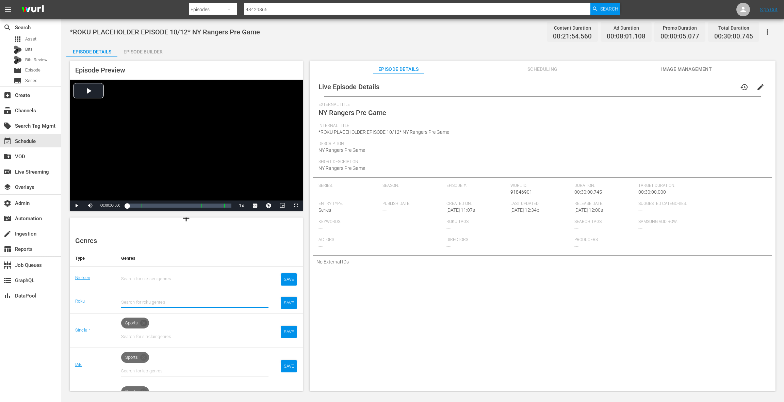
drag, startPoint x: 146, startPoint y: 322, endPoint x: 145, endPoint y: 344, distance: 22.1
click at [145, 323] on icon at bounding box center [143, 323] width 7 height 7
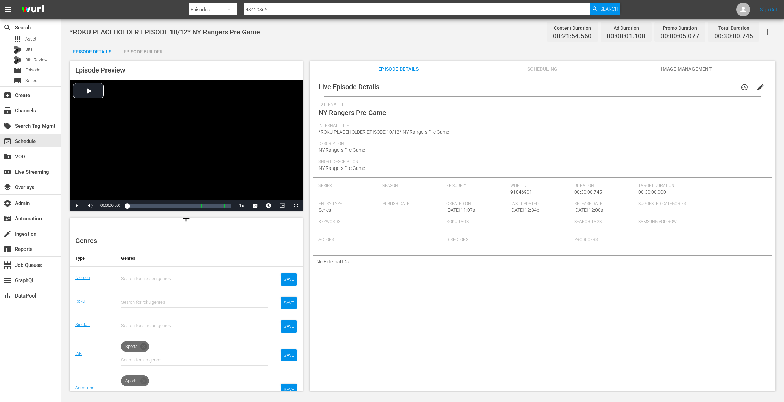
click at [146, 343] on icon at bounding box center [143, 346] width 7 height 7
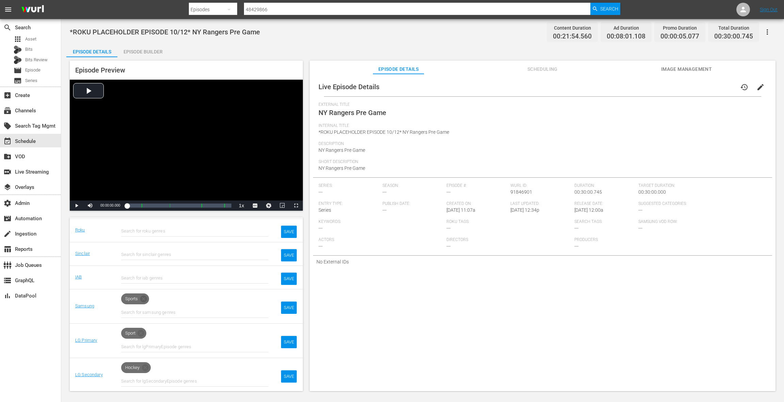
drag, startPoint x: 146, startPoint y: 299, endPoint x: 144, endPoint y: 326, distance: 27.0
click at [146, 299] on icon at bounding box center [143, 298] width 7 height 7
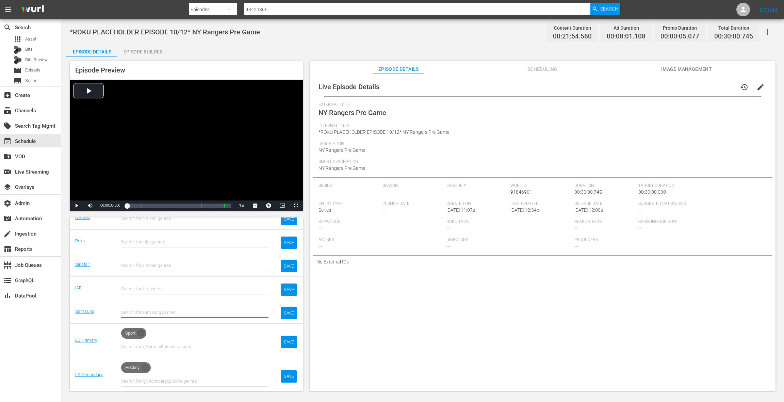
drag, startPoint x: 142, startPoint y: 331, endPoint x: 144, endPoint y: 349, distance: 17.8
click at [142, 331] on icon at bounding box center [141, 333] width 8 height 8
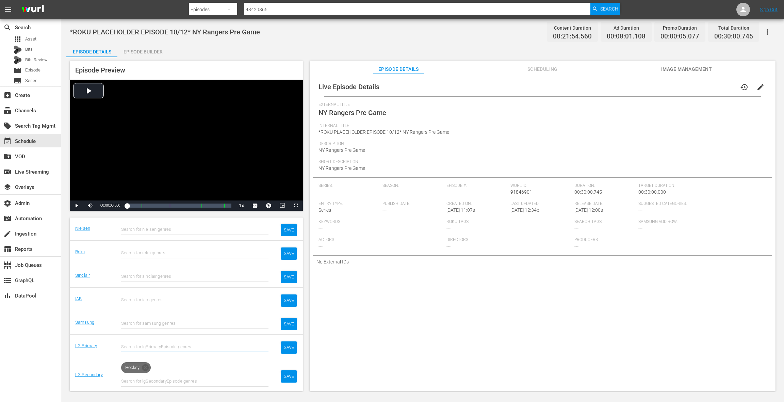
click at [145, 364] on icon at bounding box center [145, 367] width 7 height 7
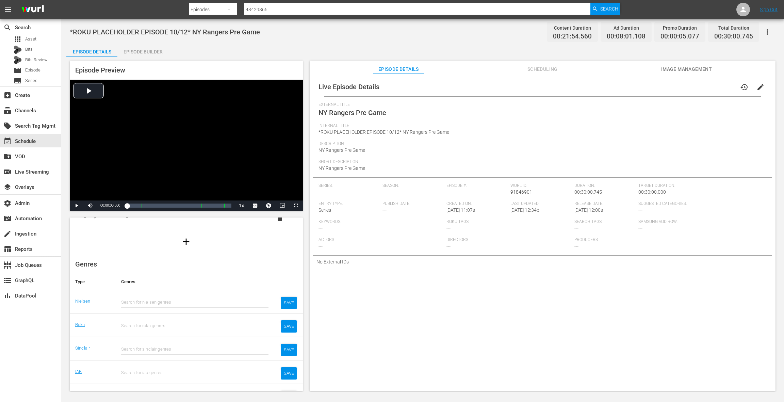
scroll to position [107, 0]
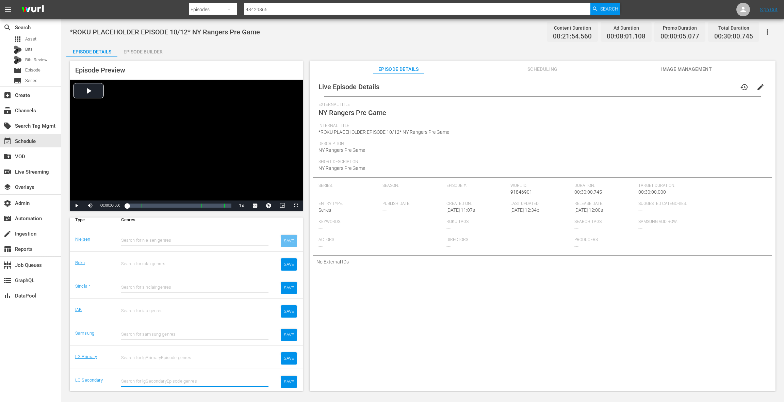
click at [288, 240] on div "SAVE" at bounding box center [289, 241] width 16 height 12
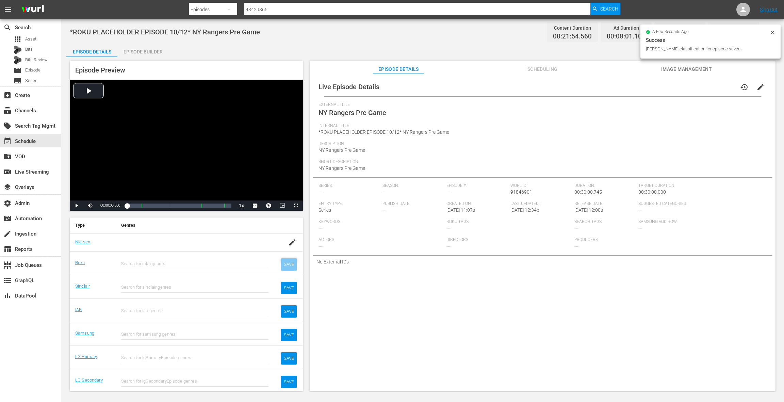
click at [287, 261] on div "SAVE" at bounding box center [289, 264] width 16 height 12
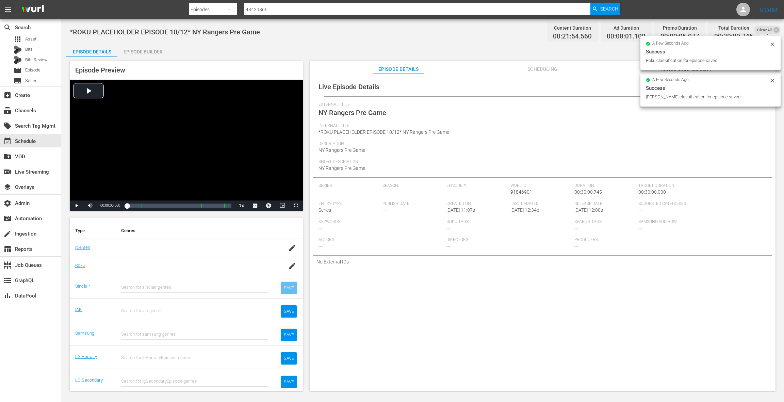
click at [289, 287] on div "SAVE" at bounding box center [289, 288] width 16 height 12
click at [291, 312] on div "SAVE" at bounding box center [289, 311] width 16 height 12
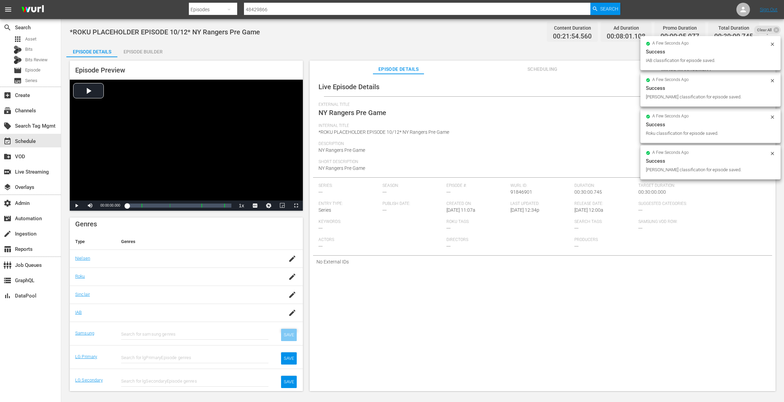
click at [290, 335] on div "SAVE" at bounding box center [289, 335] width 16 height 12
click at [291, 357] on div "SAVE" at bounding box center [289, 358] width 16 height 12
click at [290, 377] on div "SAVE" at bounding box center [289, 382] width 16 height 12
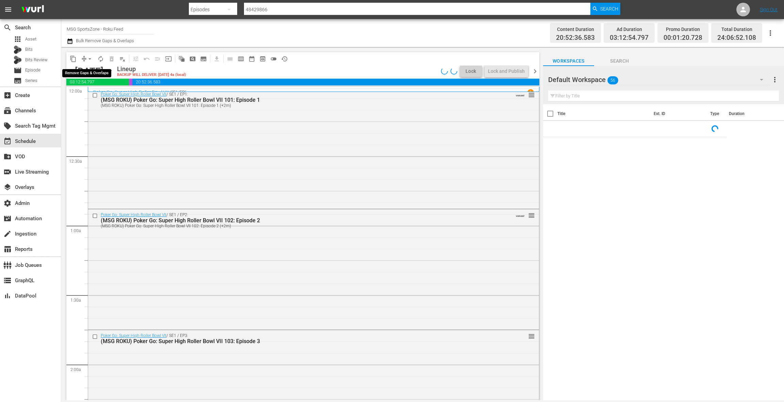
click at [90, 59] on span "arrow_drop_down" at bounding box center [89, 58] width 7 height 7
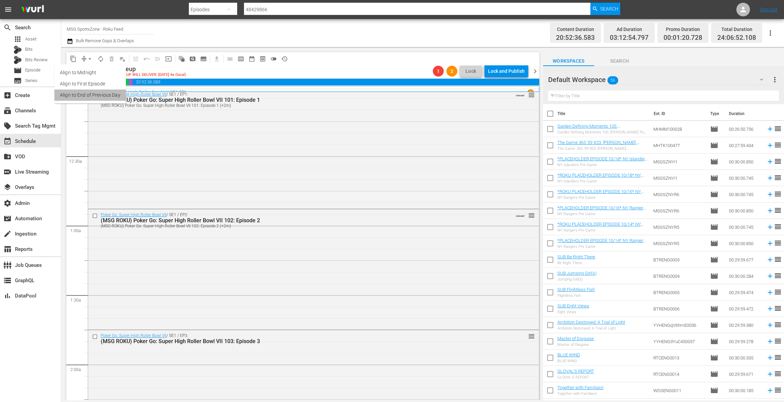
click at [99, 95] on li "Align to End of Previous Day" at bounding box center [89, 95] width 71 height 11
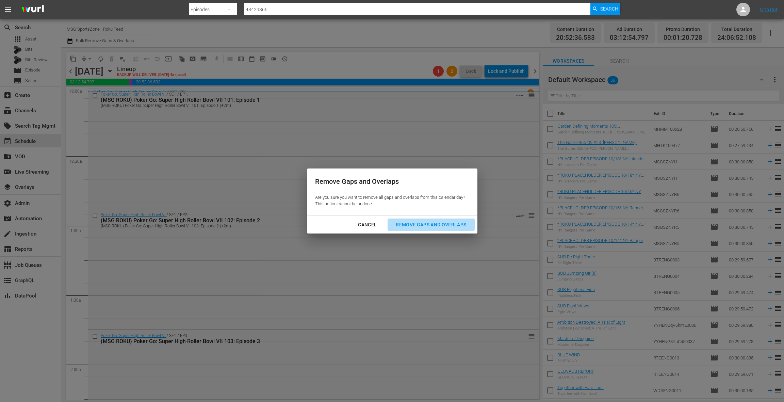
click at [440, 221] on div "Remove Gaps and Overlaps" at bounding box center [430, 225] width 81 height 9
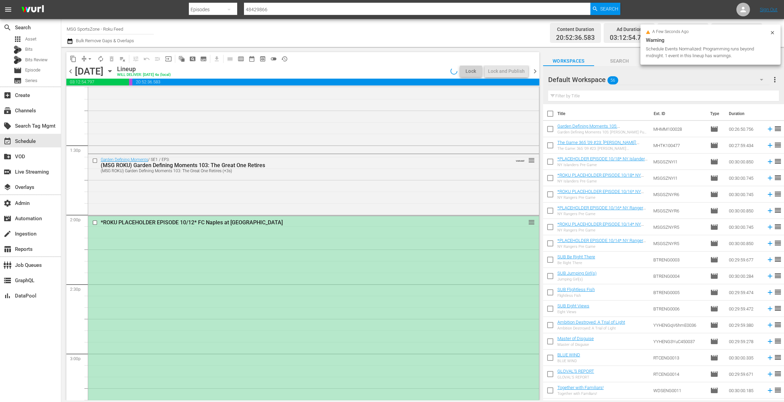
scroll to position [1858, 0]
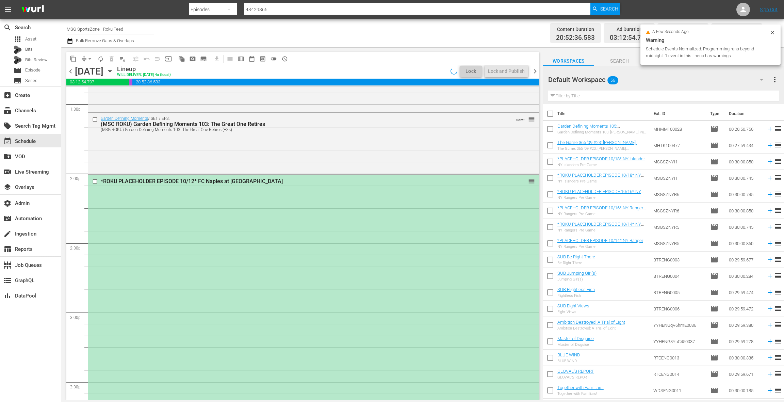
click at [321, 209] on div "*ROKU PLACEHOLDER EPISODE 10/12* FC Naples at [GEOGRAPHIC_DATA] SC reorder" at bounding box center [313, 382] width 451 height 415
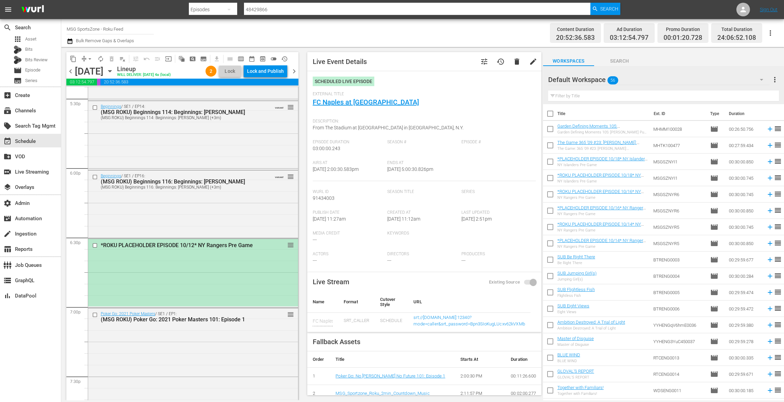
scroll to position [2536, 0]
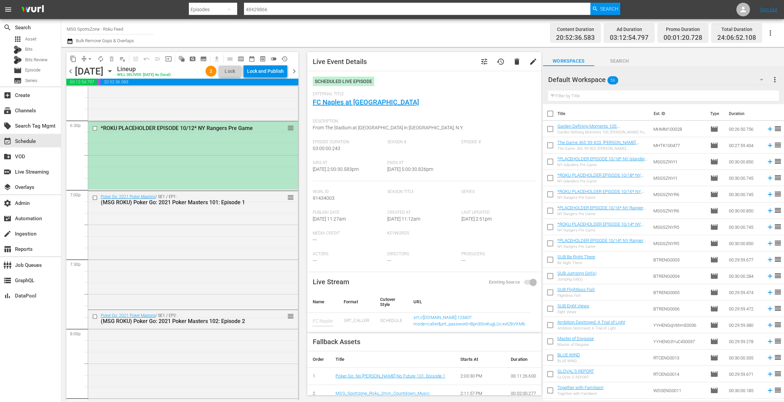
click at [206, 169] on div "*ROKU PLACEHOLDER EPISODE 10/12* NY Rangers Pre Game reorder" at bounding box center [193, 155] width 210 height 67
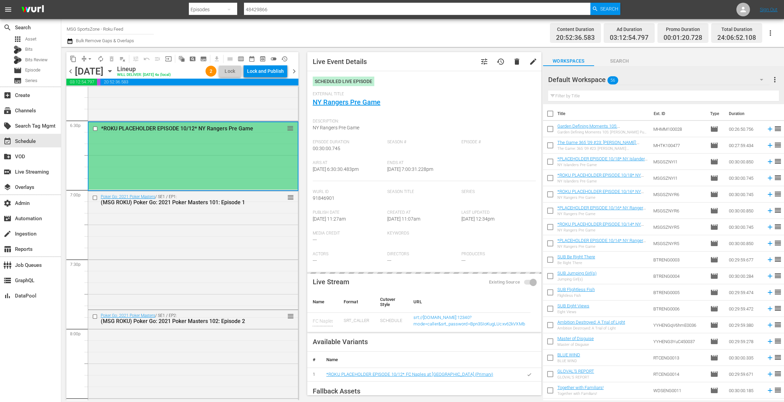
type input "NY Rangers Pre Game"
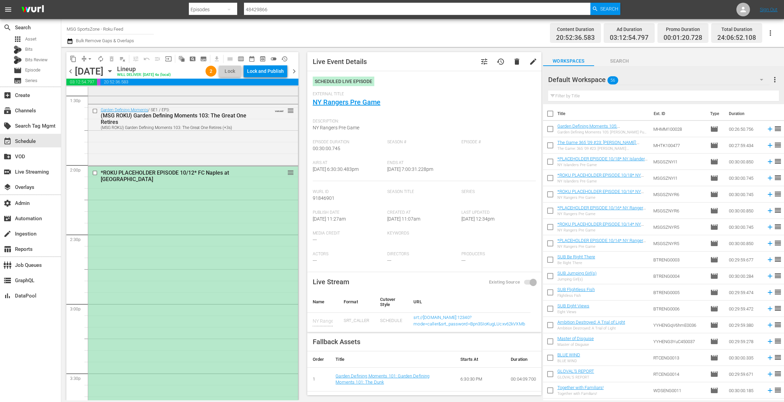
scroll to position [1799, 0]
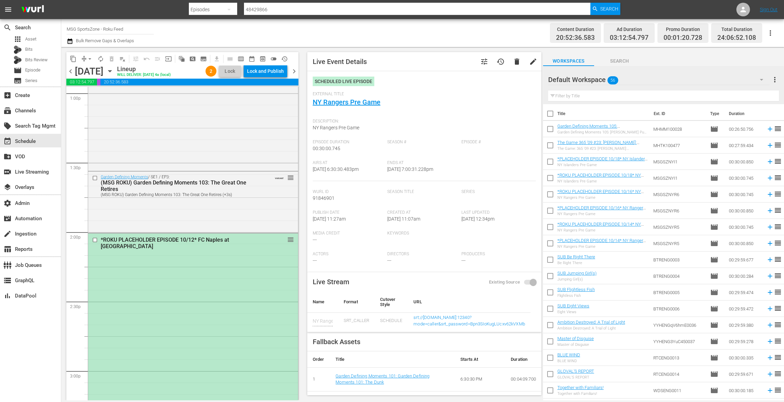
click at [69, 70] on span "chevron_left" at bounding box center [70, 71] width 9 height 9
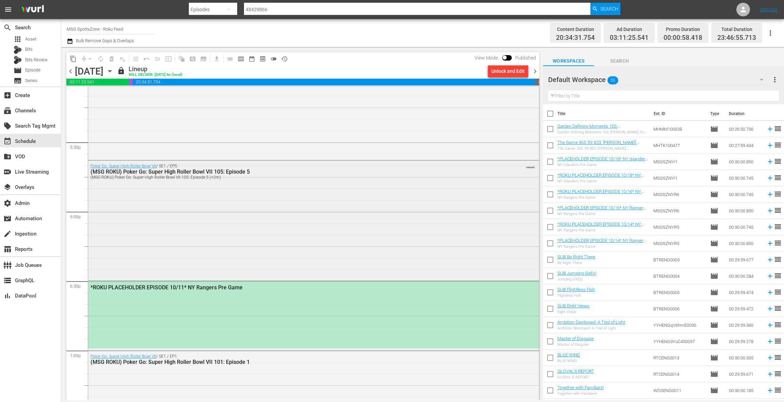
scroll to position [2456, 0]
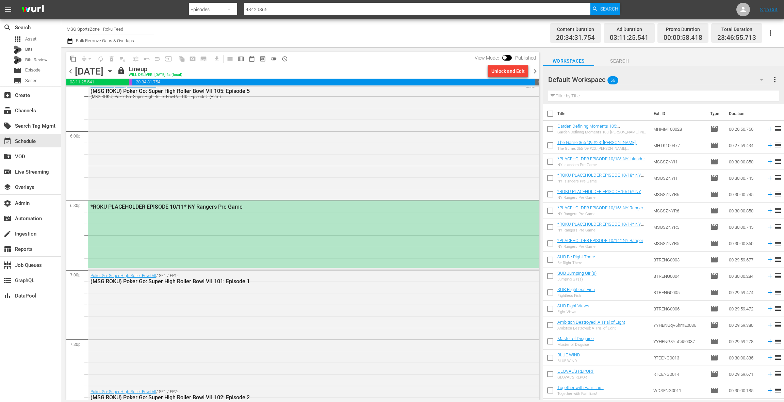
click at [270, 226] on div "*ROKU PLACEHOLDER EPISODE 10/11* NY Rangers Pre Game" at bounding box center [313, 233] width 451 height 67
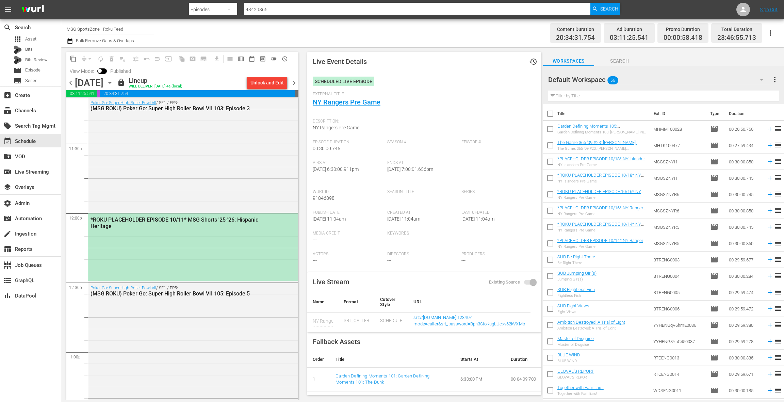
scroll to position [1570, 0]
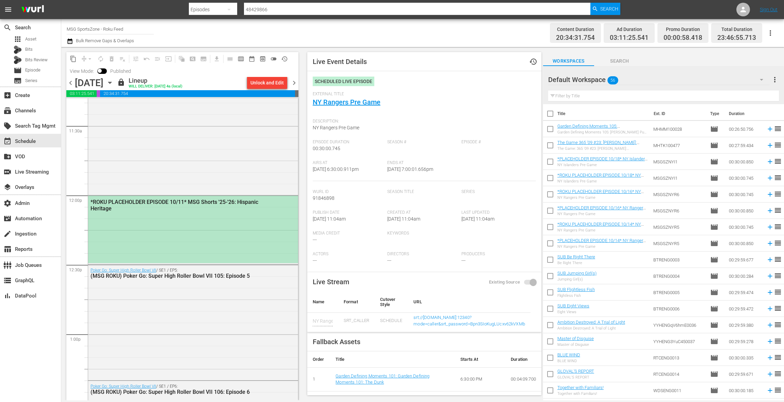
click at [235, 210] on div "*ROKU PLACEHOLDER EPISODE 10/11* MSG Shorts '25-'26: Hispanic Heritage" at bounding box center [176, 205] width 171 height 13
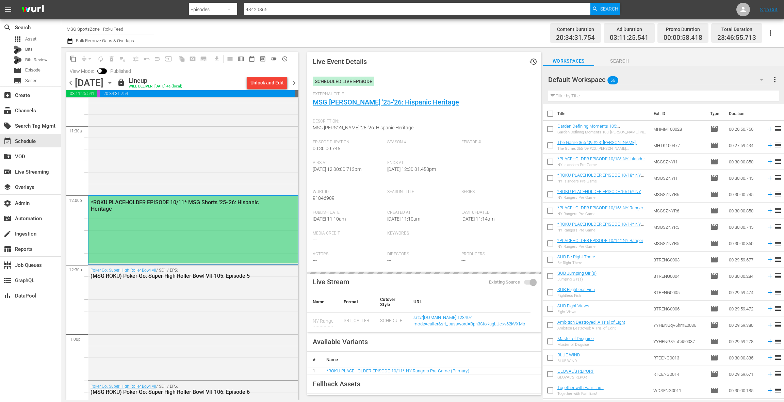
type input "MSG [PERSON_NAME] '25-'26: Hispanic Heritage"
click at [296, 84] on span "chevron_right" at bounding box center [294, 83] width 9 height 9
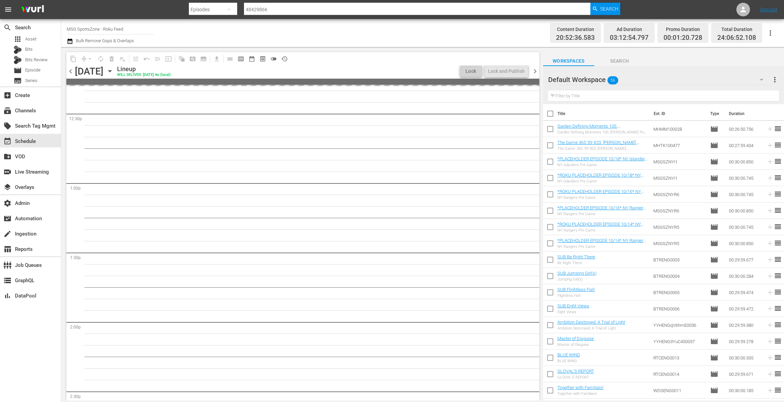
scroll to position [1593, 0]
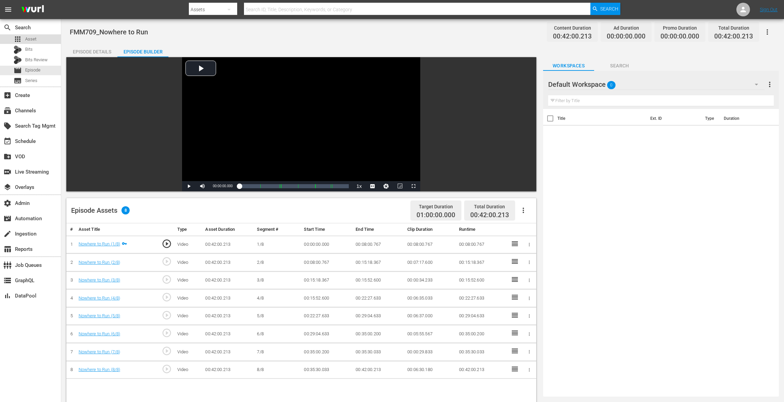
click at [32, 40] on span "Asset" at bounding box center [30, 39] width 11 height 7
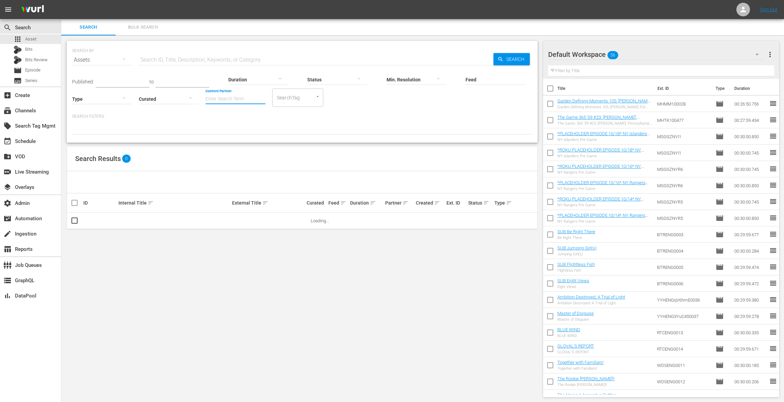
click at [231, 95] on input "Content Partner" at bounding box center [236, 99] width 60 height 25
click at [259, 114] on div "TV One, LLC (478)" at bounding box center [261, 118] width 100 height 16
type input "TV One, LLC (478)"
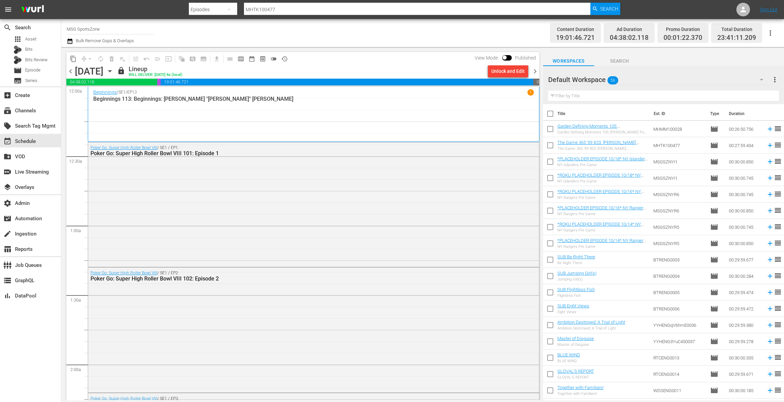
click at [536, 73] on span "chevron_right" at bounding box center [535, 71] width 9 height 9
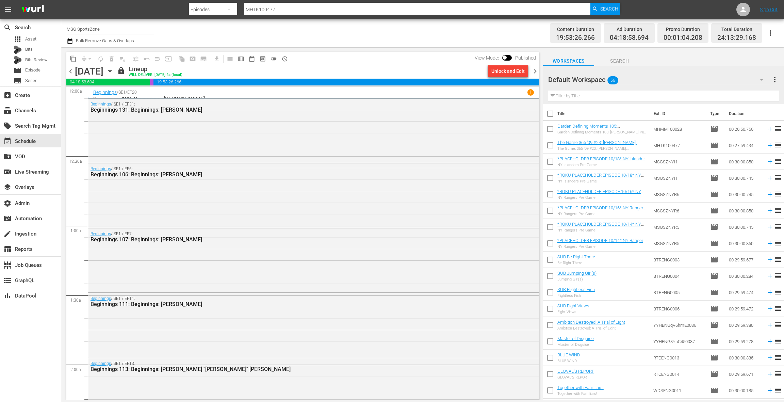
click at [508, 73] on div "Unlock and Edit" at bounding box center [508, 71] width 33 height 12
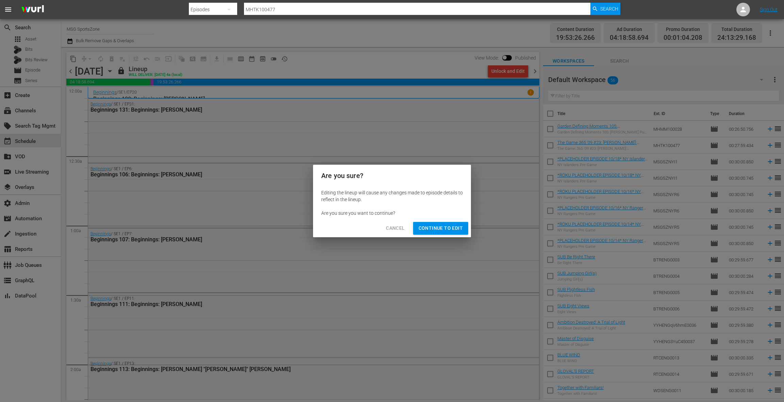
click at [431, 231] on span "Continue to Edit" at bounding box center [441, 228] width 44 height 9
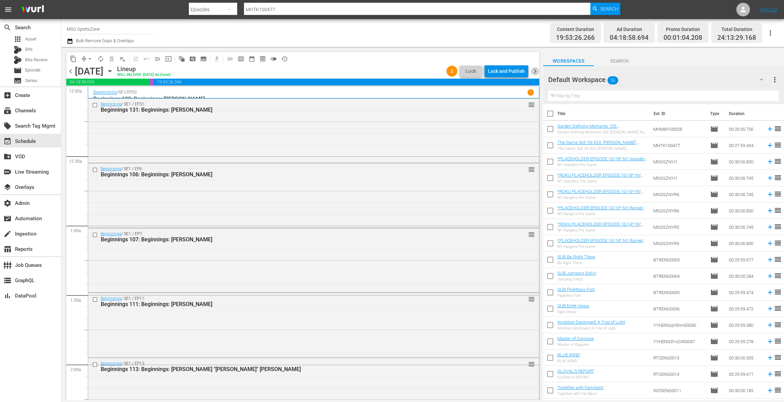
click at [533, 71] on span "chevron_right" at bounding box center [535, 71] width 9 height 9
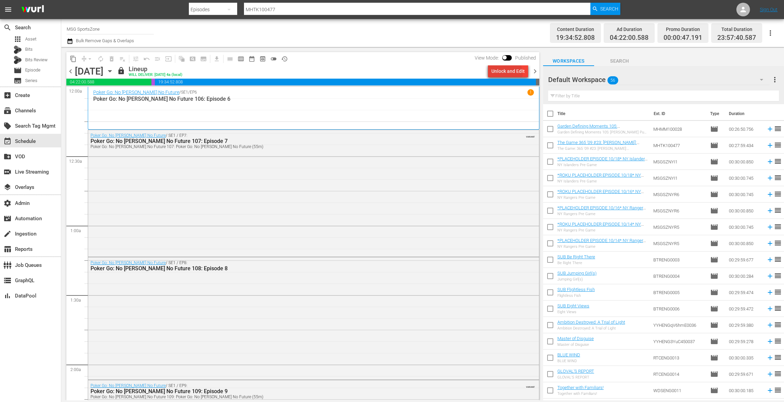
click at [508, 73] on div "Unlock and Edit" at bounding box center [508, 71] width 33 height 12
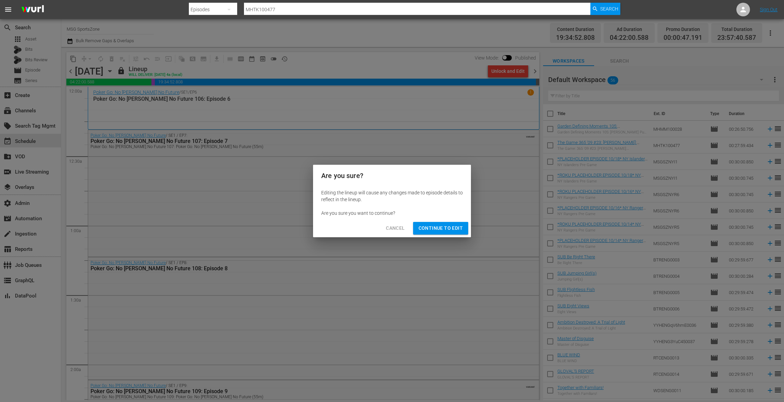
click at [440, 229] on span "Continue to Edit" at bounding box center [441, 228] width 44 height 9
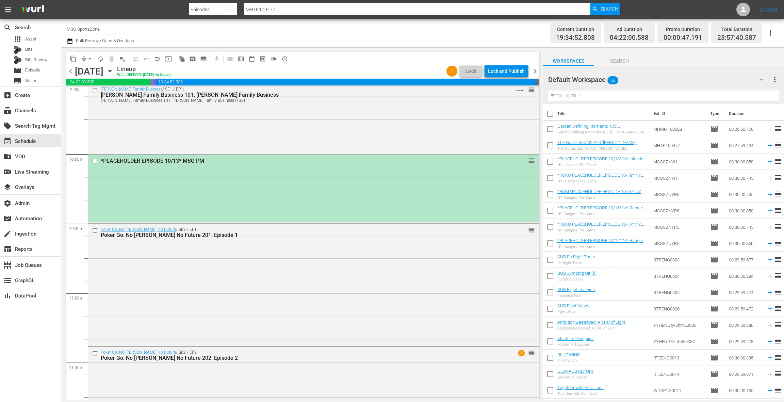
scroll to position [2992, 0]
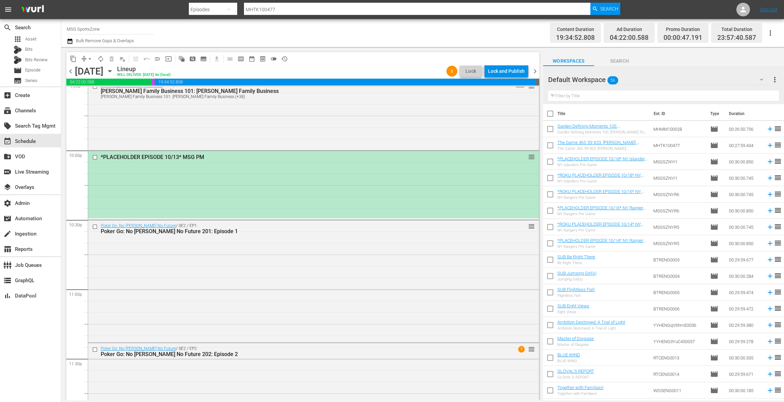
click at [356, 184] on div "*PLACEHOLDER EPISODE 10/13* MSG PM reorder" at bounding box center [313, 184] width 451 height 67
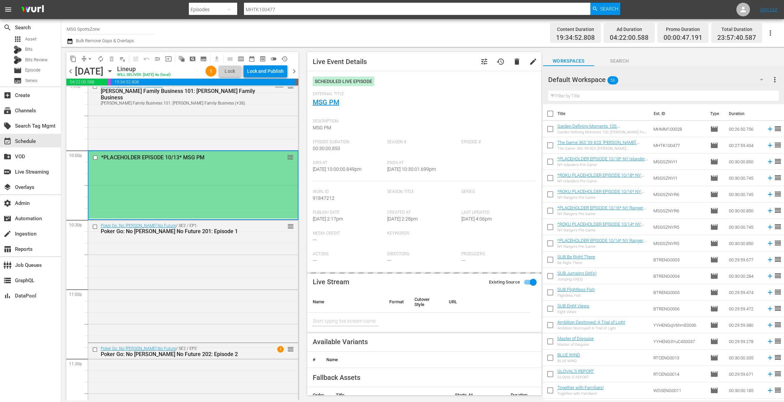
type input "MSG PM"
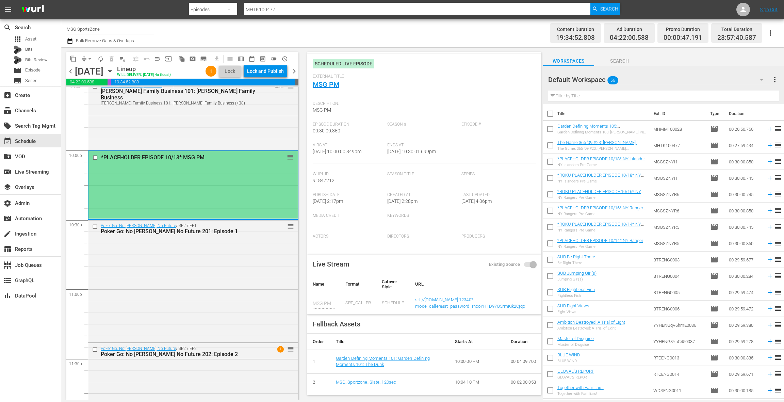
scroll to position [0, 0]
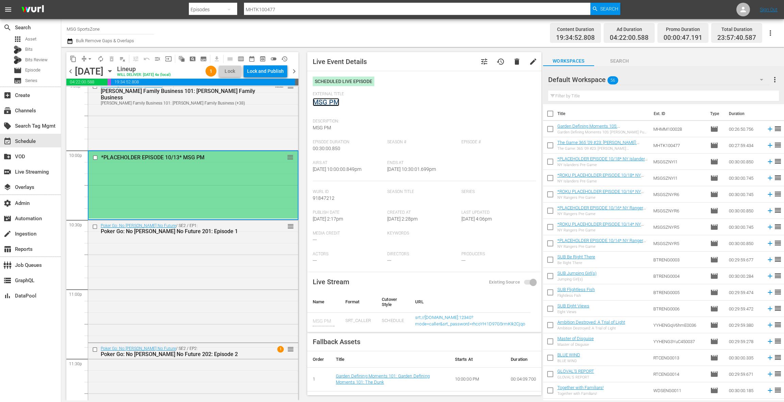
click at [331, 101] on link "MSG PM" at bounding box center [326, 102] width 27 height 8
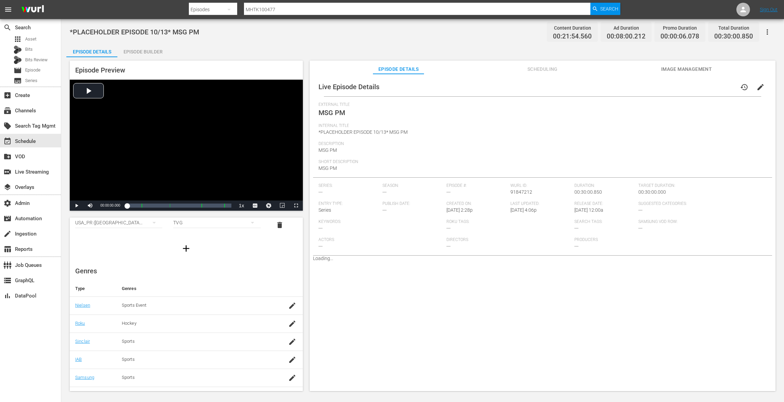
scroll to position [69, 0]
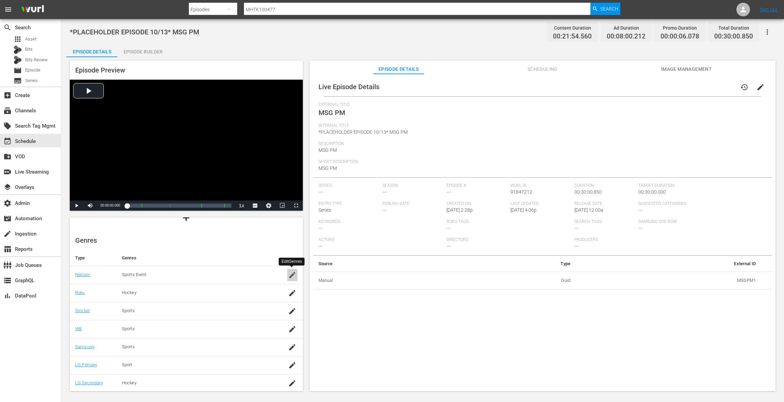
click at [294, 278] on icon "button" at bounding box center [292, 275] width 8 height 8
click at [291, 306] on icon "button" at bounding box center [292, 309] width 8 height 8
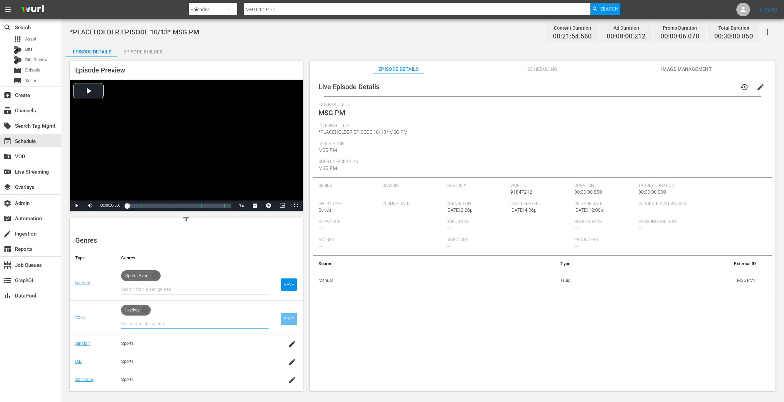
scroll to position [102, 0]
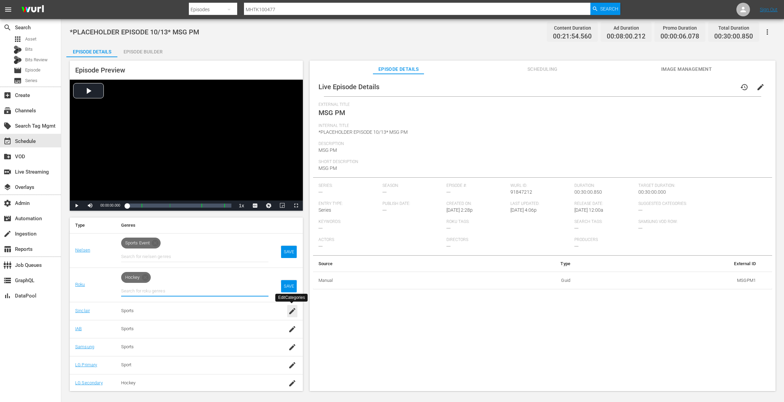
drag, startPoint x: 291, startPoint y: 313, endPoint x: 292, endPoint y: 326, distance: 13.3
click at [291, 313] on icon "button" at bounding box center [292, 311] width 8 height 8
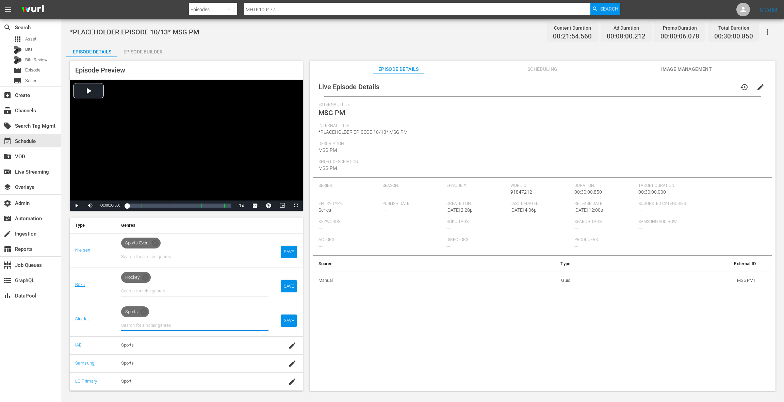
scroll to position [118, 0]
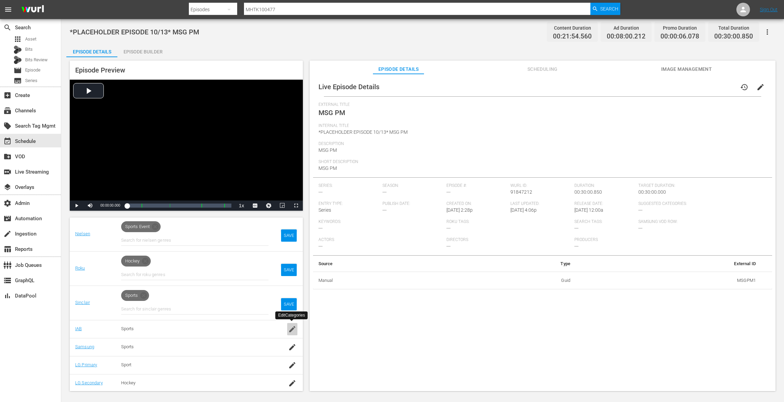
click at [291, 331] on icon "button" at bounding box center [292, 329] width 8 height 8
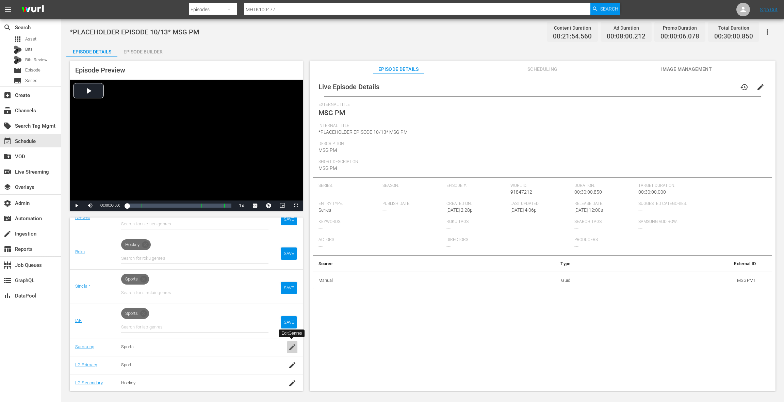
click at [292, 350] on icon "button" at bounding box center [292, 347] width 8 height 8
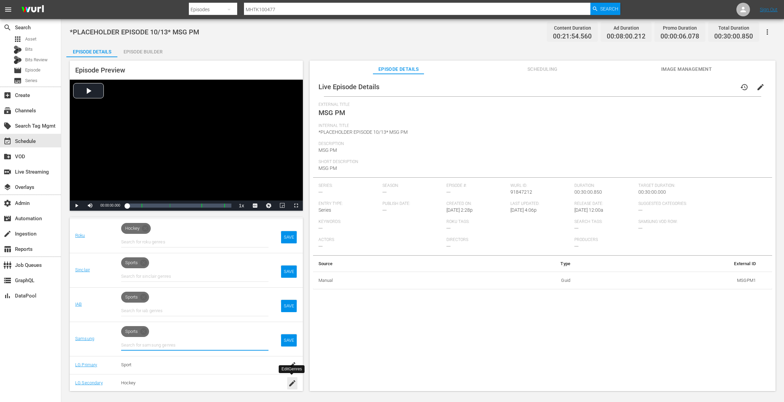
click at [292, 380] on icon "button" at bounding box center [292, 383] width 8 height 8
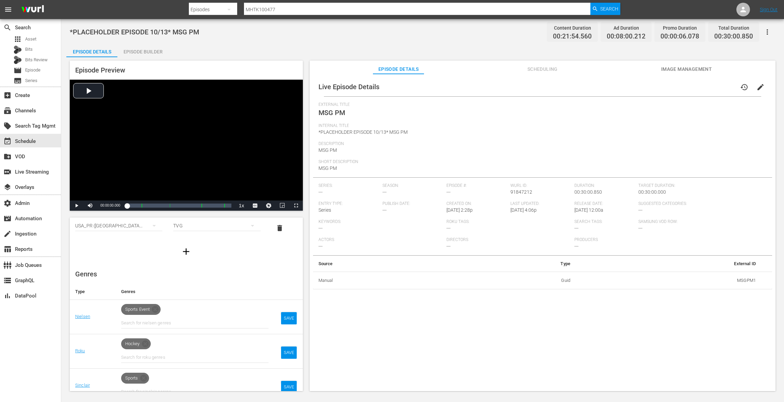
scroll to position [89, 0]
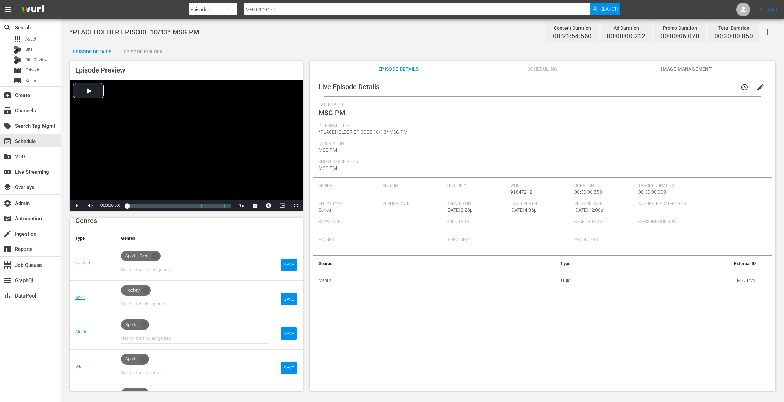
click at [157, 255] on icon at bounding box center [155, 256] width 7 height 7
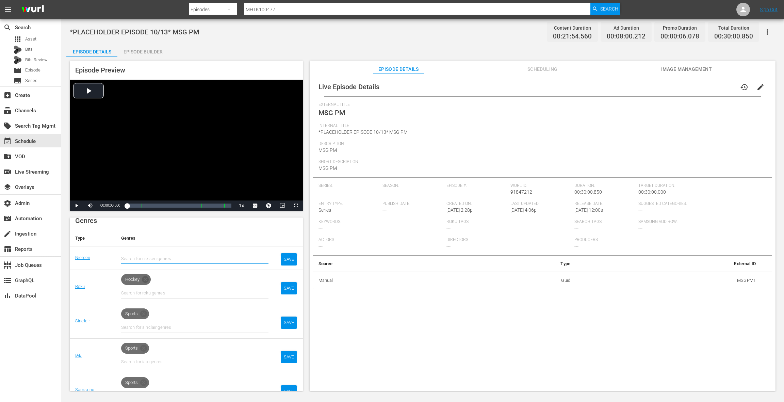
click at [146, 279] on icon at bounding box center [145, 279] width 8 height 8
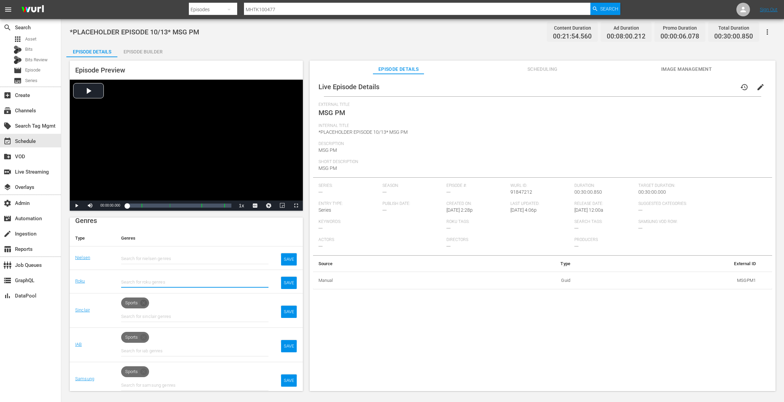
click at [146, 301] on icon at bounding box center [143, 303] width 7 height 7
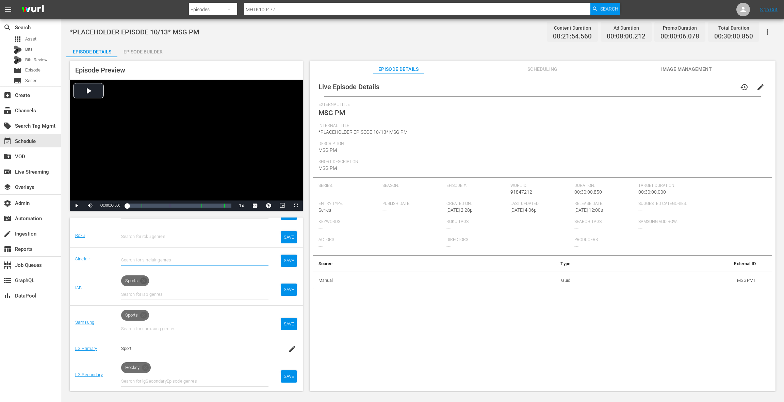
click at [146, 279] on icon at bounding box center [143, 280] width 7 height 7
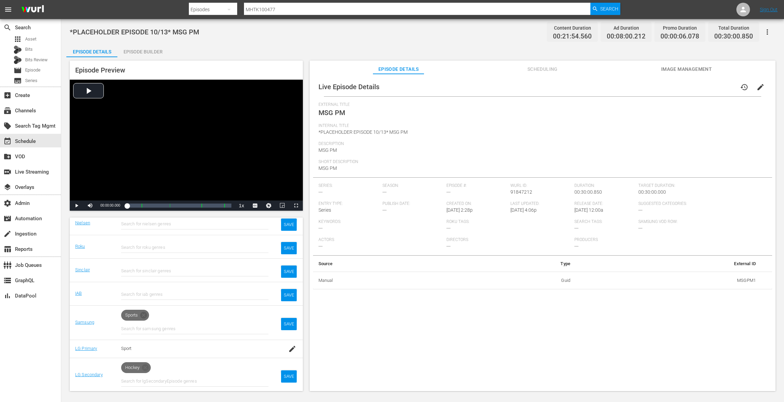
drag, startPoint x: 145, startPoint y: 314, endPoint x: 150, endPoint y: 328, distance: 15.8
click at [145, 314] on icon at bounding box center [143, 315] width 7 height 7
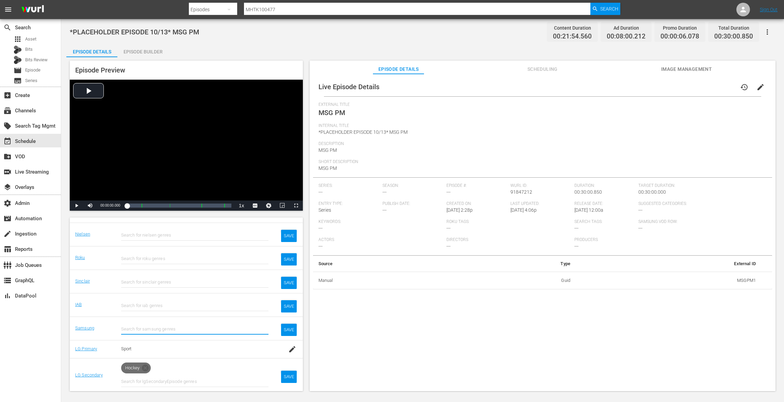
drag, startPoint x: 148, startPoint y: 364, endPoint x: 180, endPoint y: 349, distance: 35.5
click at [148, 364] on icon at bounding box center [145, 368] width 8 height 8
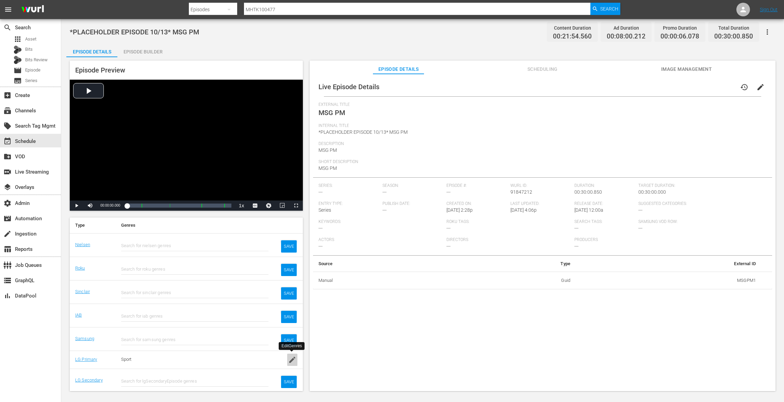
drag, startPoint x: 293, startPoint y: 358, endPoint x: 244, endPoint y: 338, distance: 52.7
click at [292, 358] on icon "button" at bounding box center [292, 360] width 6 height 6
drag, startPoint x: 144, startPoint y: 358, endPoint x: 233, endPoint y: 307, distance: 103.1
click at [144, 358] on icon at bounding box center [141, 360] width 7 height 7
click at [292, 243] on div "SAVE" at bounding box center [289, 246] width 16 height 12
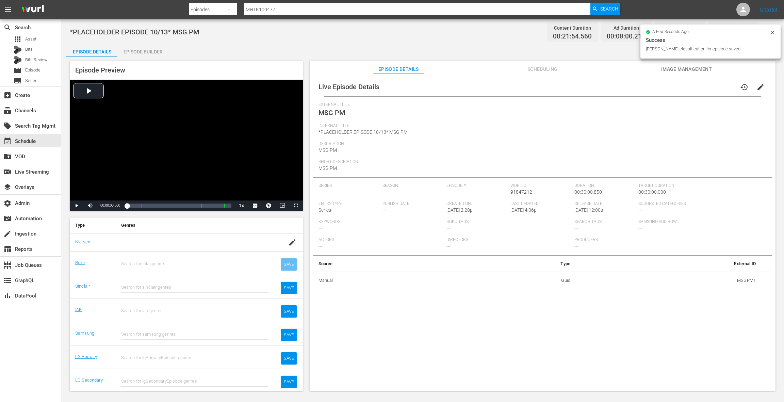
click at [288, 259] on div "SAVE" at bounding box center [289, 264] width 16 height 12
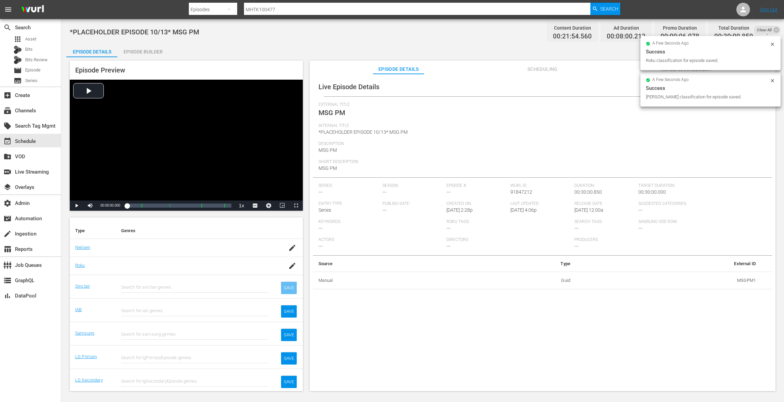
click at [288, 286] on div "SAVE" at bounding box center [289, 288] width 16 height 12
click at [288, 309] on div "SAVE" at bounding box center [289, 311] width 16 height 12
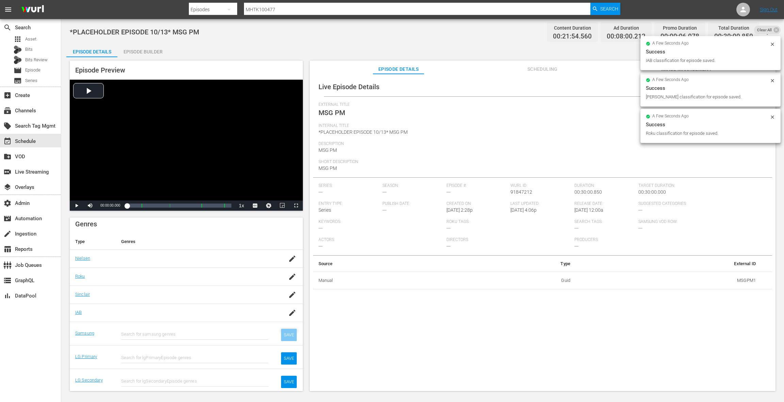
click at [288, 336] on div "SAVE" at bounding box center [289, 335] width 16 height 12
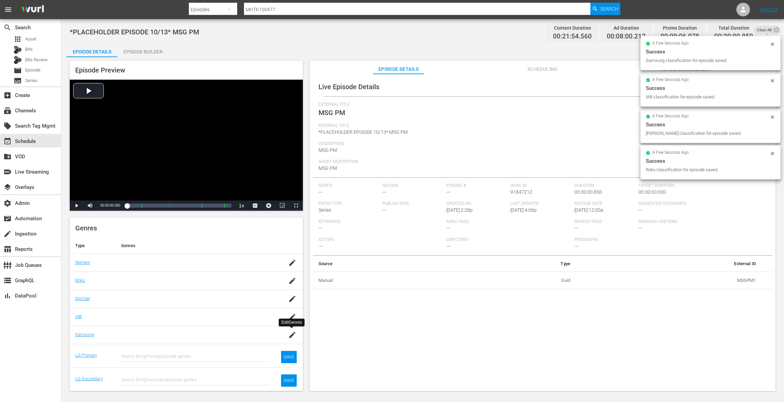
scroll to position [80, 0]
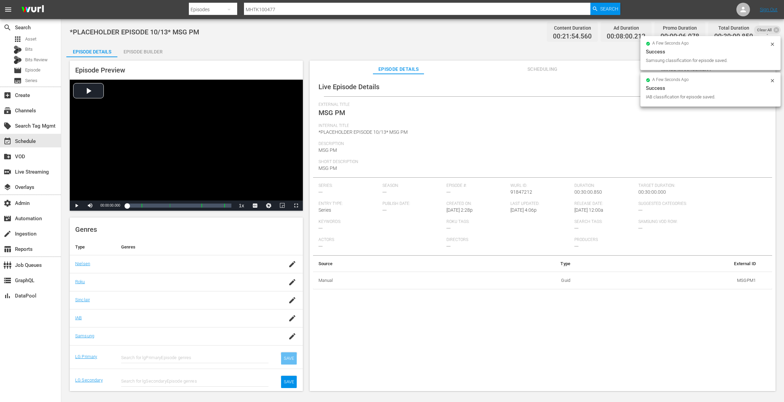
click at [292, 354] on div "SAVE" at bounding box center [289, 358] width 16 height 12
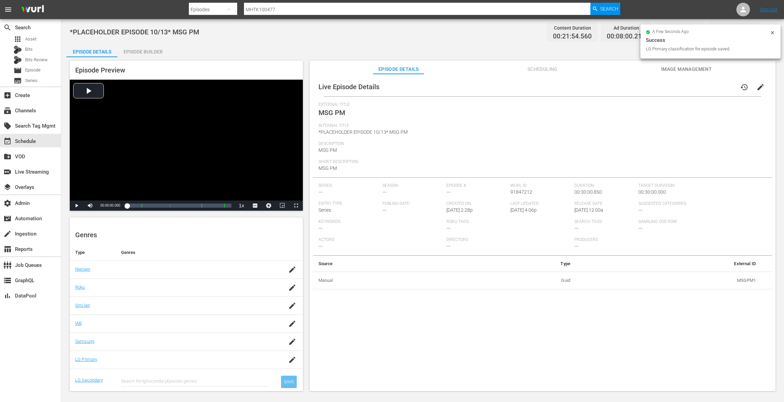
click at [287, 380] on div "SAVE" at bounding box center [289, 382] width 16 height 12
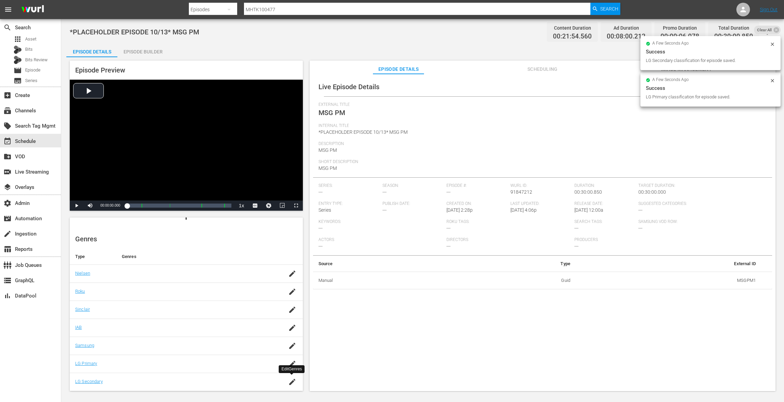
scroll to position [69, 0]
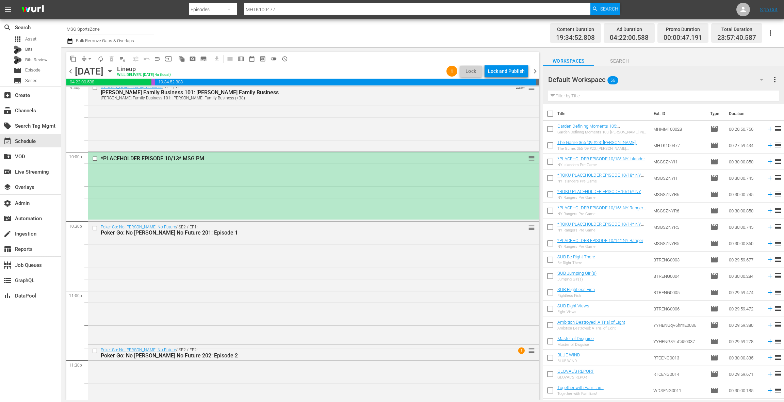
scroll to position [3057, 0]
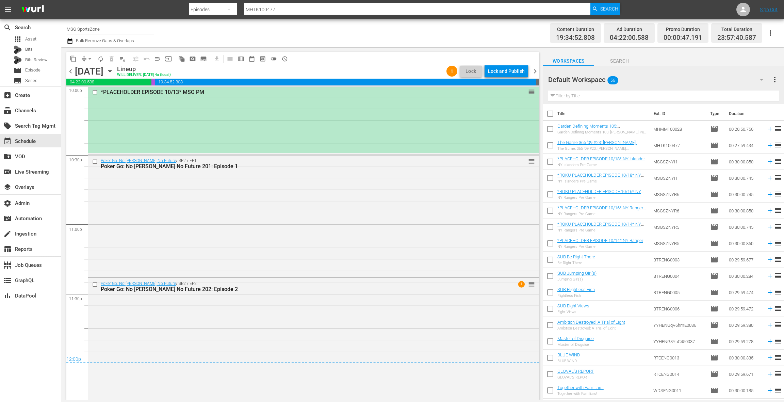
click at [537, 73] on span "chevron_right" at bounding box center [535, 71] width 9 height 9
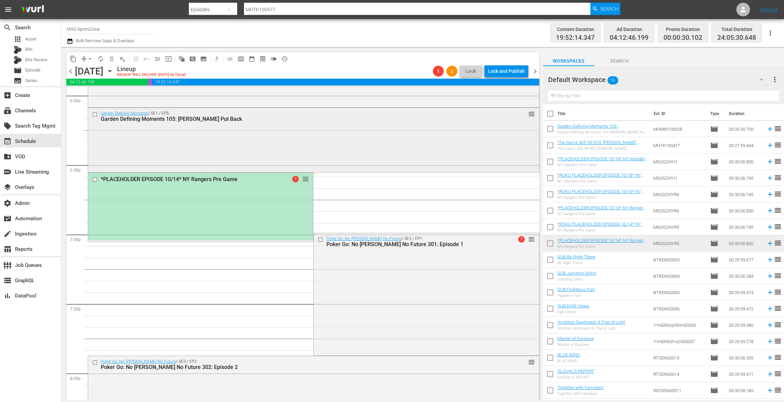
scroll to position [2467, 0]
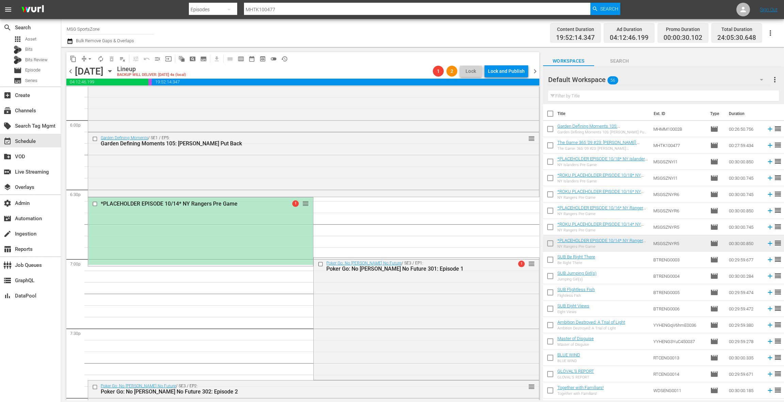
click at [211, 214] on div "*PLACEHOLDER EPISODE 10/14* NY Rangers Pre Game 1 reorder" at bounding box center [200, 230] width 225 height 67
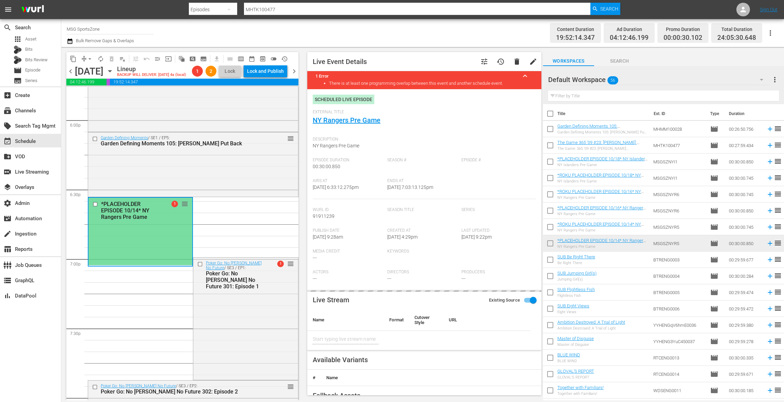
type input "NY Rangers Pre Game"
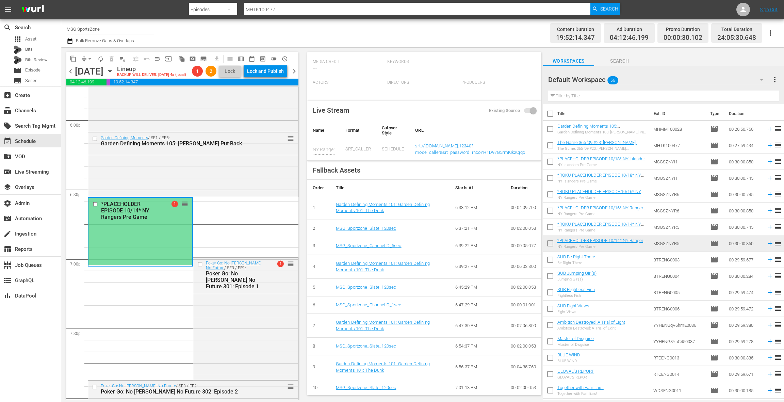
scroll to position [0, 0]
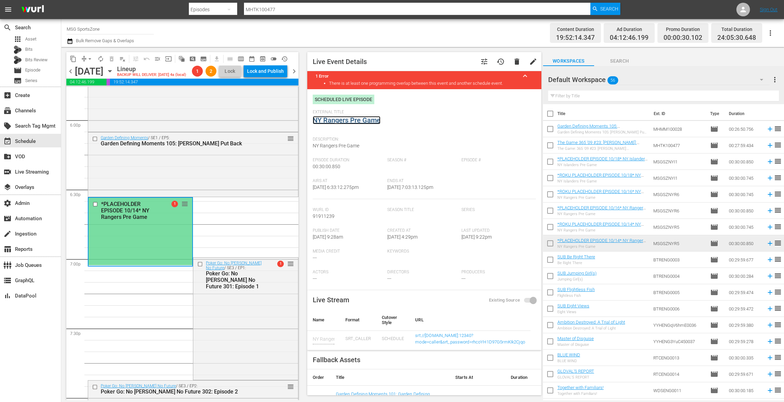
click at [349, 122] on link "NY Rangers Pre Game" at bounding box center [347, 120] width 68 height 8
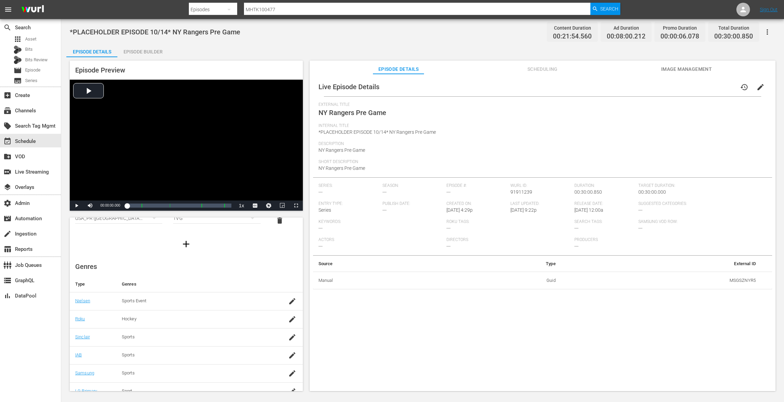
scroll to position [69, 0]
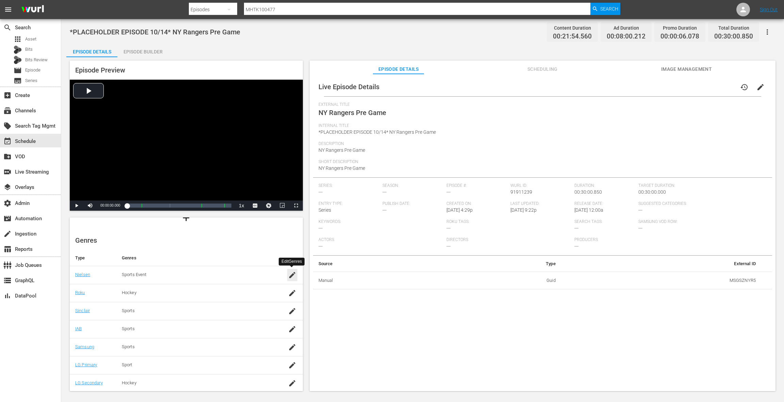
click at [290, 277] on icon "button" at bounding box center [292, 275] width 6 height 6
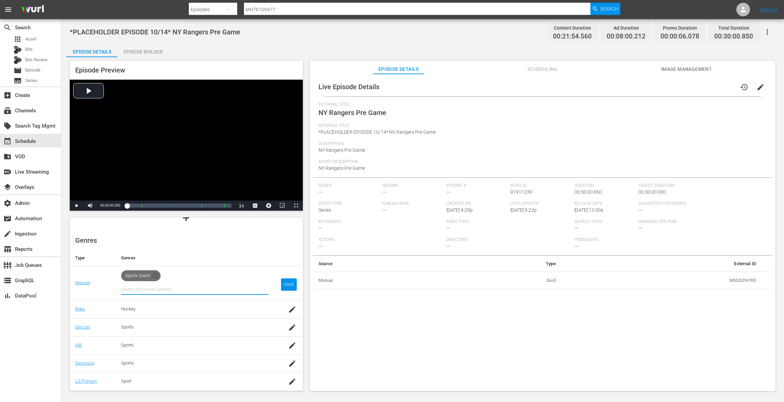
drag, startPoint x: 287, startPoint y: 309, endPoint x: 283, endPoint y: 295, distance: 13.7
click at [286, 309] on td at bounding box center [288, 309] width 29 height 18
drag, startPoint x: 292, startPoint y: 309, endPoint x: 280, endPoint y: 293, distance: 19.7
click at [292, 309] on icon "button" at bounding box center [292, 309] width 6 height 6
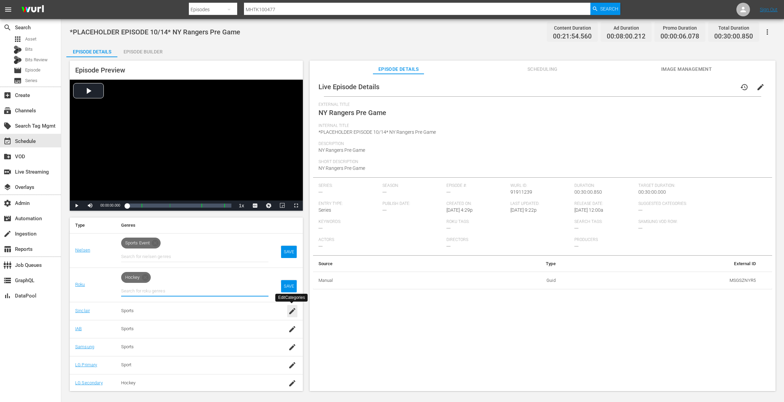
click at [293, 309] on icon "button" at bounding box center [292, 311] width 6 height 6
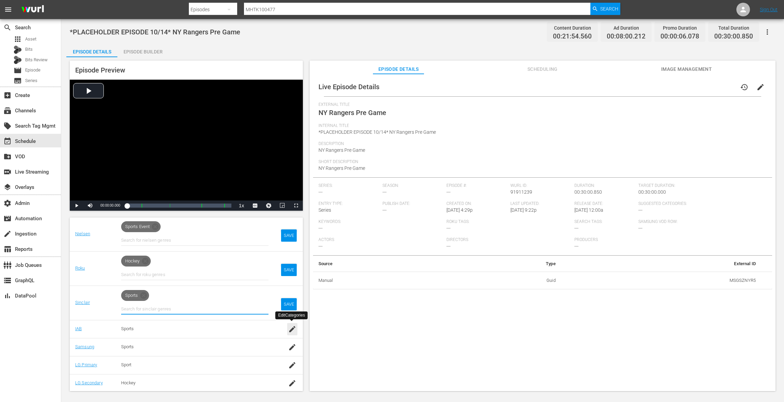
drag, startPoint x: 291, startPoint y: 328, endPoint x: 289, endPoint y: 315, distance: 13.6
click at [291, 328] on icon "button" at bounding box center [292, 329] width 6 height 6
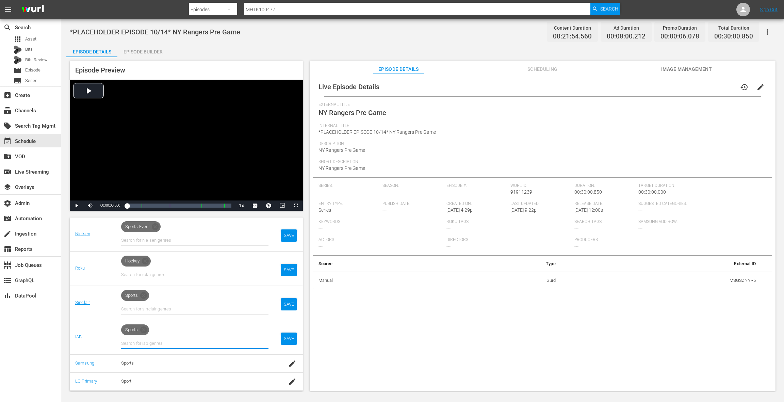
scroll to position [134, 0]
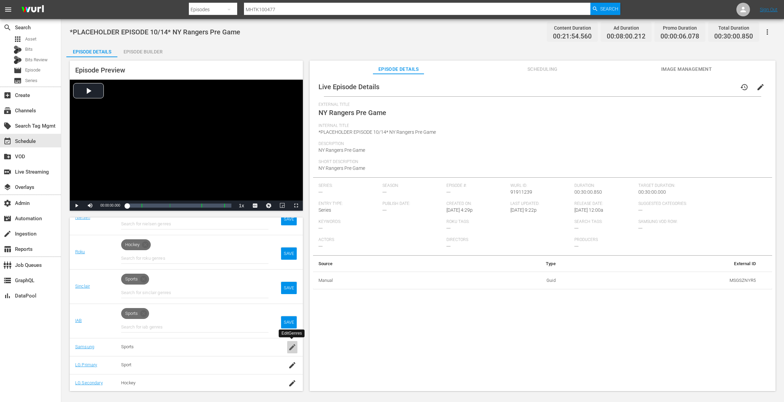
click at [291, 347] on icon "button" at bounding box center [292, 347] width 6 height 6
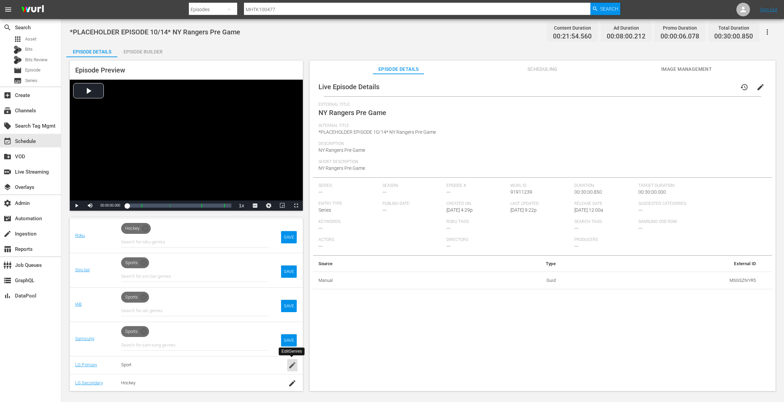
drag, startPoint x: 292, startPoint y: 367, endPoint x: 294, endPoint y: 362, distance: 5.1
click at [292, 367] on icon "button" at bounding box center [292, 365] width 8 height 8
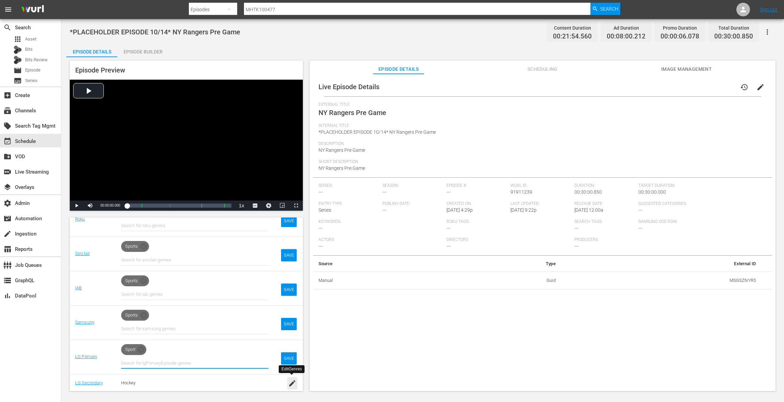
click at [292, 382] on icon "button" at bounding box center [292, 383] width 6 height 6
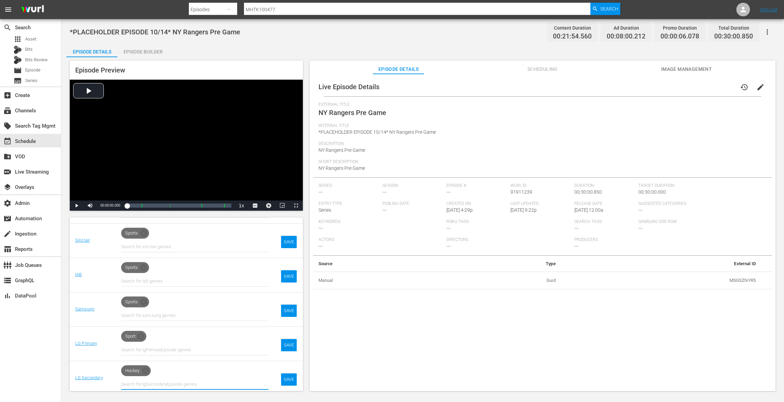
scroll to position [0, 0]
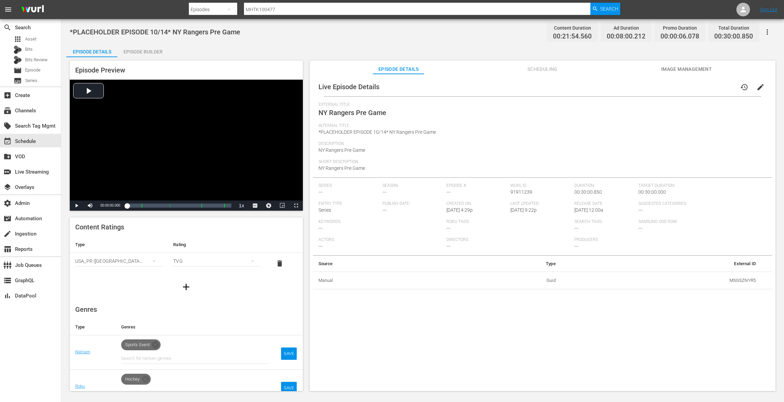
click at [157, 344] on icon at bounding box center [155, 344] width 7 height 7
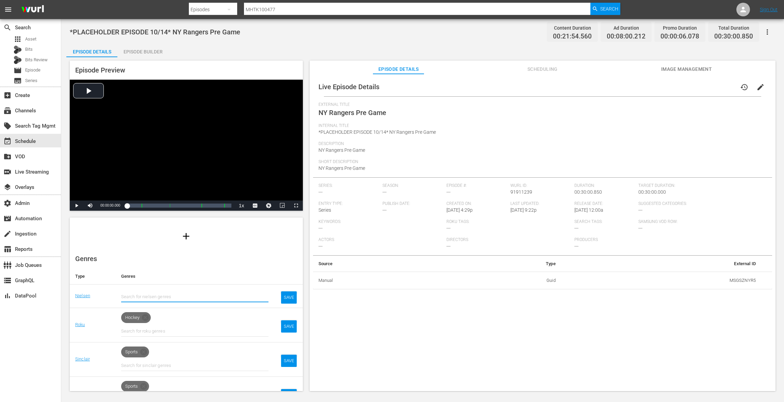
scroll to position [63, 0]
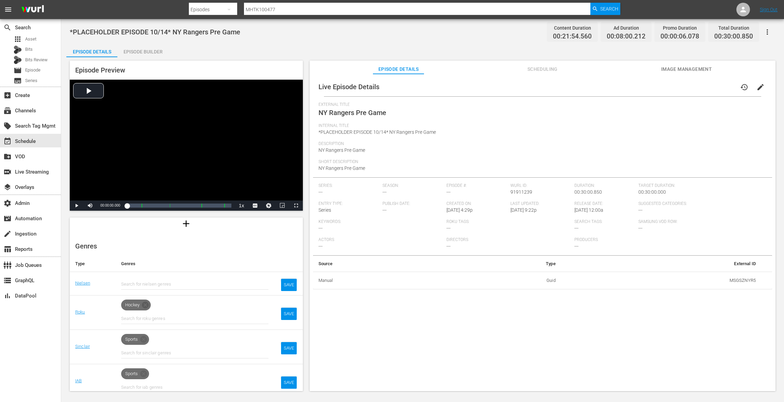
drag, startPoint x: 148, startPoint y: 303, endPoint x: 147, endPoint y: 328, distance: 24.9
click at [148, 303] on icon at bounding box center [145, 305] width 7 height 7
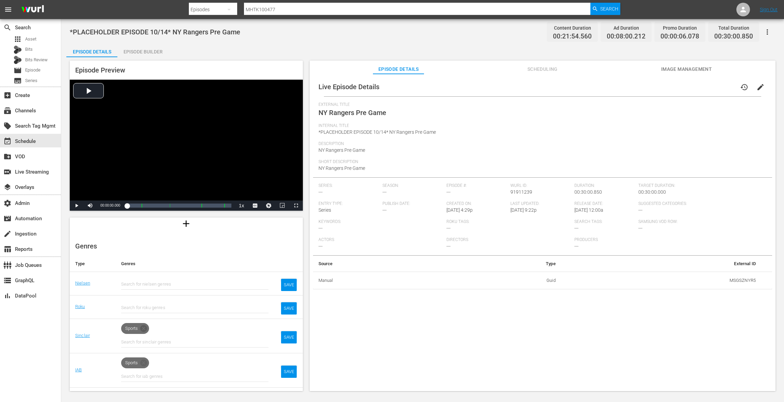
drag, startPoint x: 146, startPoint y: 327, endPoint x: 157, endPoint y: 321, distance: 13.4
click at [147, 327] on icon at bounding box center [144, 328] width 8 height 8
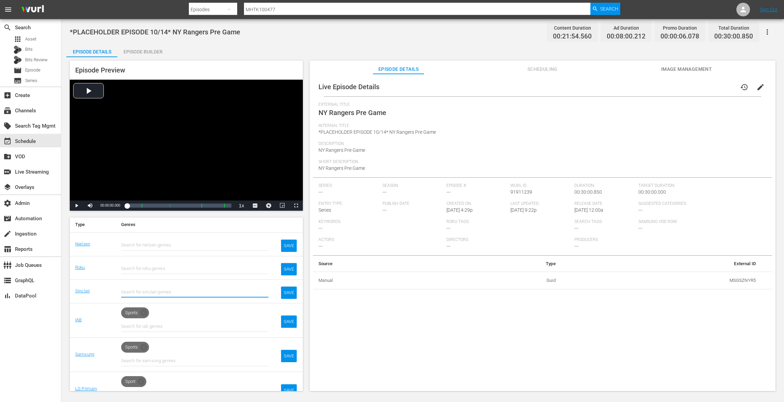
scroll to position [115, 0]
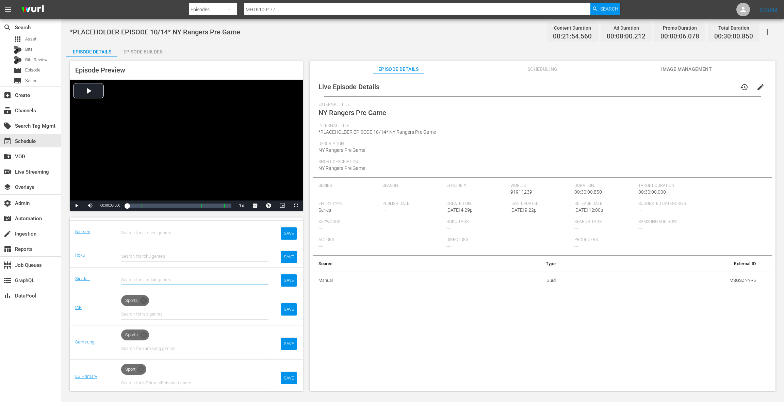
click at [145, 299] on icon at bounding box center [143, 300] width 7 height 7
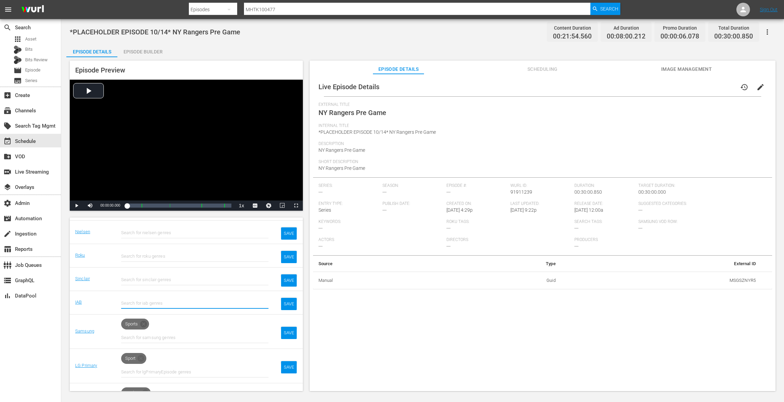
click at [145, 322] on icon at bounding box center [143, 324] width 7 height 7
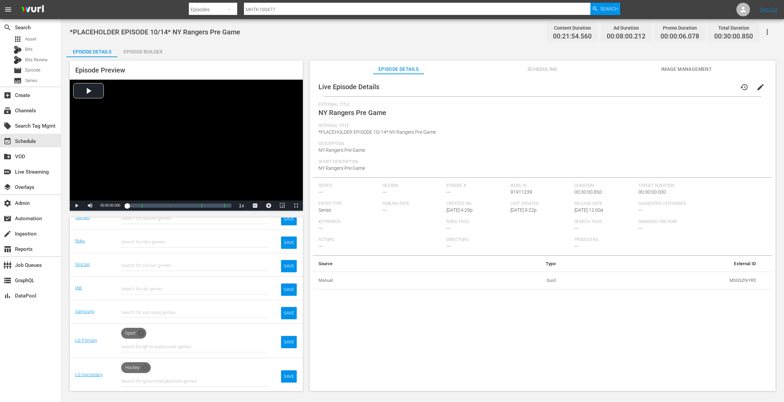
drag, startPoint x: 141, startPoint y: 329, endPoint x: 143, endPoint y: 344, distance: 15.8
click at [141, 330] on icon at bounding box center [141, 333] width 7 height 7
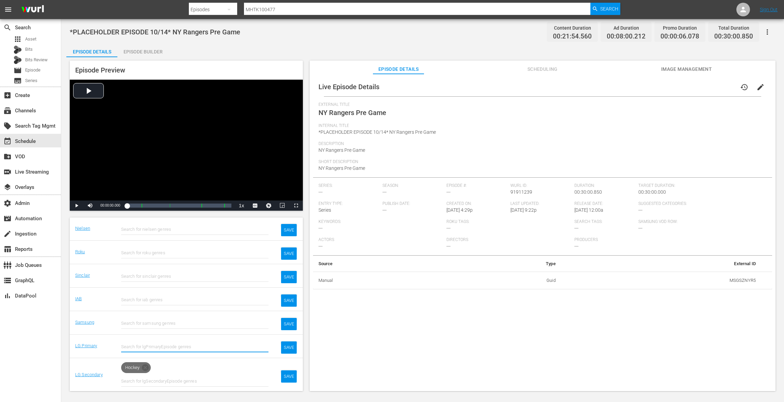
click at [146, 365] on icon at bounding box center [145, 368] width 8 height 8
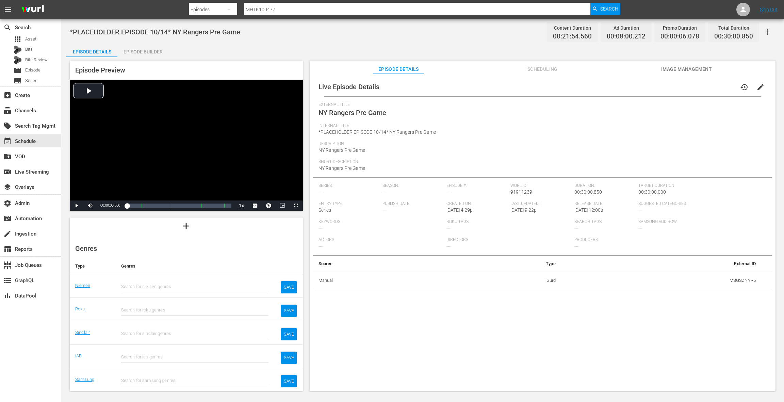
scroll to position [52, 0]
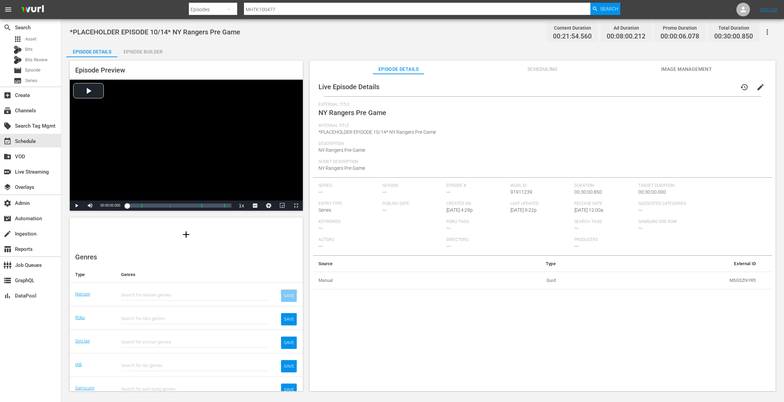
click at [288, 298] on div "SAVE" at bounding box center [289, 296] width 16 height 12
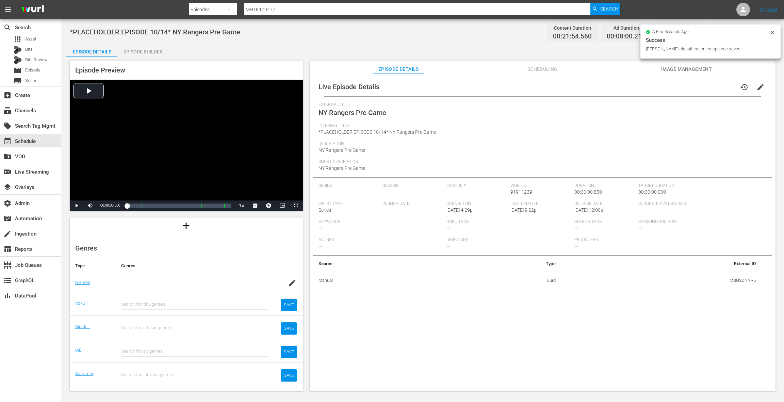
scroll to position [72, 0]
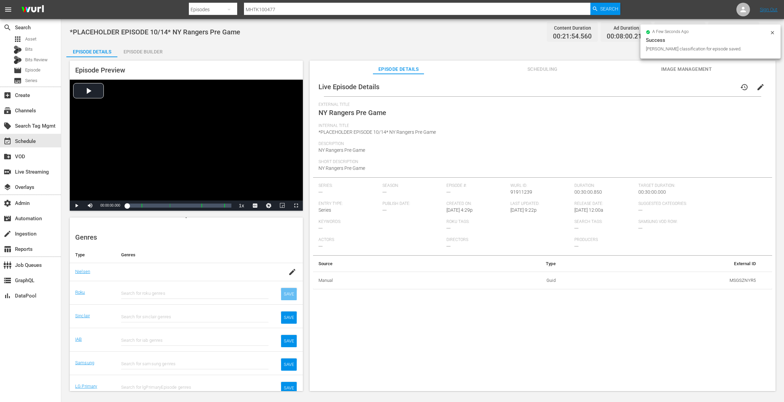
click at [291, 293] on div "SAVE" at bounding box center [289, 294] width 16 height 12
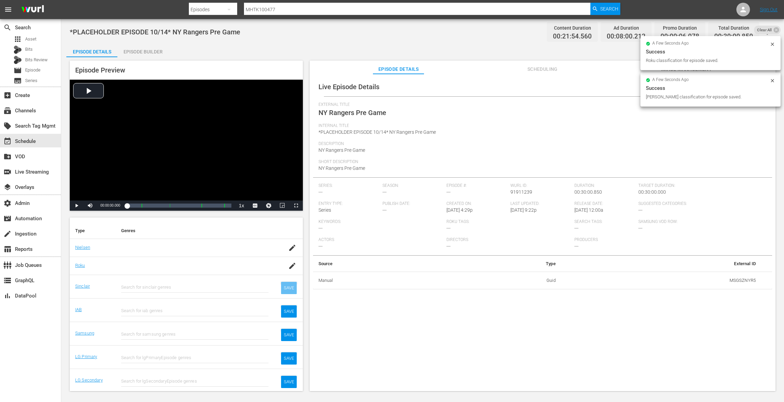
click at [288, 289] on div "SAVE" at bounding box center [289, 288] width 16 height 12
click at [287, 310] on div "SAVE" at bounding box center [289, 311] width 16 height 12
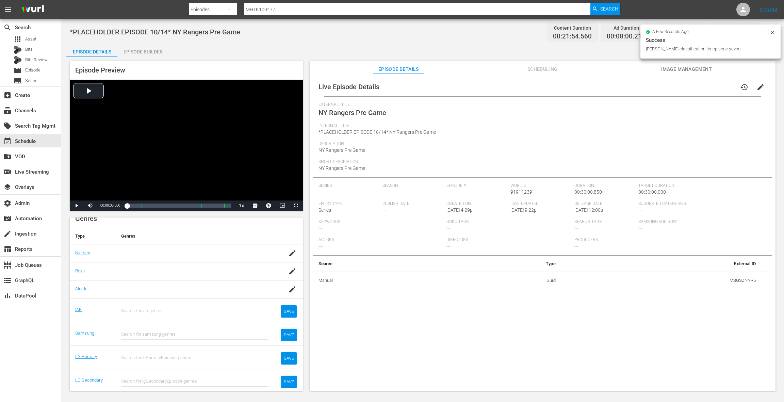
scroll to position [85, 0]
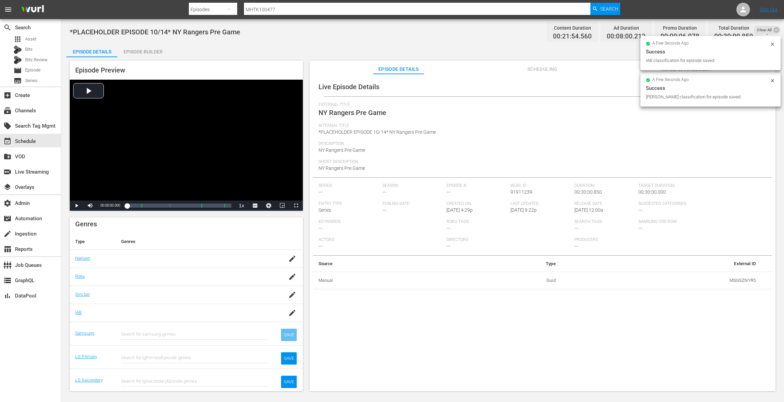
click at [282, 332] on div "SAVE" at bounding box center [289, 335] width 16 height 12
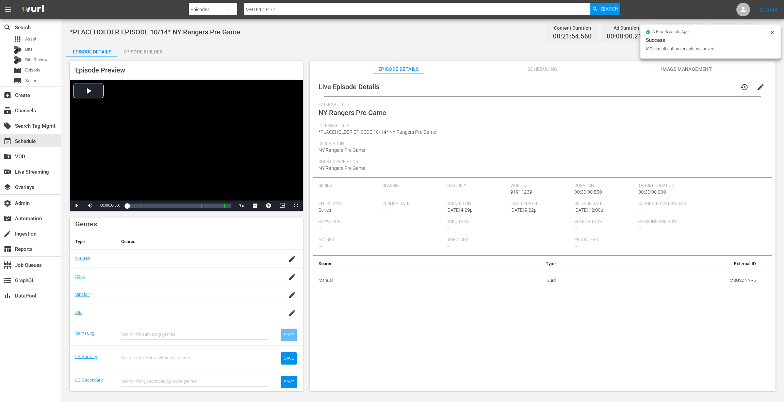
scroll to position [80, 0]
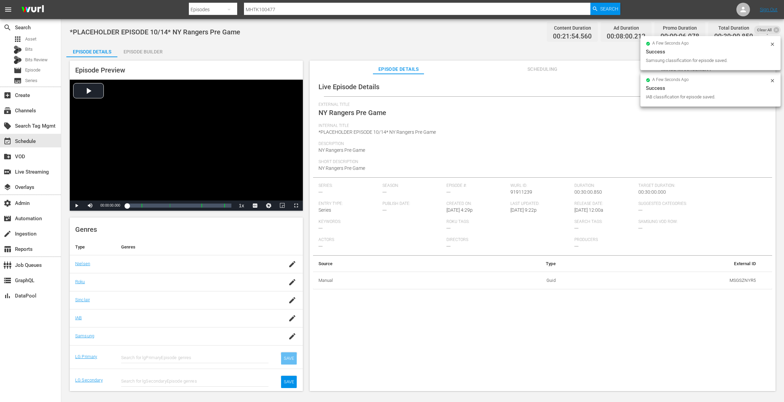
click at [286, 358] on div "SAVE" at bounding box center [289, 358] width 16 height 12
click at [285, 380] on div "SAVE" at bounding box center [289, 382] width 16 height 12
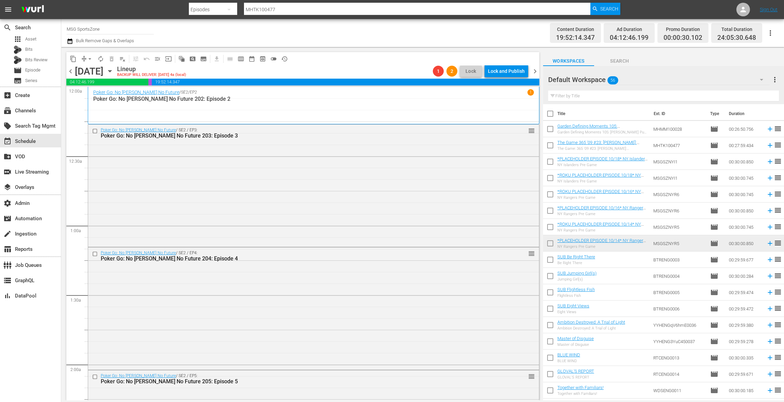
click at [538, 74] on span "chevron_right" at bounding box center [535, 71] width 9 height 9
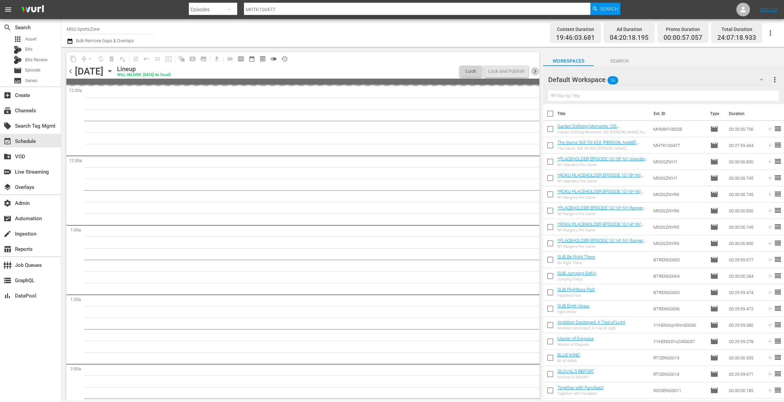
click at [538, 74] on span "chevron_right" at bounding box center [535, 71] width 9 height 9
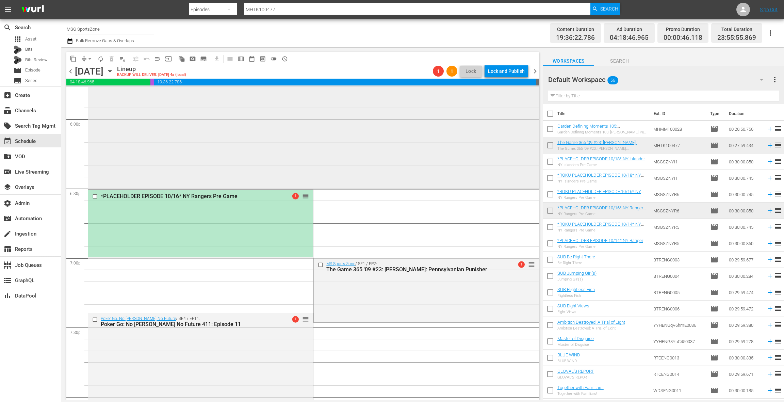
scroll to position [2417, 0]
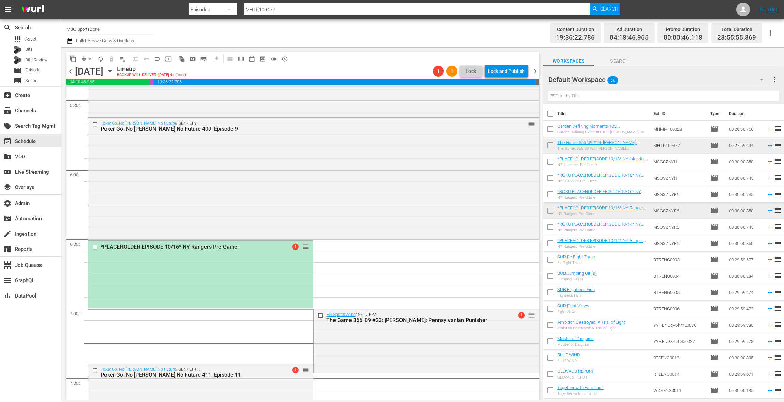
drag, startPoint x: 266, startPoint y: 277, endPoint x: 283, endPoint y: 266, distance: 20.0
click at [266, 277] on div "*PLACEHOLDER EPISODE 10/16* NY Rangers Pre Game 1 reorder" at bounding box center [200, 274] width 225 height 67
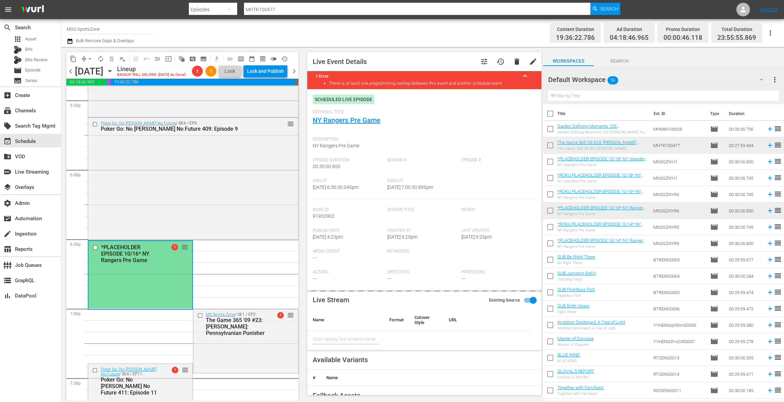
type input "NY Rangers Pre Game"
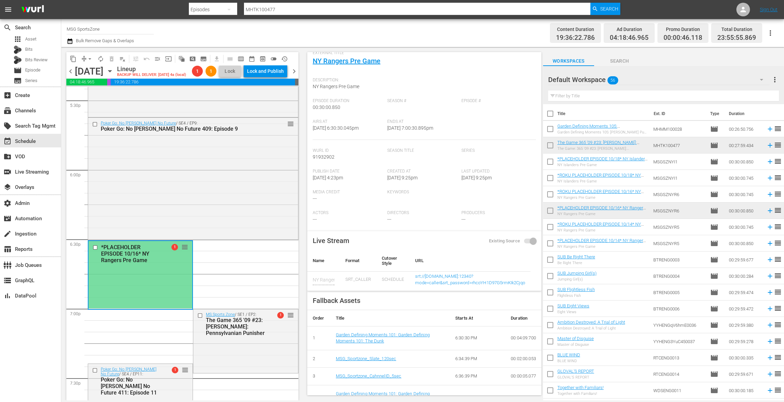
scroll to position [0, 0]
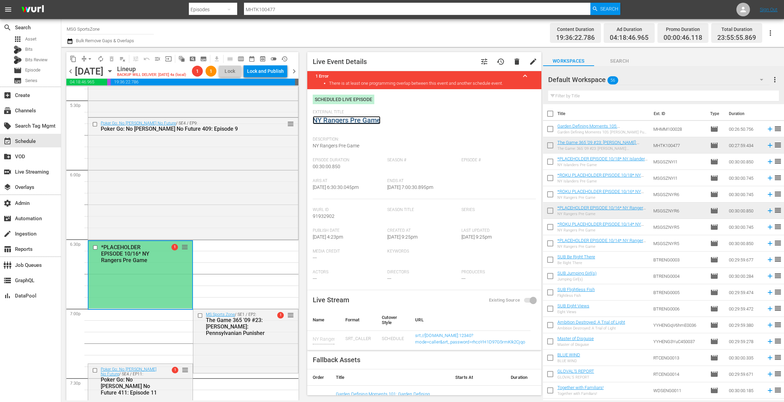
click at [363, 118] on link "NY Rangers Pre Game" at bounding box center [347, 120] width 68 height 8
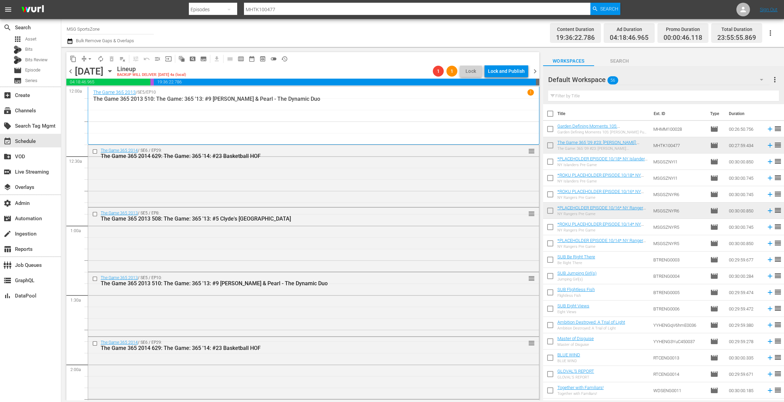
click at [536, 72] on span "chevron_right" at bounding box center [535, 71] width 9 height 9
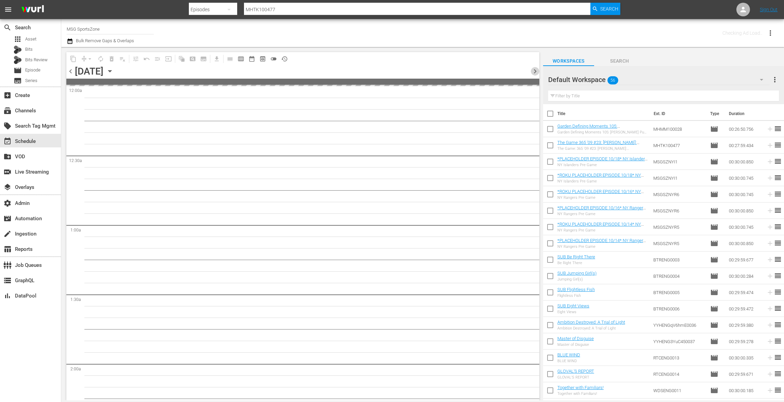
click at [536, 72] on span "chevron_right" at bounding box center [535, 71] width 9 height 9
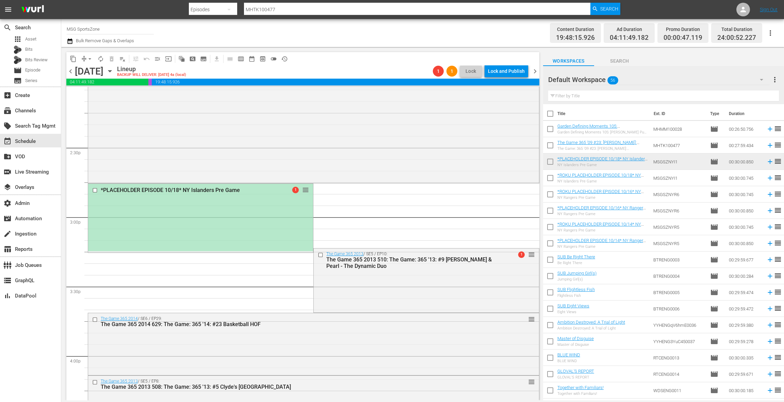
scroll to position [1993, 0]
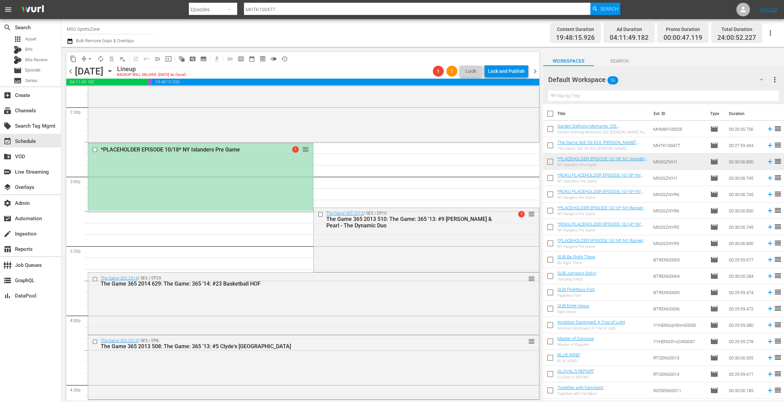
click at [242, 180] on div "*PLACEHOLDER EPISODE 10/18* NY Islanders Pre Game 1 reorder" at bounding box center [200, 176] width 225 height 67
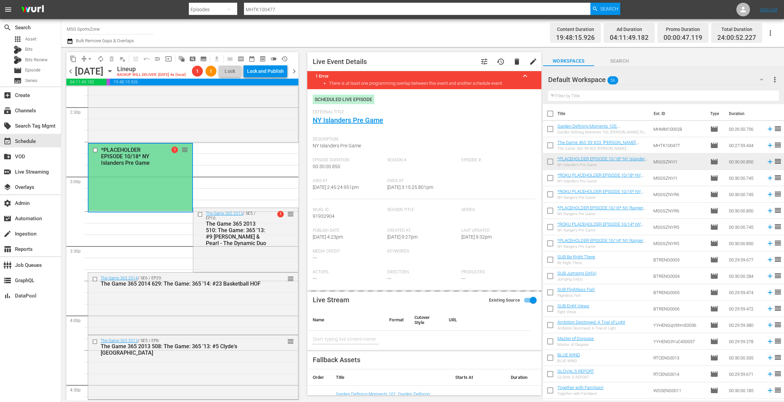
type input "NY Islanders Pre Game"
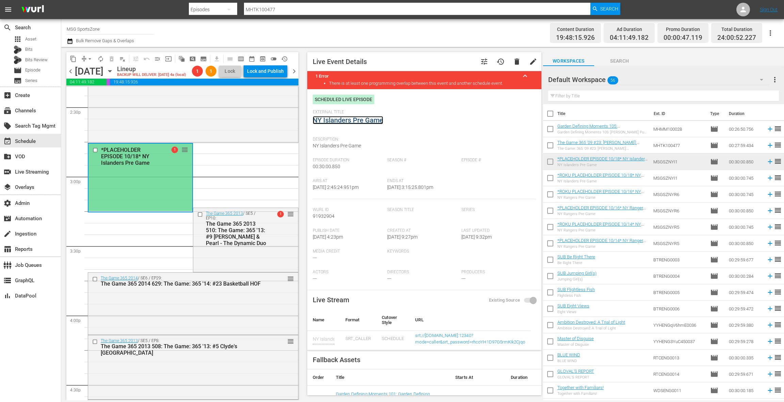
click at [336, 119] on link "NY Islanders Pre Game" at bounding box center [348, 120] width 70 height 8
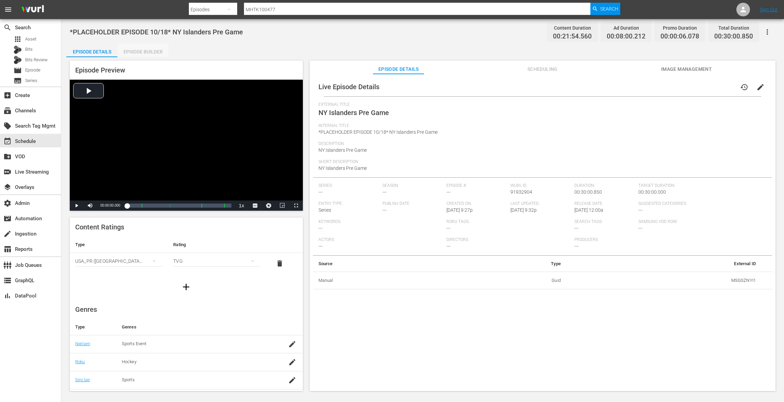
click at [138, 53] on div "Episode Builder" at bounding box center [142, 52] width 51 height 16
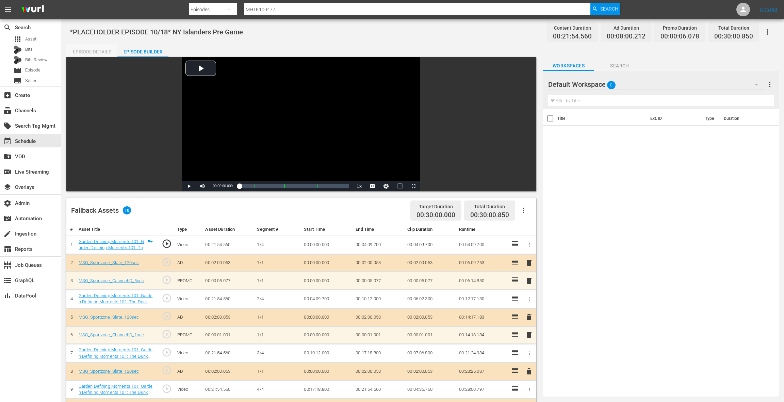
click at [96, 52] on div "Episode Details" at bounding box center [91, 52] width 51 height 16
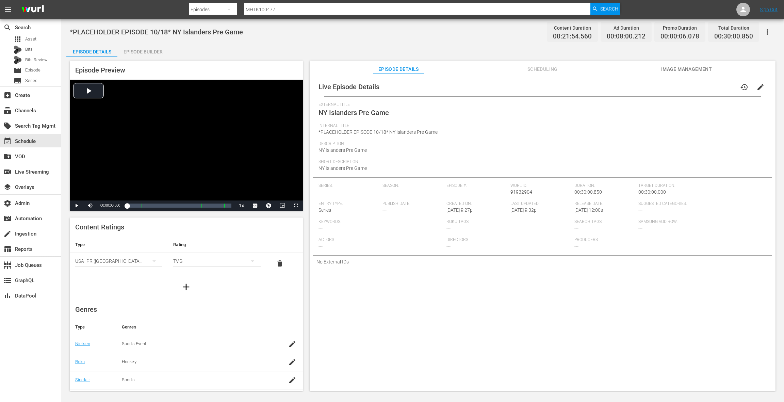
scroll to position [69, 0]
click at [289, 276] on icon "button" at bounding box center [292, 275] width 8 height 8
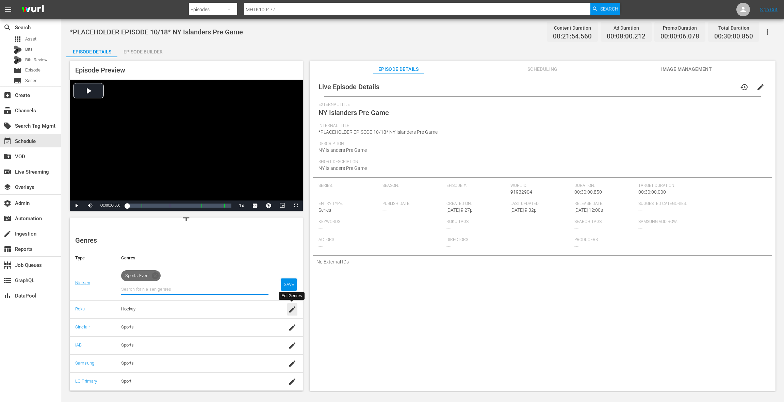
click at [292, 309] on icon "button" at bounding box center [292, 309] width 6 height 6
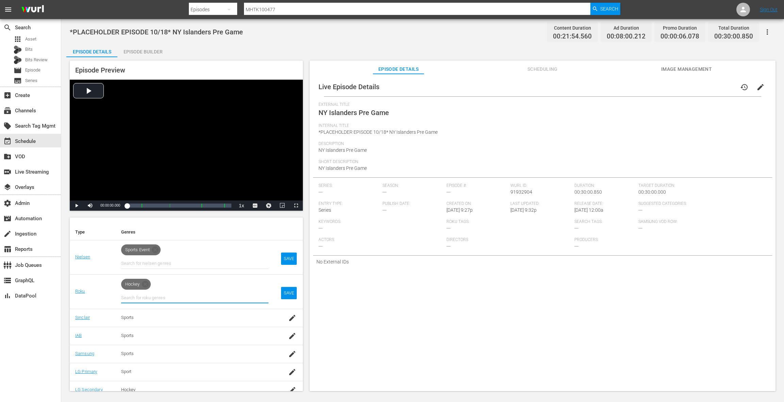
scroll to position [102, 0]
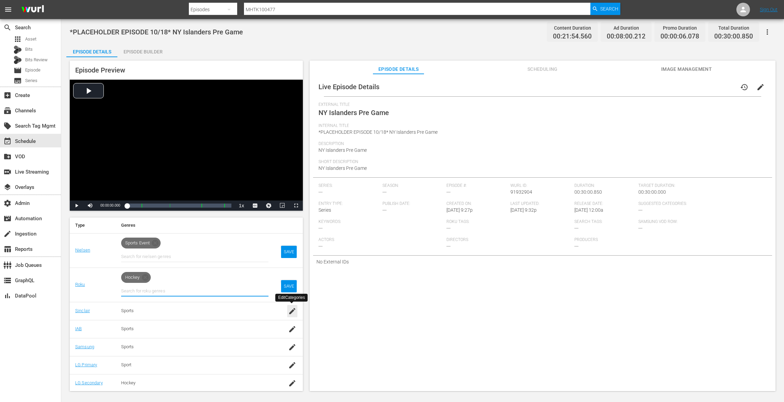
click at [290, 311] on icon "button" at bounding box center [292, 311] width 8 height 8
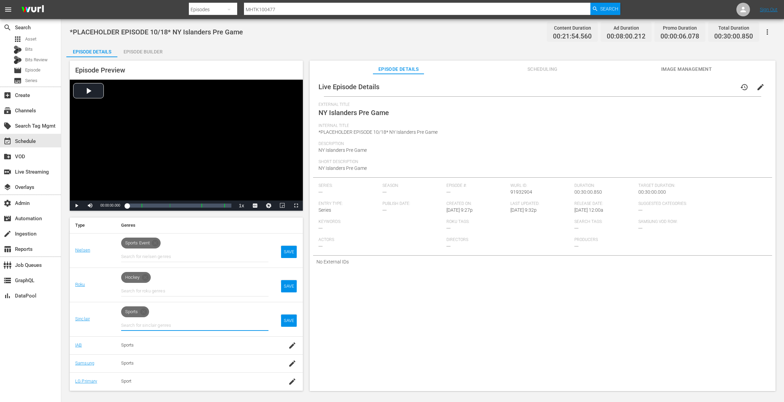
scroll to position [118, 0]
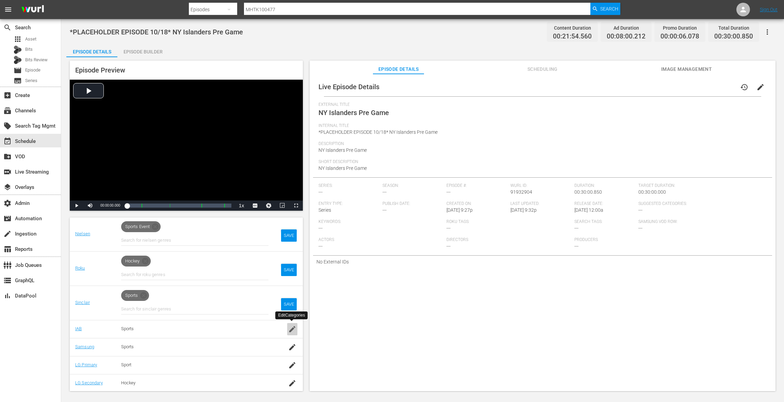
drag, startPoint x: 291, startPoint y: 330, endPoint x: 283, endPoint y: 325, distance: 9.3
click at [291, 330] on icon "button" at bounding box center [292, 329] width 6 height 6
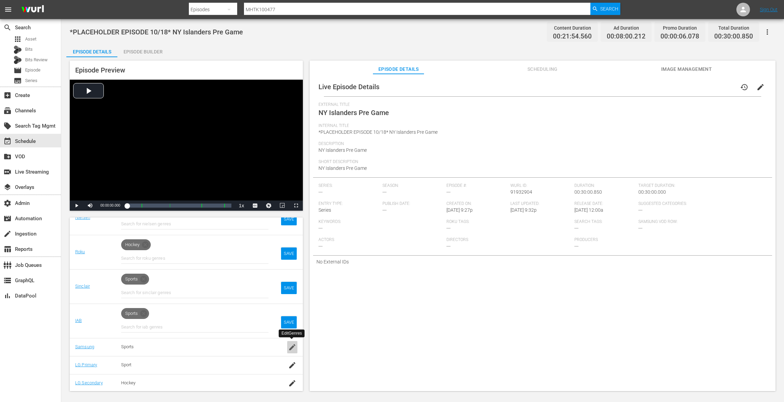
drag, startPoint x: 291, startPoint y: 349, endPoint x: 288, endPoint y: 344, distance: 5.7
click at [291, 348] on icon "button" at bounding box center [292, 347] width 8 height 8
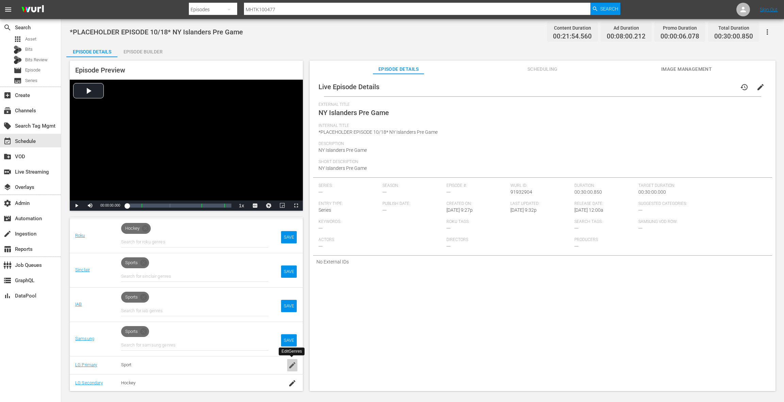
drag, startPoint x: 292, startPoint y: 367, endPoint x: 247, endPoint y: 332, distance: 56.6
click at [292, 367] on icon "button" at bounding box center [292, 365] width 8 height 8
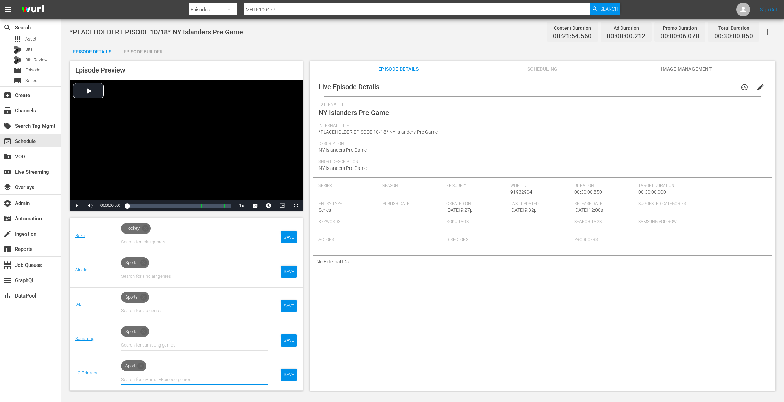
scroll to position [167, 0]
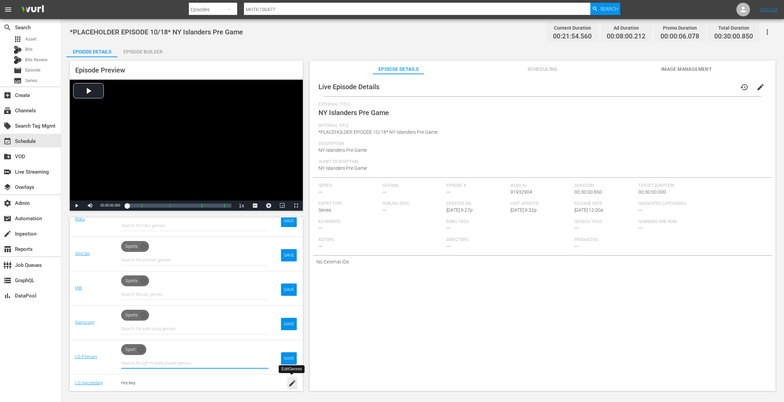
drag, startPoint x: 291, startPoint y: 383, endPoint x: 245, endPoint y: 337, distance: 65.7
click at [291, 383] on icon "button" at bounding box center [292, 383] width 6 height 6
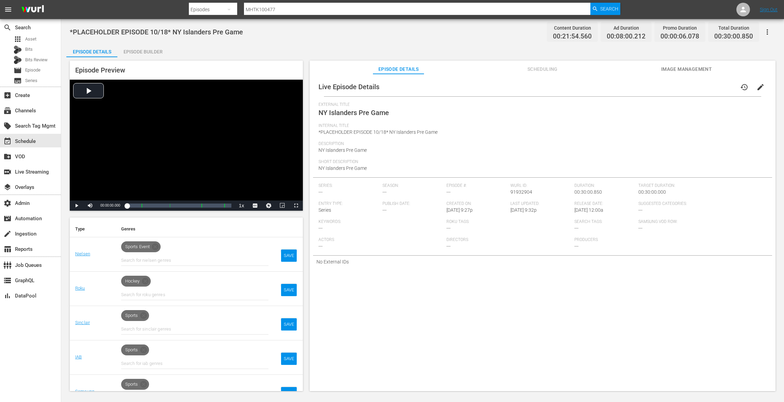
scroll to position [69, 0]
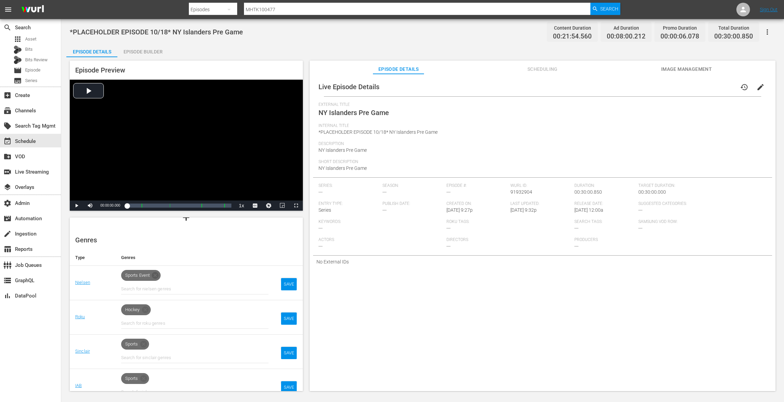
click at [158, 277] on icon at bounding box center [155, 275] width 7 height 7
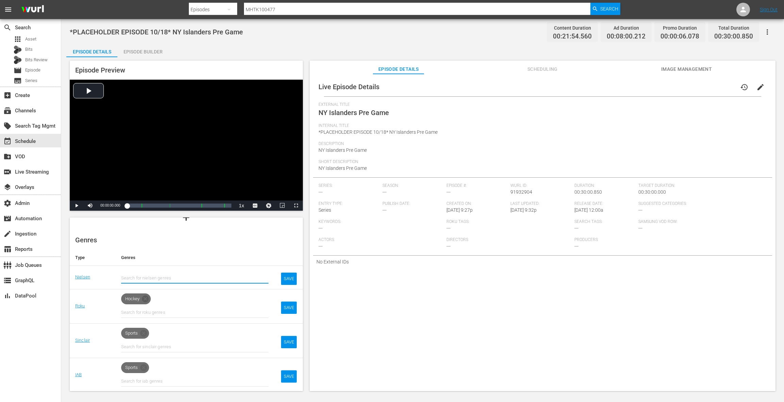
click at [147, 298] on icon at bounding box center [145, 298] width 7 height 7
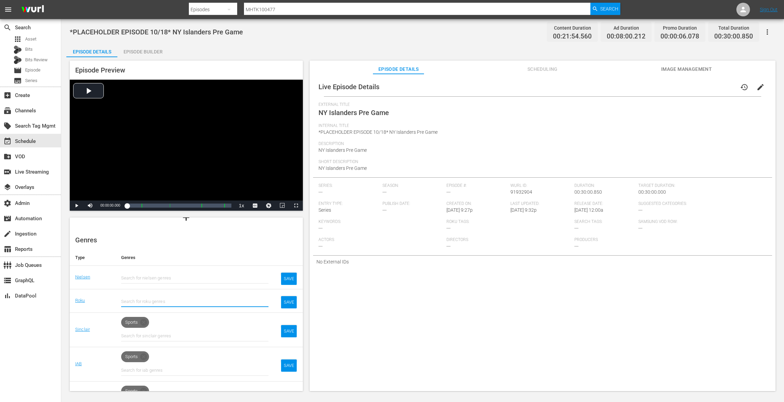
scroll to position [90, 0]
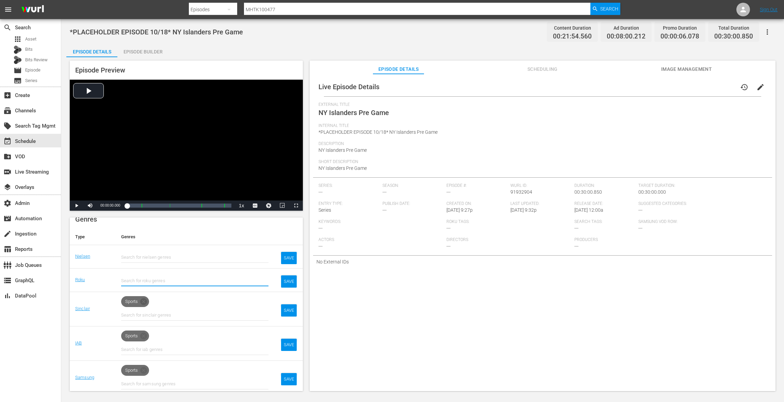
click at [145, 300] on icon at bounding box center [143, 301] width 7 height 7
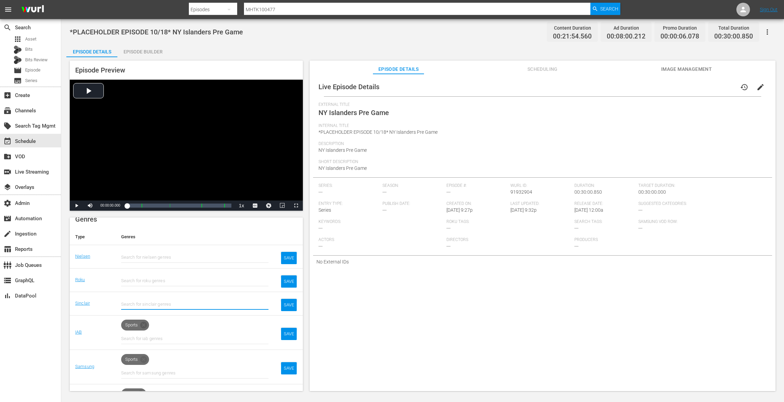
drag, startPoint x: 144, startPoint y: 326, endPoint x: 154, endPoint y: 322, distance: 10.8
click at [146, 326] on icon at bounding box center [143, 325] width 7 height 7
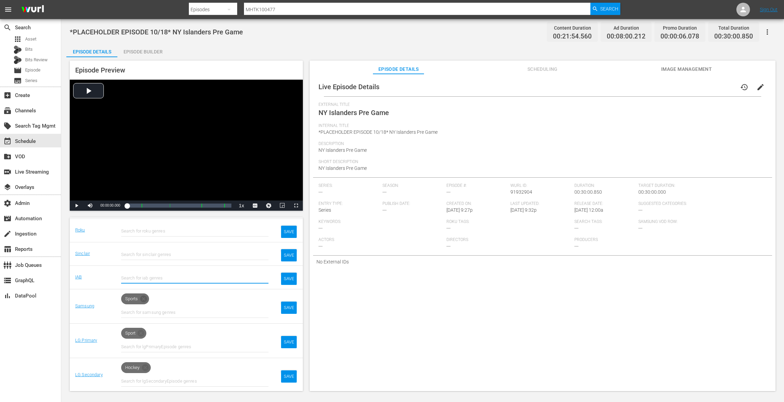
drag, startPoint x: 145, startPoint y: 298, endPoint x: 144, endPoint y: 304, distance: 5.8
click at [145, 298] on icon at bounding box center [143, 298] width 7 height 7
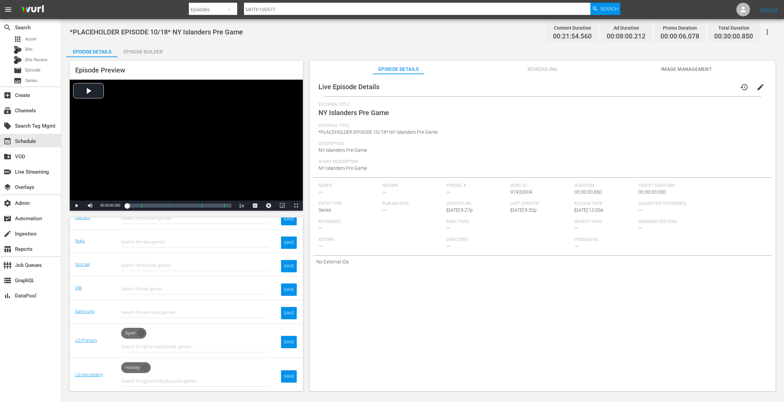
click at [143, 332] on icon at bounding box center [141, 333] width 7 height 7
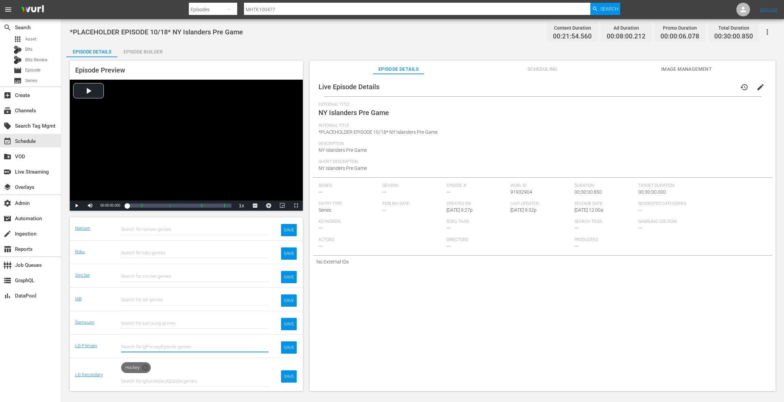
click at [146, 368] on icon at bounding box center [145, 368] width 8 height 8
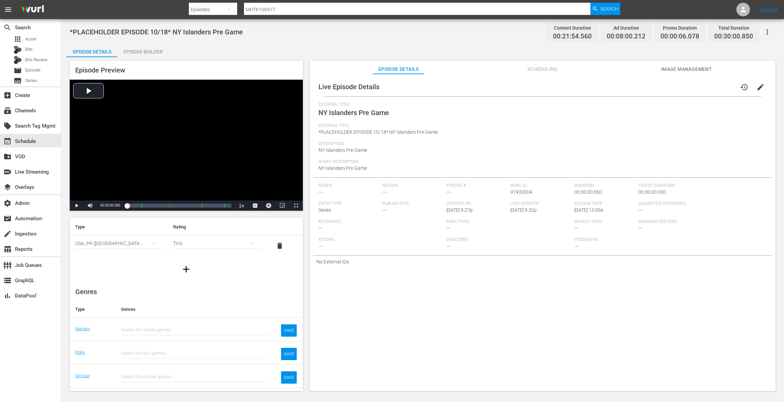
scroll to position [32, 0]
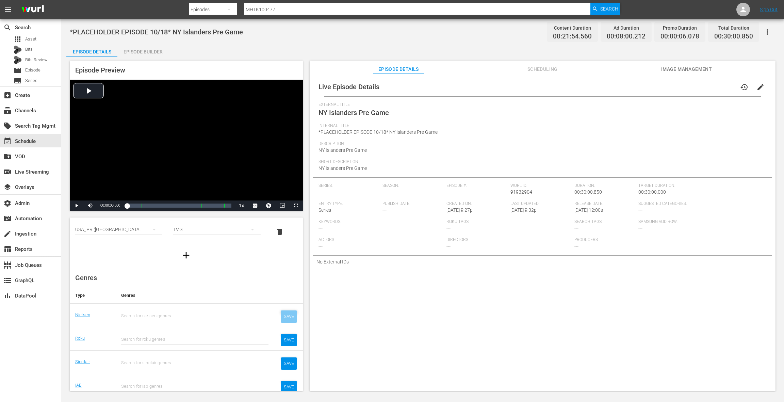
drag, startPoint x: 290, startPoint y: 318, endPoint x: 257, endPoint y: 298, distance: 39.1
click at [290, 318] on div "SAVE" at bounding box center [289, 316] width 16 height 12
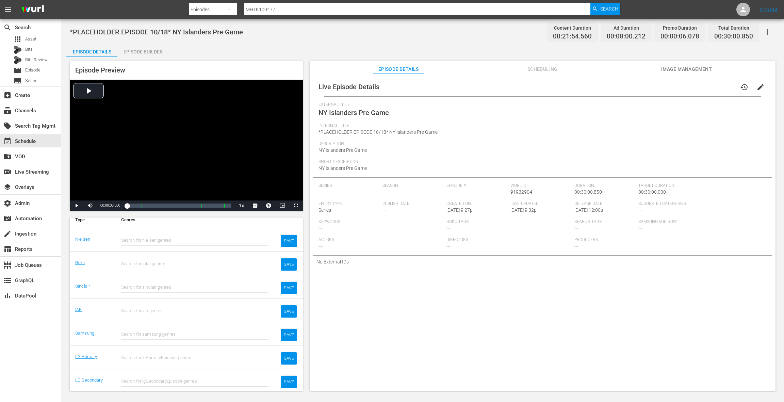
scroll to position [102, 0]
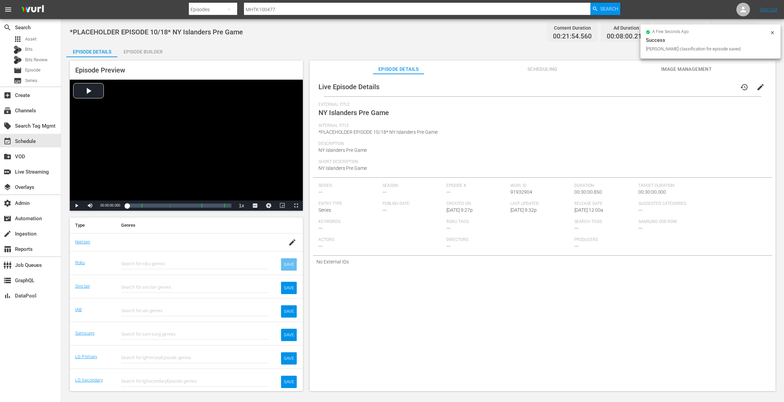
click at [288, 264] on div "SAVE" at bounding box center [289, 264] width 16 height 12
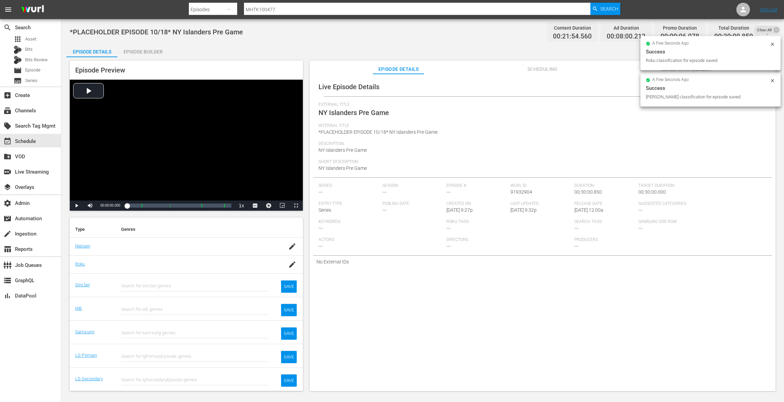
scroll to position [96, 0]
click at [285, 288] on div "SAVE" at bounding box center [289, 288] width 16 height 12
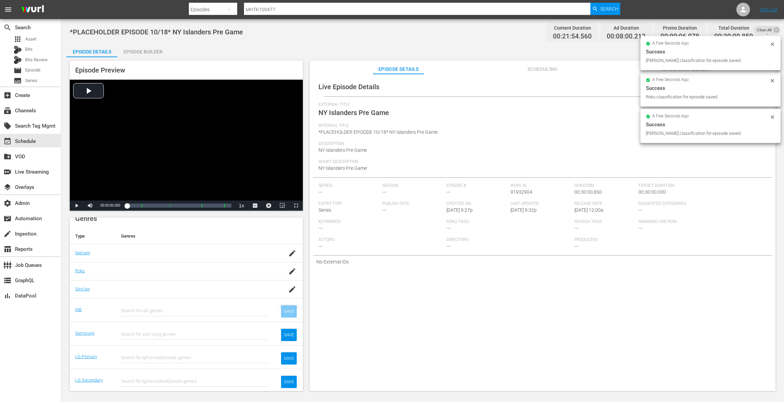
drag, startPoint x: 290, startPoint y: 310, endPoint x: 277, endPoint y: 301, distance: 15.9
click at [290, 310] on div "SAVE" at bounding box center [289, 311] width 16 height 12
click at [287, 333] on div "SAVE" at bounding box center [289, 335] width 16 height 12
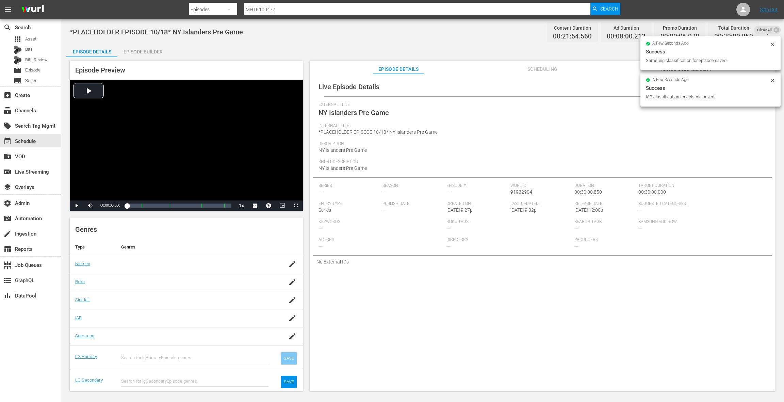
drag, startPoint x: 288, startPoint y: 357, endPoint x: 284, endPoint y: 353, distance: 5.8
click at [288, 357] on div "SAVE" at bounding box center [289, 358] width 16 height 12
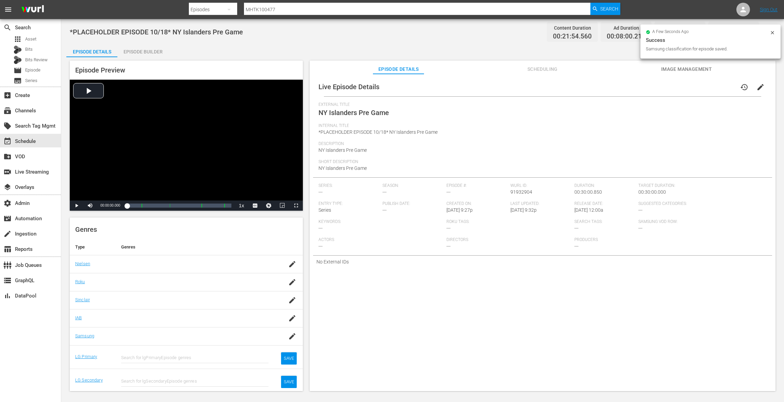
scroll to position [75, 0]
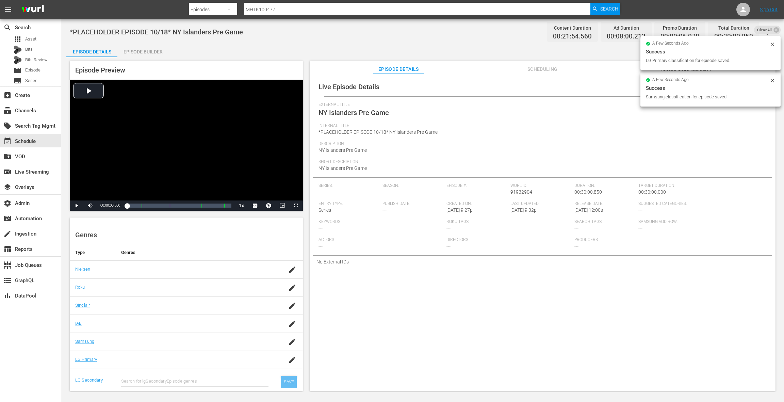
click at [287, 381] on div "SAVE" at bounding box center [289, 382] width 16 height 12
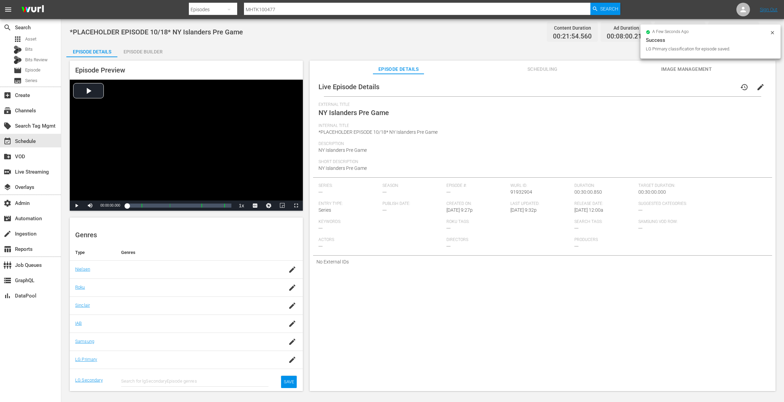
scroll to position [69, 0]
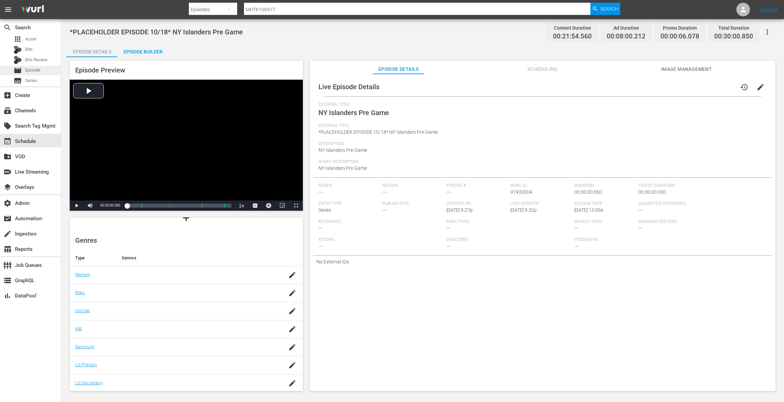
click at [37, 72] on span "Episode" at bounding box center [32, 70] width 15 height 7
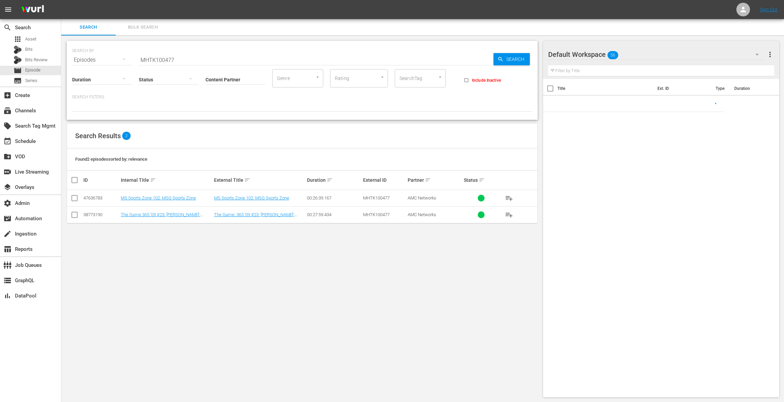
click at [172, 60] on input "MHTK100477" at bounding box center [316, 60] width 355 height 16
type input "1"
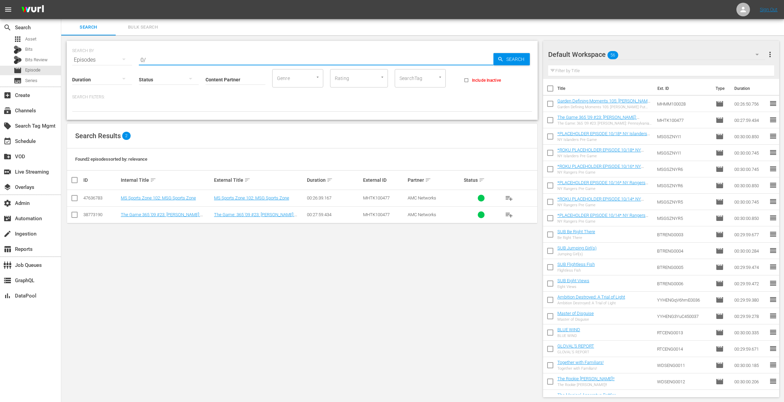
type input "0"
type input "10/18"
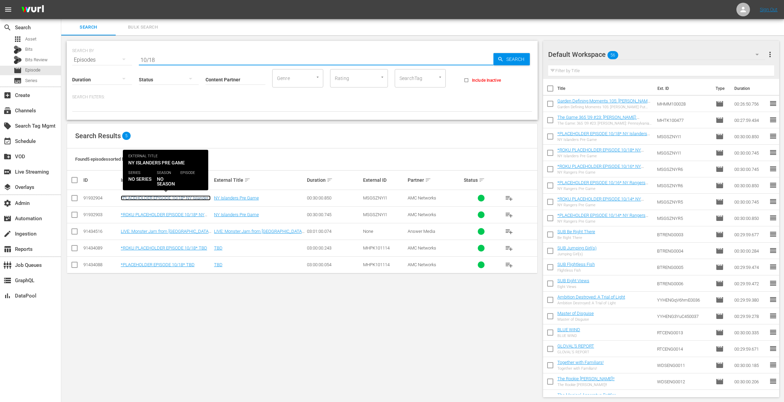
click at [170, 198] on link "*PLACEHOLDER EPISODE 10/18* NY Islanders Pre Game" at bounding box center [166, 200] width 90 height 10
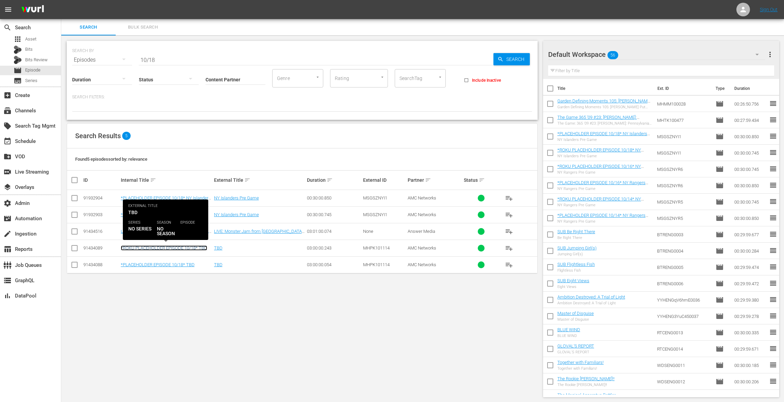
click at [189, 247] on link "*ROKU PLACEHOLDER EPISODE 10/18* TBD" at bounding box center [164, 247] width 86 height 5
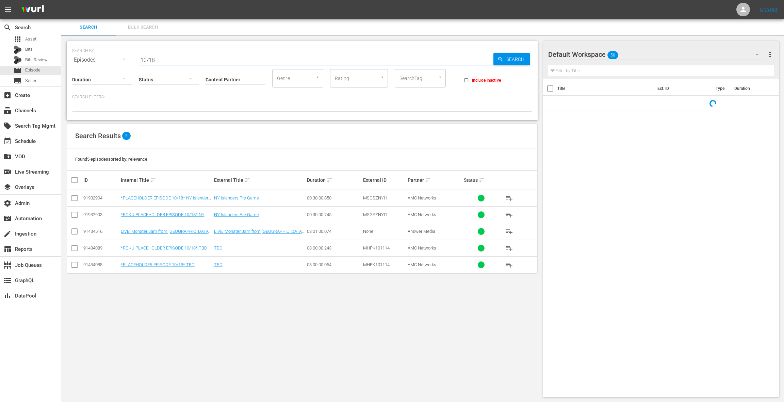
click at [165, 60] on input "10/18" at bounding box center [316, 60] width 355 height 16
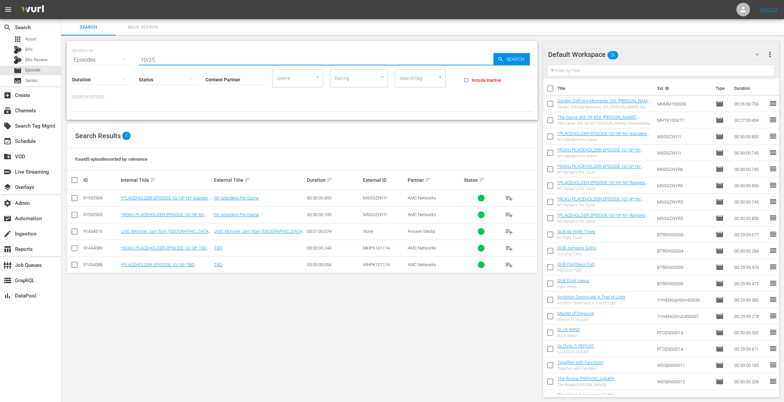
type input "10/25"
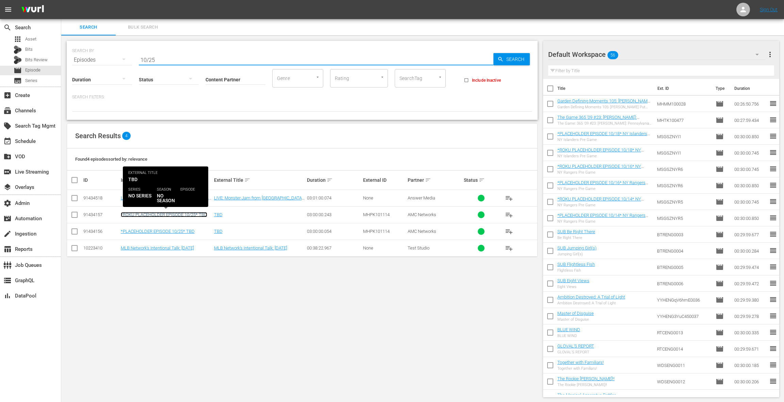
click at [192, 214] on link "*ROKU PLACEHOLDER EPISODE 10/25* TBD" at bounding box center [164, 214] width 86 height 5
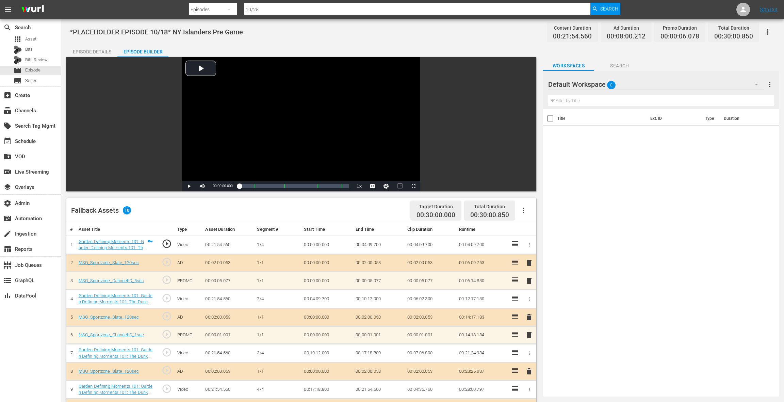
click at [94, 49] on div "Episode Details" at bounding box center [91, 52] width 51 height 16
